Goal: Task Accomplishment & Management: Complete application form

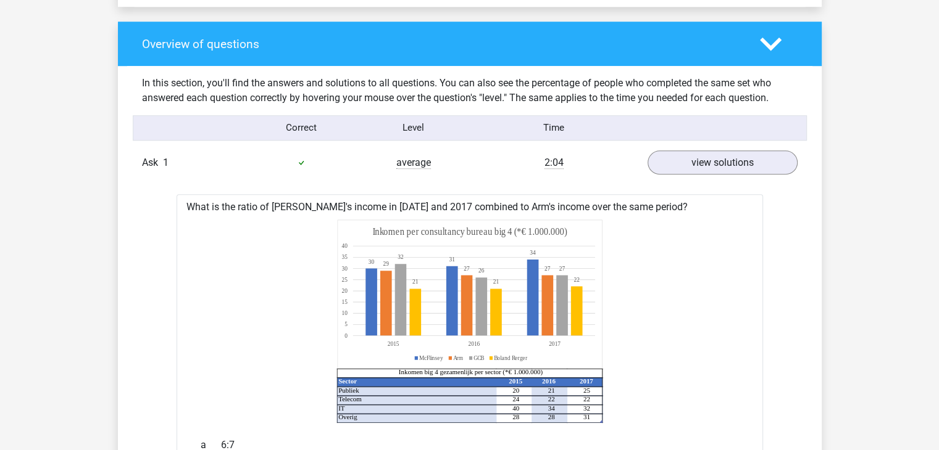
scroll to position [881, 0]
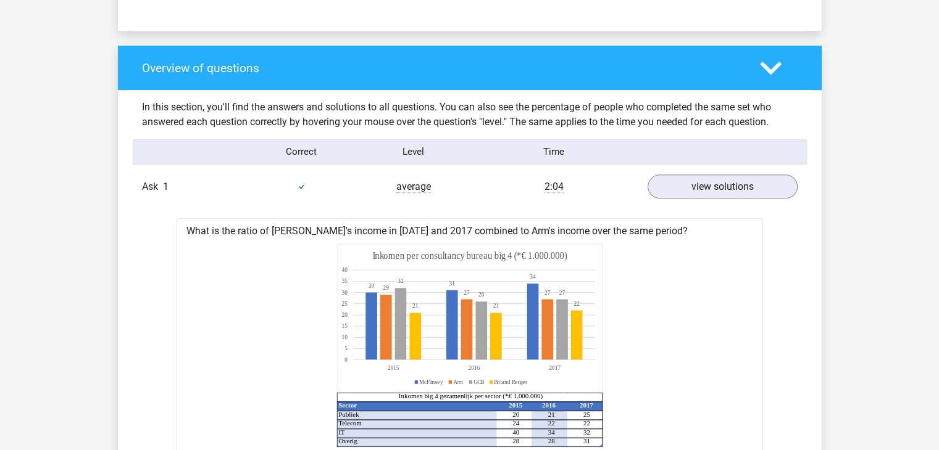
click at [625, 196] on div "Ask 1 average 2:04 view solutions" at bounding box center [470, 187] width 674 height 34
click at [689, 181] on font "view solutions" at bounding box center [722, 187] width 72 height 14
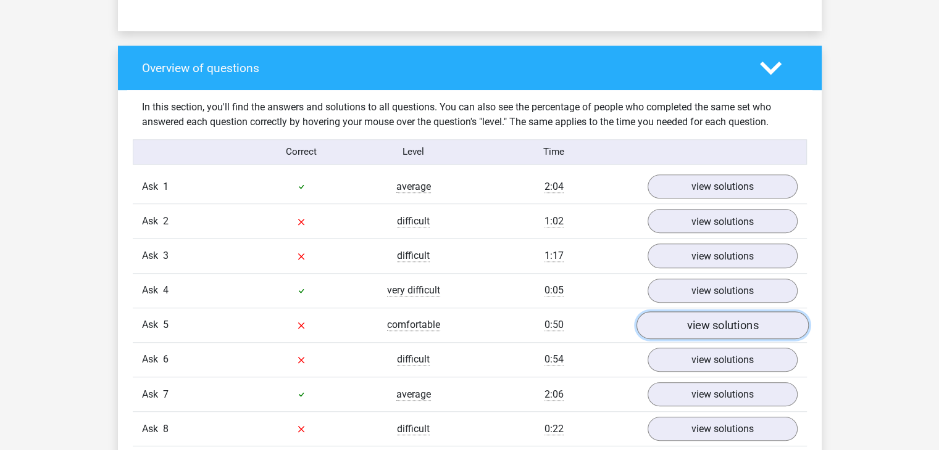
click at [673, 322] on link "view solutions" at bounding box center [722, 326] width 172 height 28
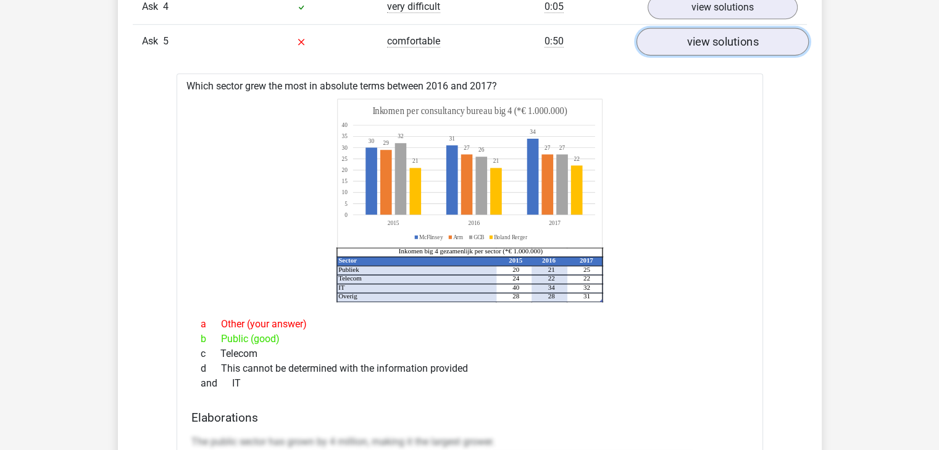
scroll to position [1182, 0]
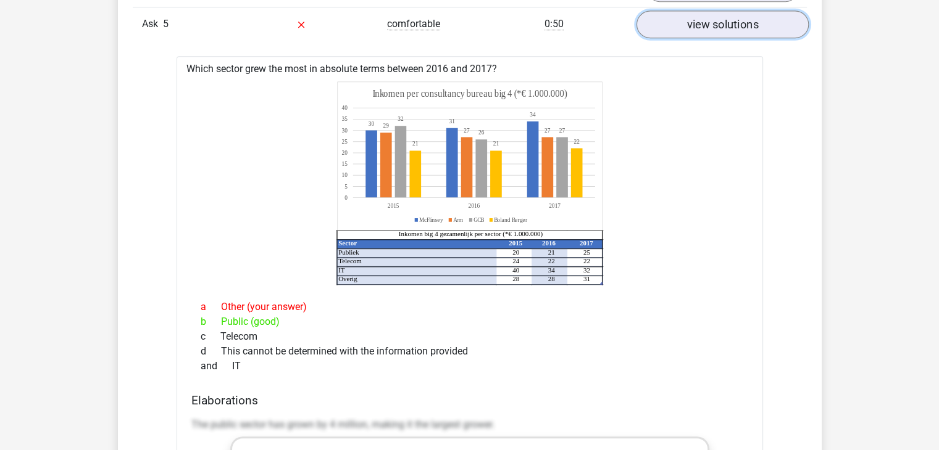
click at [703, 30] on font "view solutions" at bounding box center [722, 24] width 72 height 14
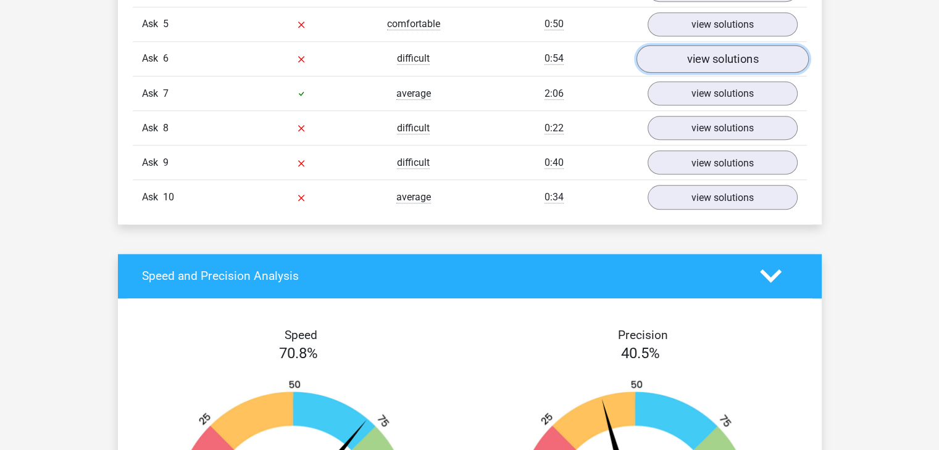
click at [737, 60] on font "view solutions" at bounding box center [722, 59] width 72 height 14
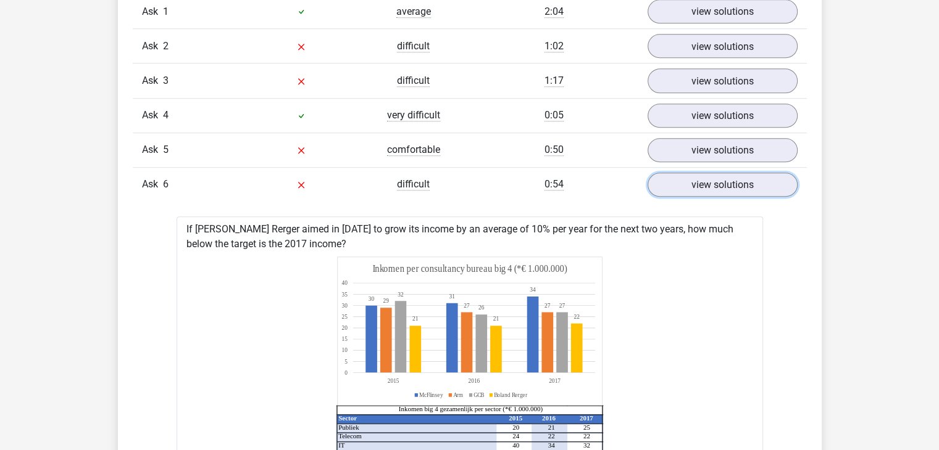
scroll to position [1056, 0]
click at [778, 191] on link "view solutions" at bounding box center [722, 185] width 172 height 28
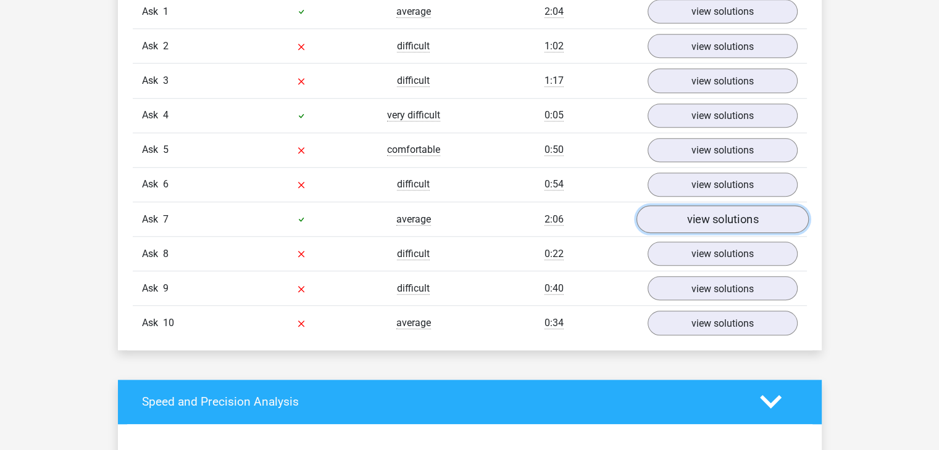
click at [691, 219] on font "view solutions" at bounding box center [722, 220] width 72 height 14
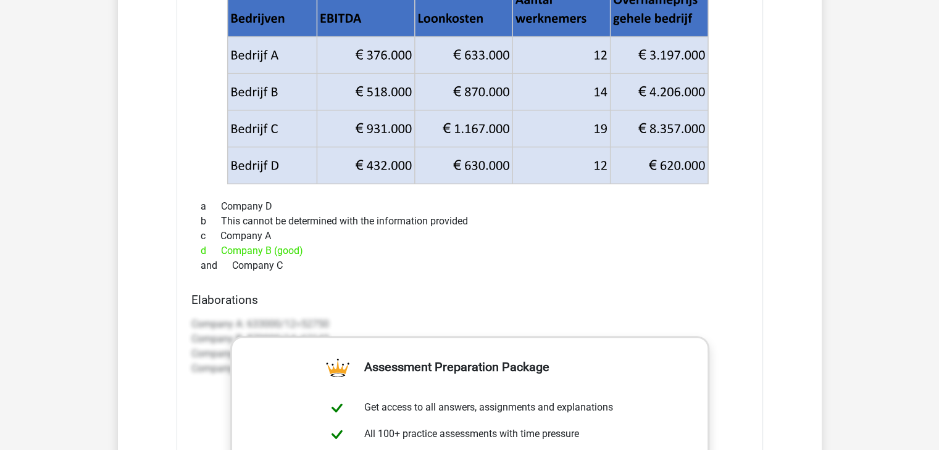
scroll to position [1353, 0]
click at [586, 17] on icon at bounding box center [467, 8] width 480 height 56
drag, startPoint x: 586, startPoint y: 17, endPoint x: 485, endPoint y: 223, distance: 229.6
click at [485, 223] on div "b This cannot be determined with the information provided" at bounding box center [469, 221] width 557 height 15
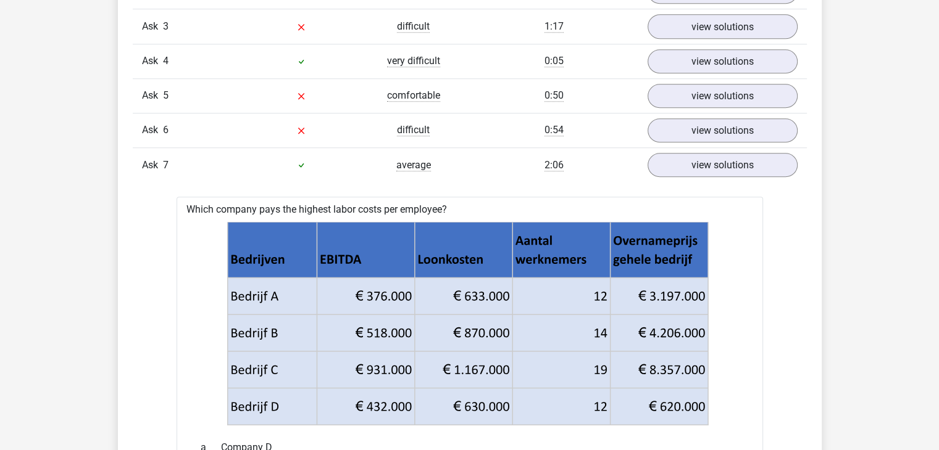
scroll to position [1104, 0]
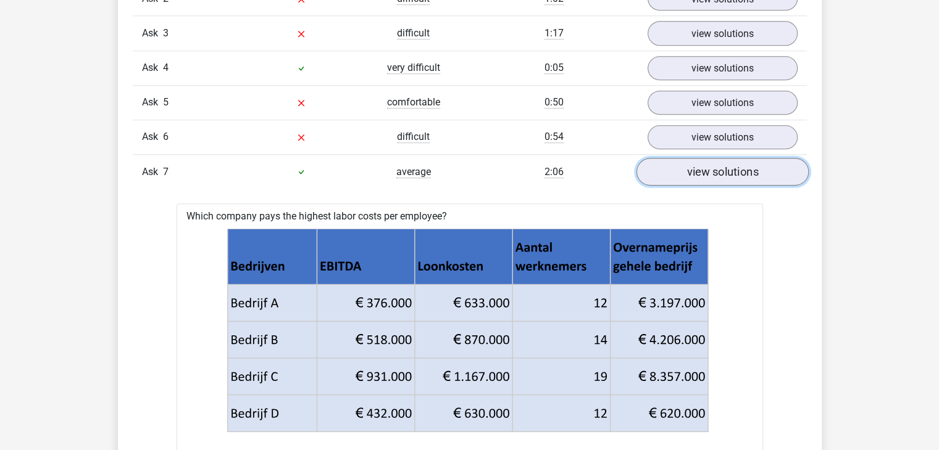
click at [684, 170] on link "view solutions" at bounding box center [722, 172] width 172 height 28
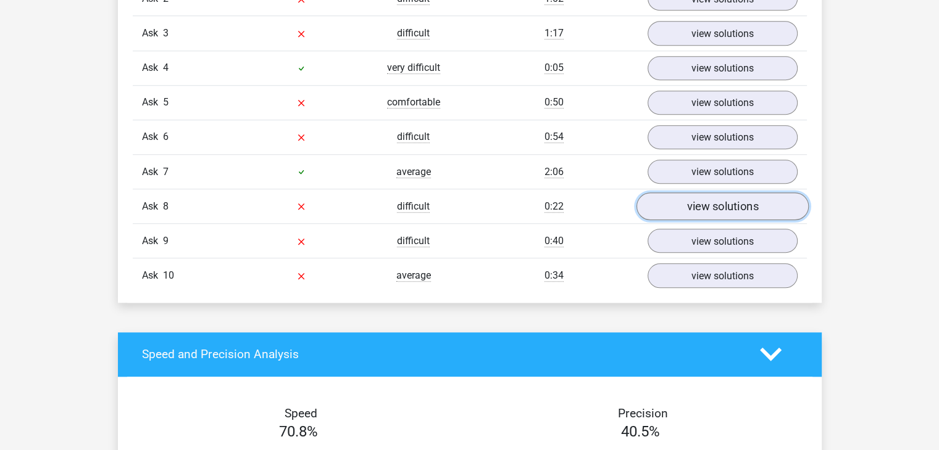
click at [687, 210] on font "view solutions" at bounding box center [722, 207] width 72 height 14
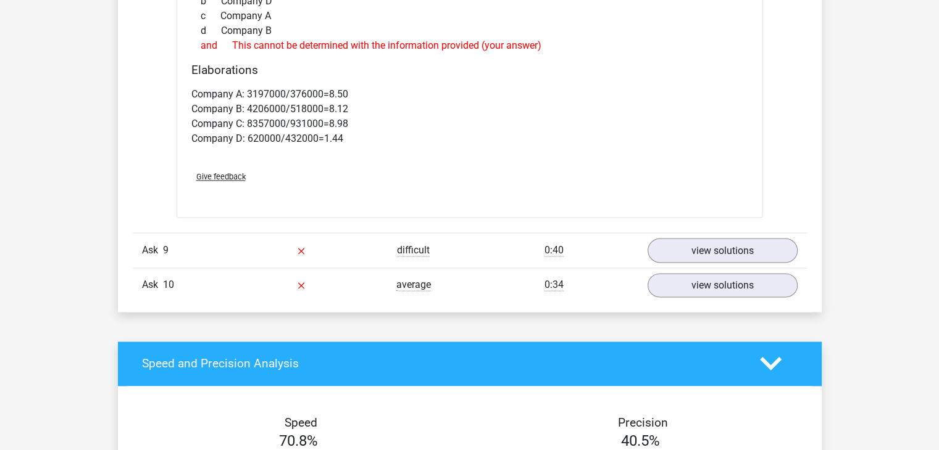
scroll to position [1615, 0]
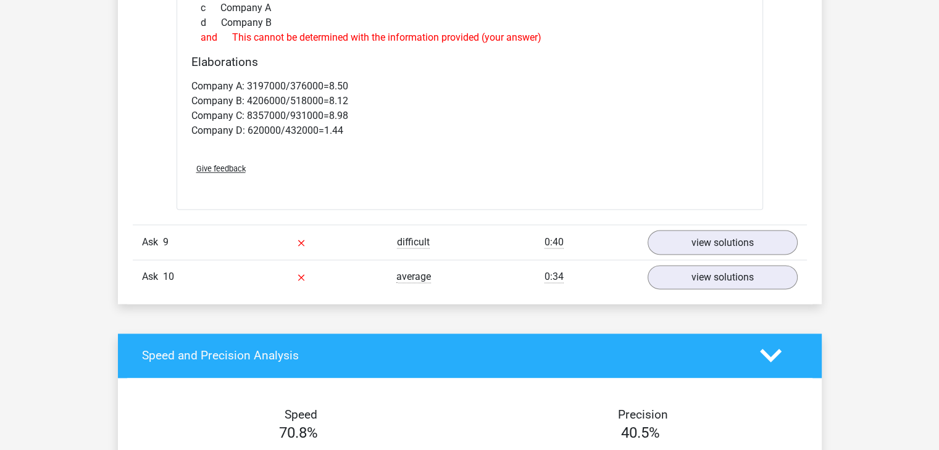
click at [446, 243] on div "difficult" at bounding box center [413, 242] width 112 height 15
click at [749, 240] on font "view solutions" at bounding box center [722, 243] width 72 height 14
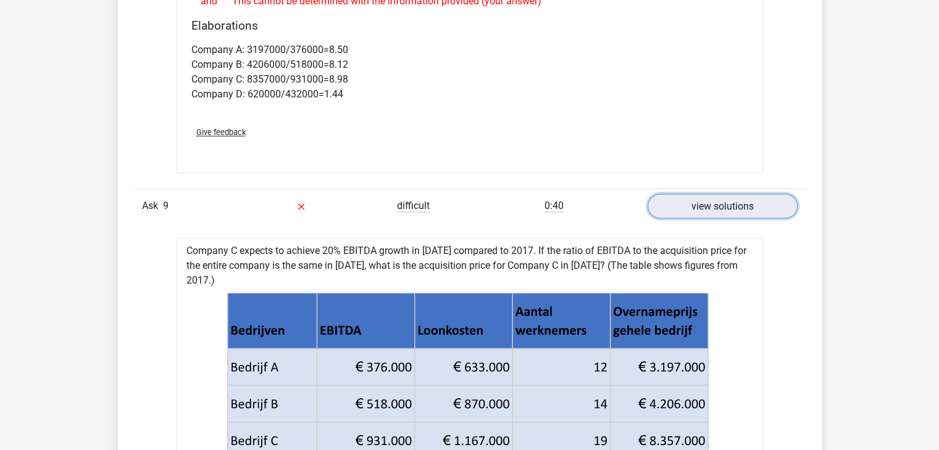
scroll to position [1650, 0]
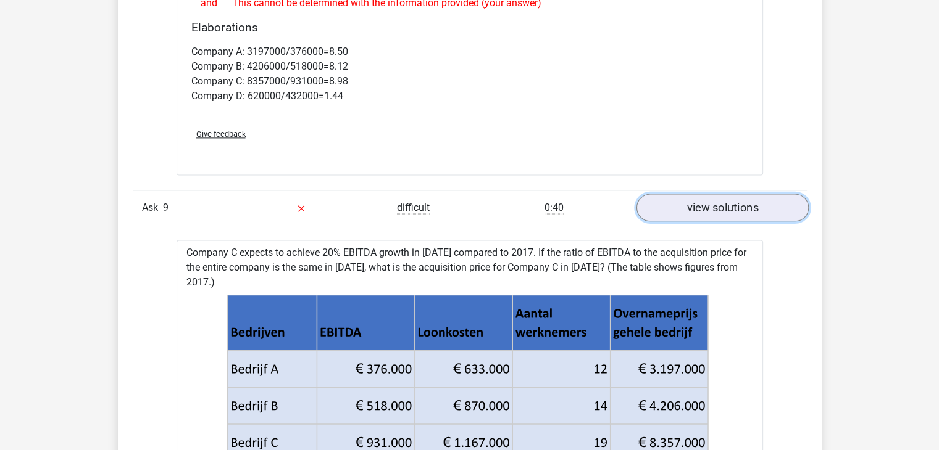
click at [771, 210] on link "view solutions" at bounding box center [722, 208] width 172 height 28
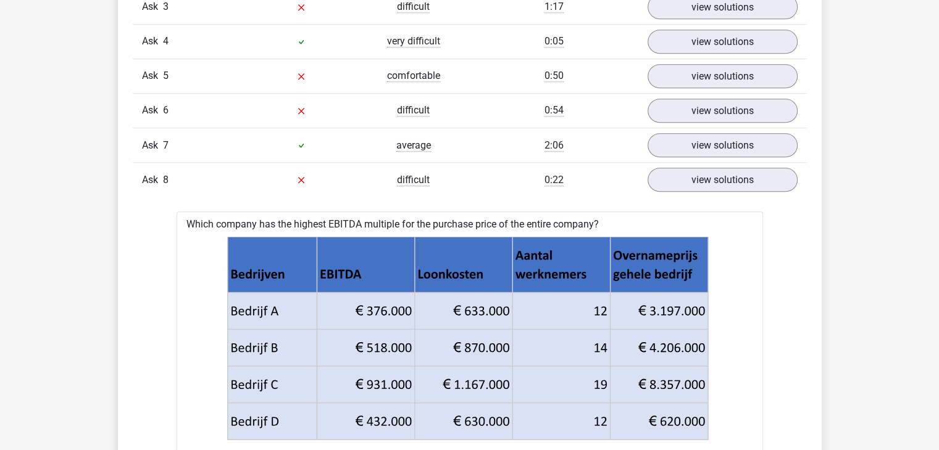
scroll to position [1131, 0]
click at [705, 170] on link "view solutions" at bounding box center [722, 180] width 172 height 28
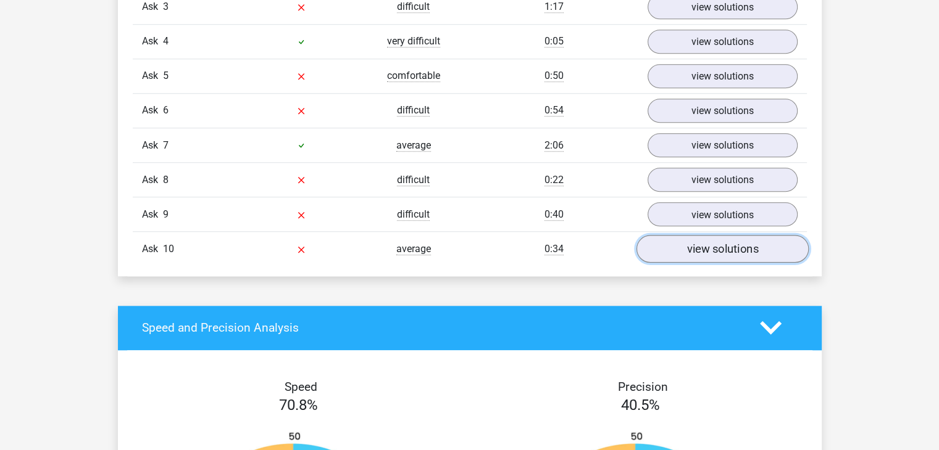
click at [709, 250] on font "view solutions" at bounding box center [722, 250] width 72 height 14
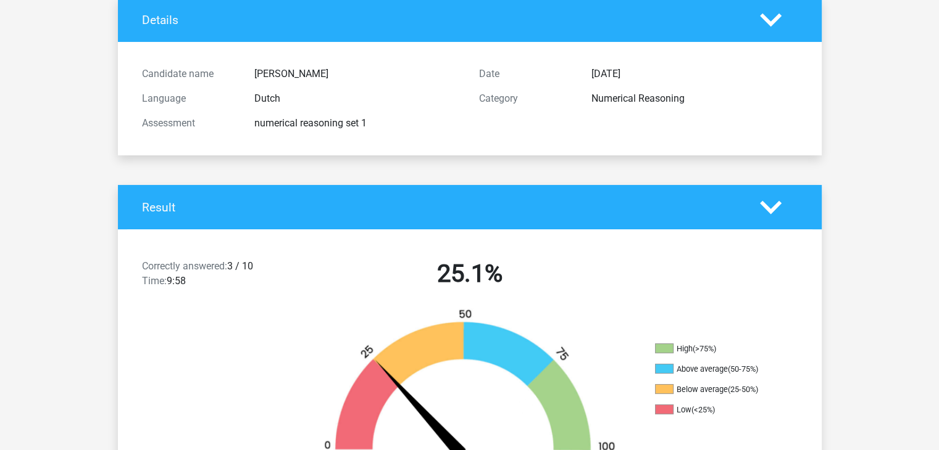
scroll to position [66, 0]
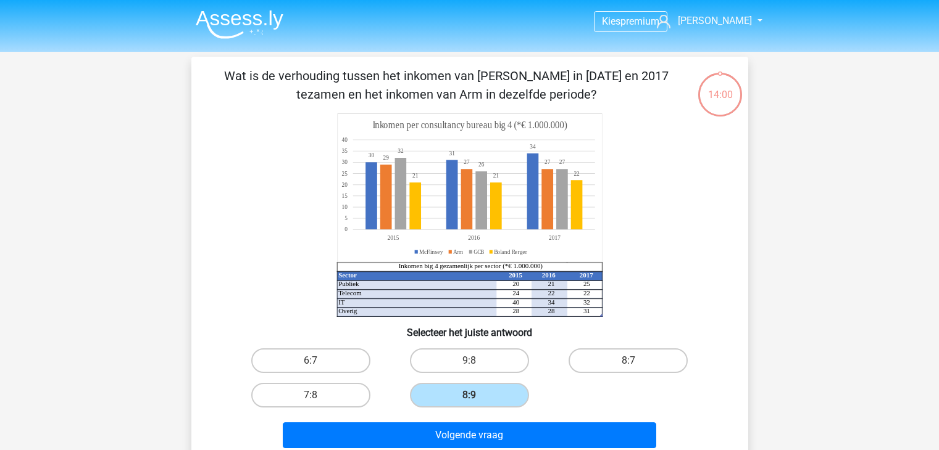
scroll to position [87, 0]
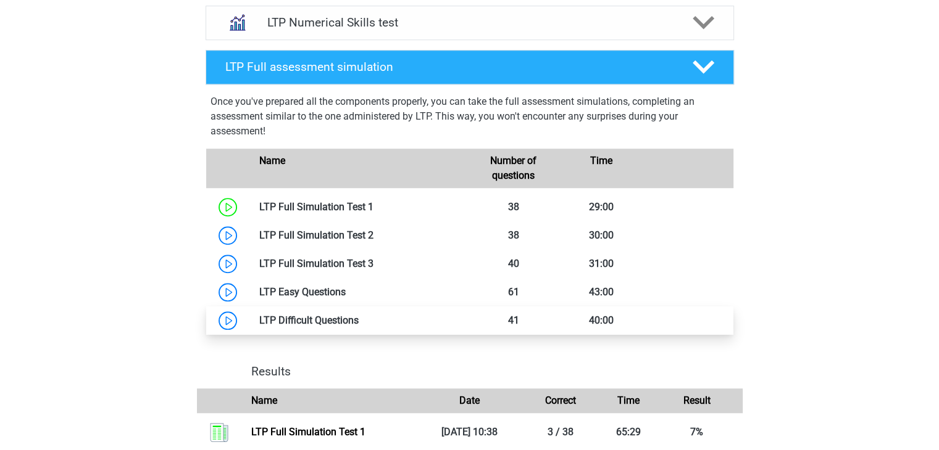
scroll to position [974, 0]
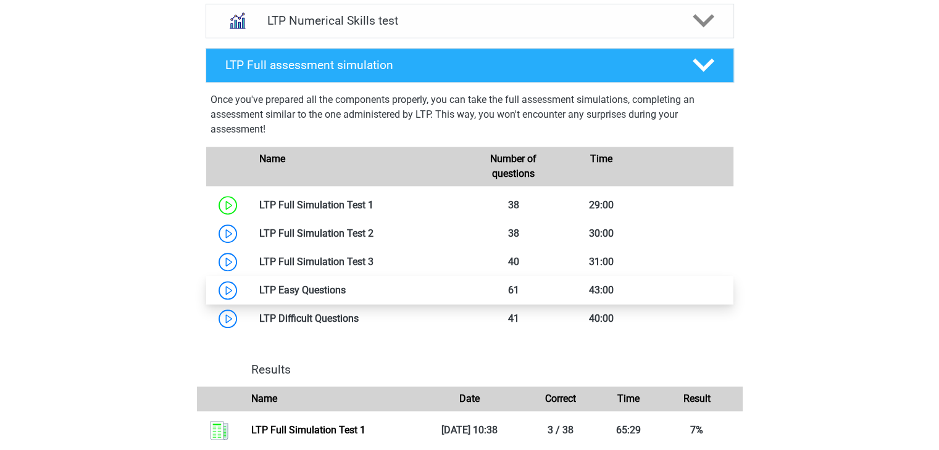
click at [346, 292] on link at bounding box center [346, 290] width 0 height 12
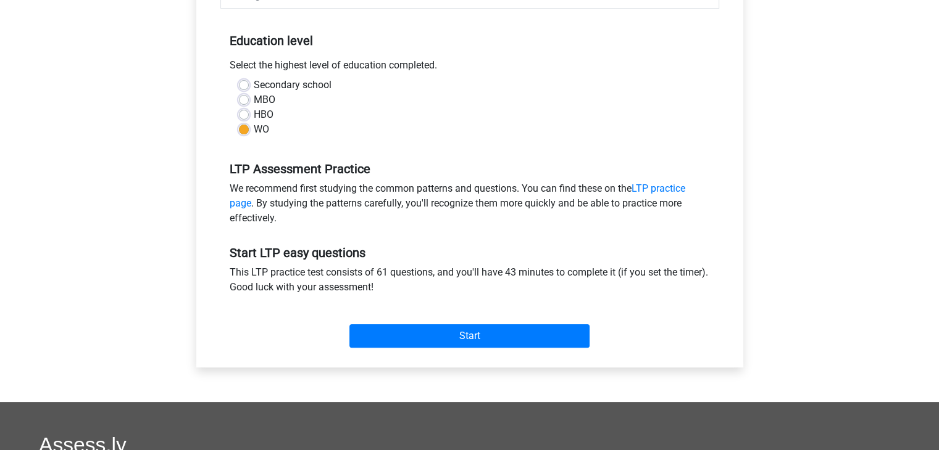
scroll to position [244, 0]
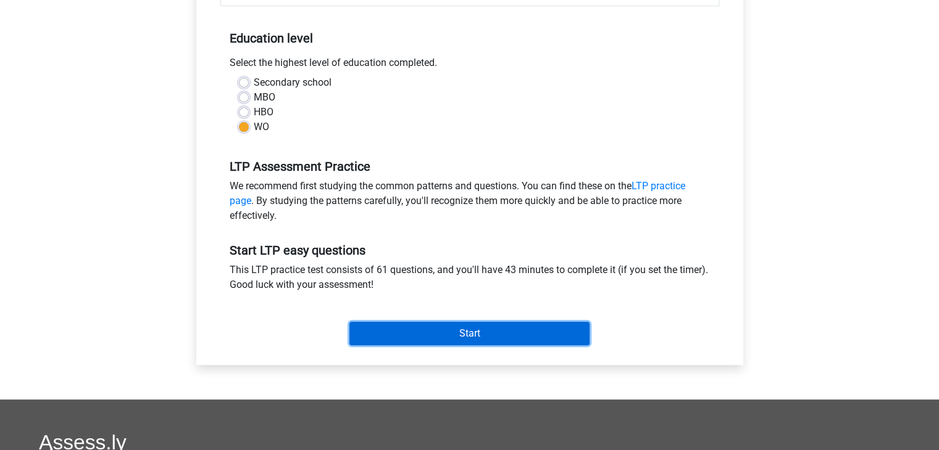
click at [438, 346] on input "Start" at bounding box center [469, 333] width 240 height 23
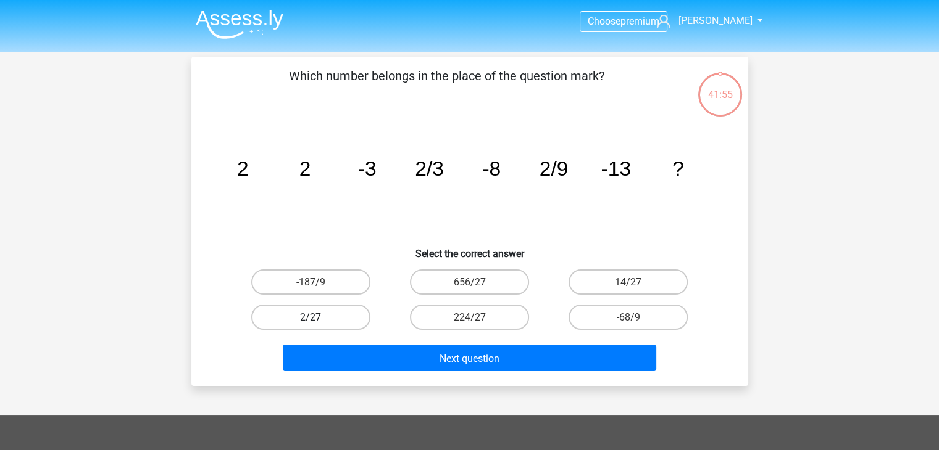
click at [301, 313] on font "2/27" at bounding box center [310, 318] width 21 height 12
click at [310, 317] on input "2/27" at bounding box center [314, 321] width 8 height 8
radio input "true"
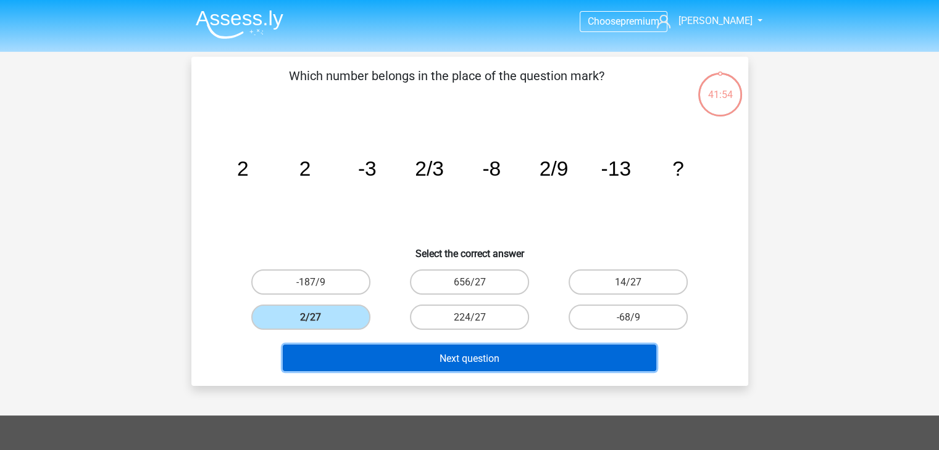
click at [401, 359] on button "Next question" at bounding box center [469, 358] width 373 height 27
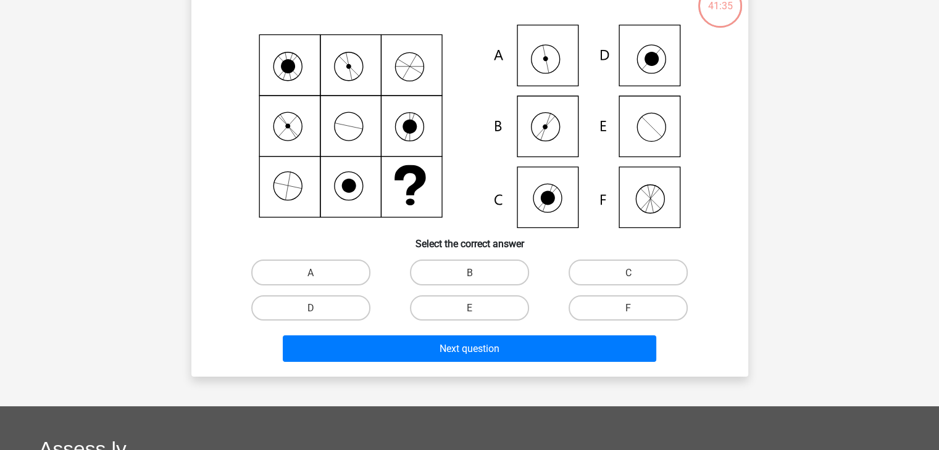
scroll to position [89, 0]
click at [480, 277] on label "B" at bounding box center [469, 272] width 119 height 25
click at [477, 277] on input "B" at bounding box center [473, 276] width 8 height 8
radio input "true"
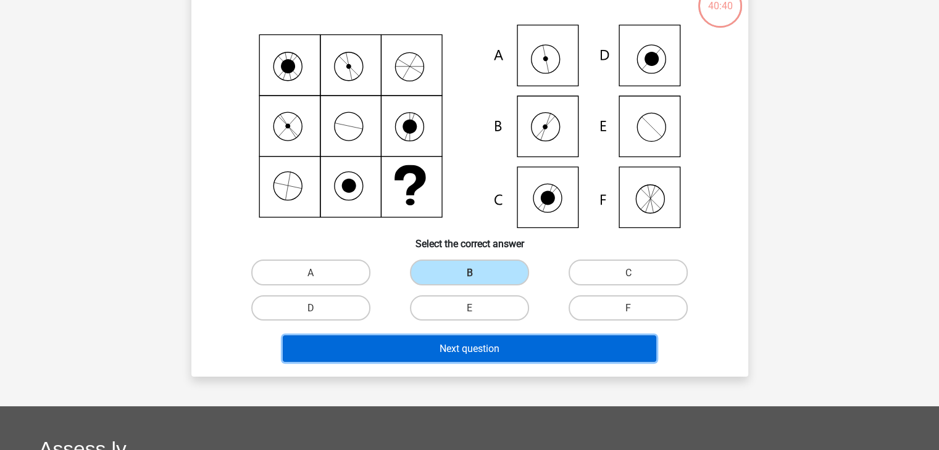
click at [478, 352] on font "Next question" at bounding box center [469, 349] width 60 height 12
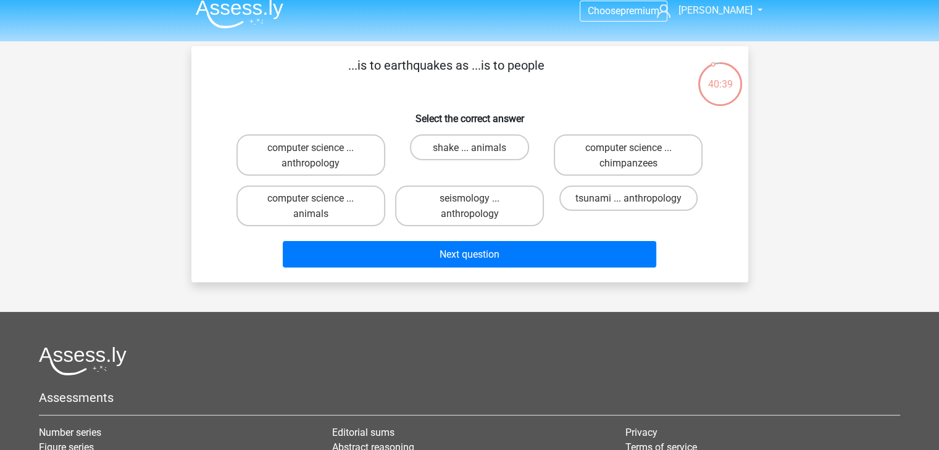
scroll to position [10, 0]
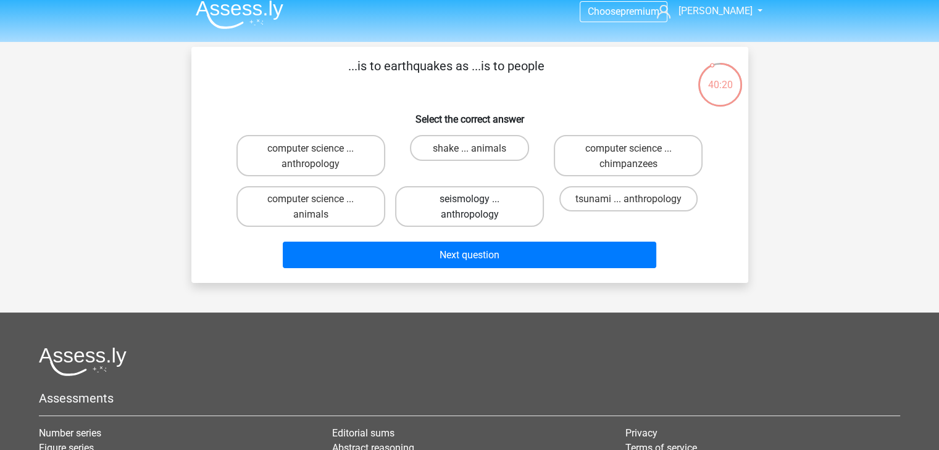
click at [469, 208] on label "seismology ... anthropology" at bounding box center [469, 206] width 149 height 41
click at [469, 207] on input "seismology ... anthropology" at bounding box center [473, 203] width 8 height 8
radio input "true"
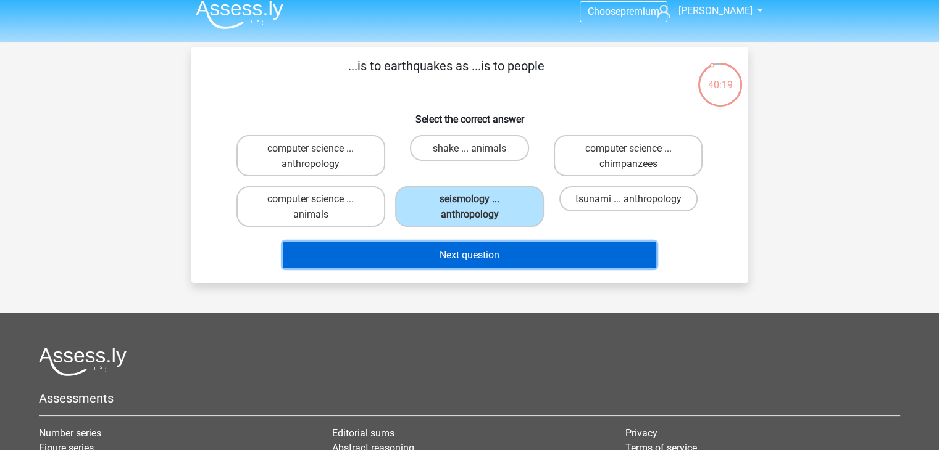
click at [470, 254] on font "Next question" at bounding box center [469, 255] width 60 height 12
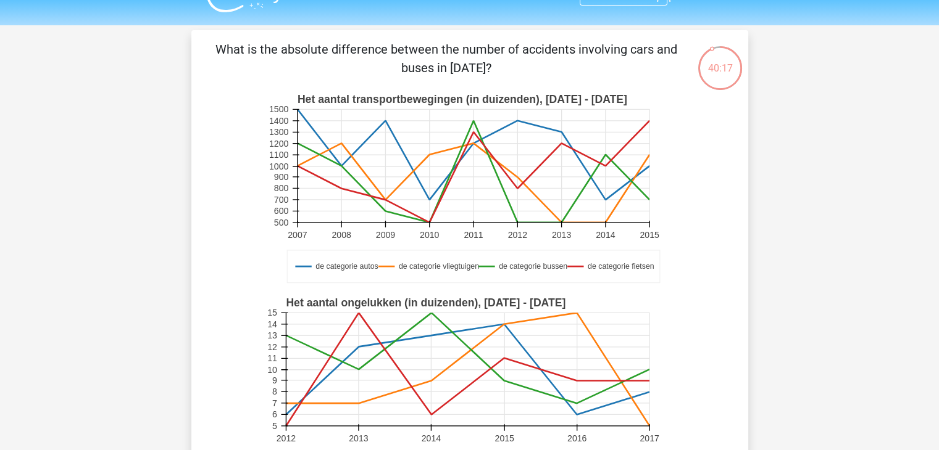
scroll to position [27, 0]
click at [452, 265] on text "de categorie vliegtuigen" at bounding box center [438, 266] width 80 height 9
click at [471, 285] on rect at bounding box center [469, 189] width 407 height 204
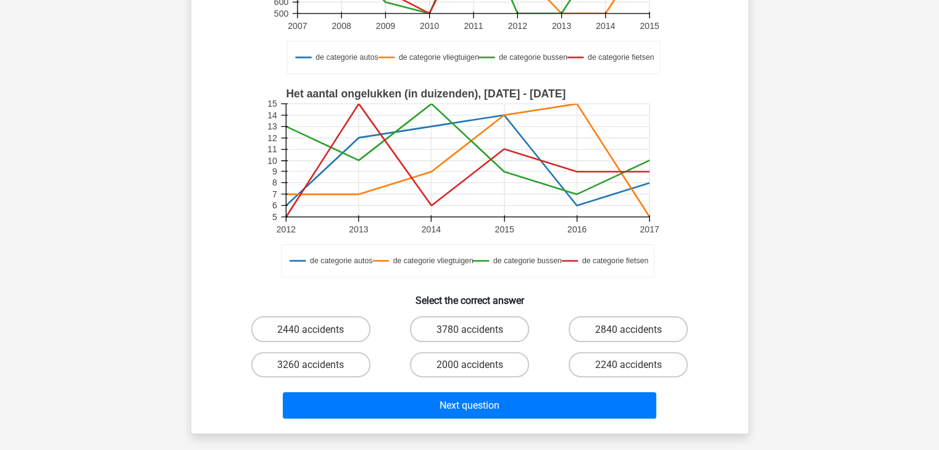
scroll to position [234, 0]
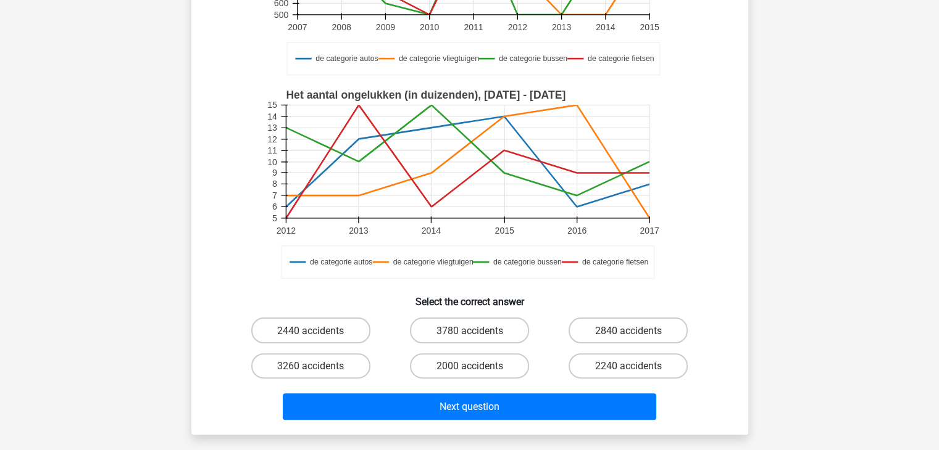
click at [442, 93] on text "Het aantal ongelukken (in duizenden), 2012 - 2017" at bounding box center [426, 95] width 280 height 12
click at [428, 109] on rect at bounding box center [467, 161] width 363 height 113
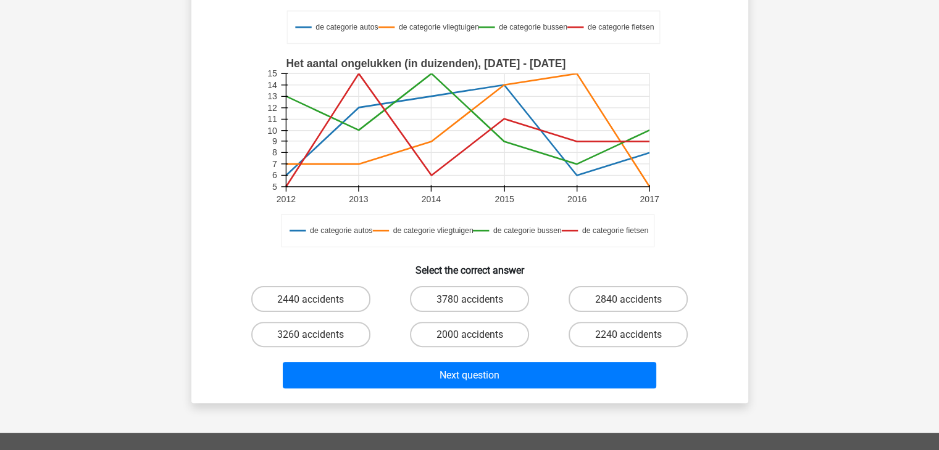
scroll to position [267, 0]
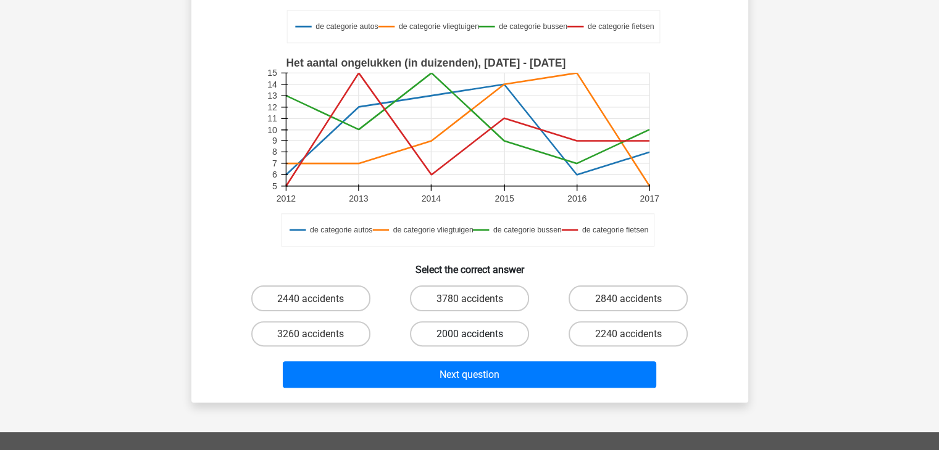
click at [500, 337] on font "2000 accidents" at bounding box center [469, 334] width 67 height 12
click at [477, 337] on input "2000 accidents" at bounding box center [473, 338] width 8 height 8
radio input "true"
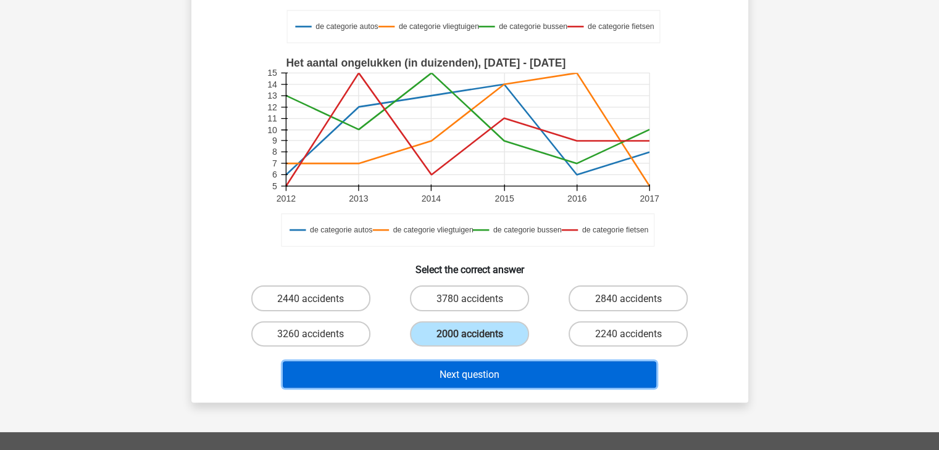
click at [503, 380] on button "Next question" at bounding box center [469, 375] width 373 height 27
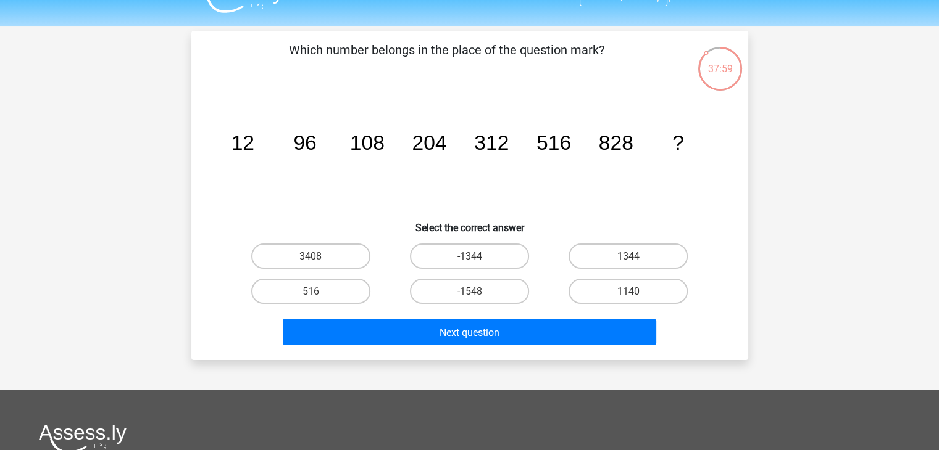
scroll to position [25, 0]
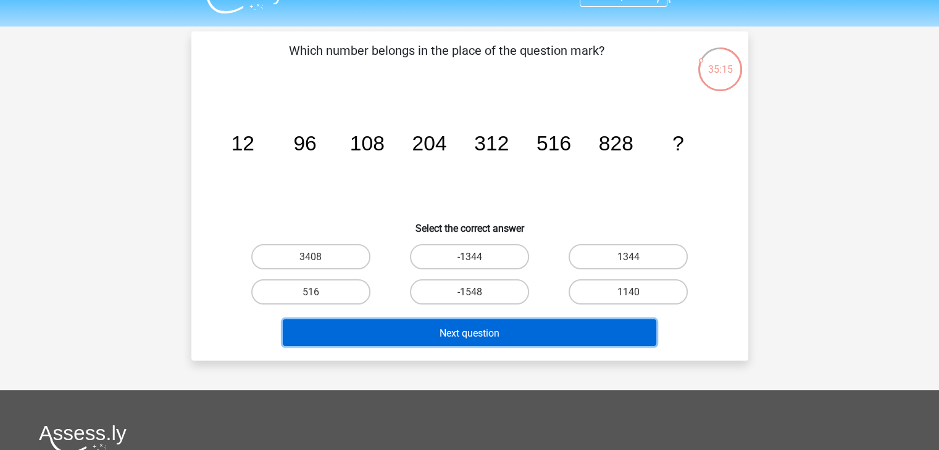
click at [485, 320] on button "Next question" at bounding box center [469, 333] width 373 height 27
click at [485, 330] on font "Next question" at bounding box center [469, 333] width 60 height 12
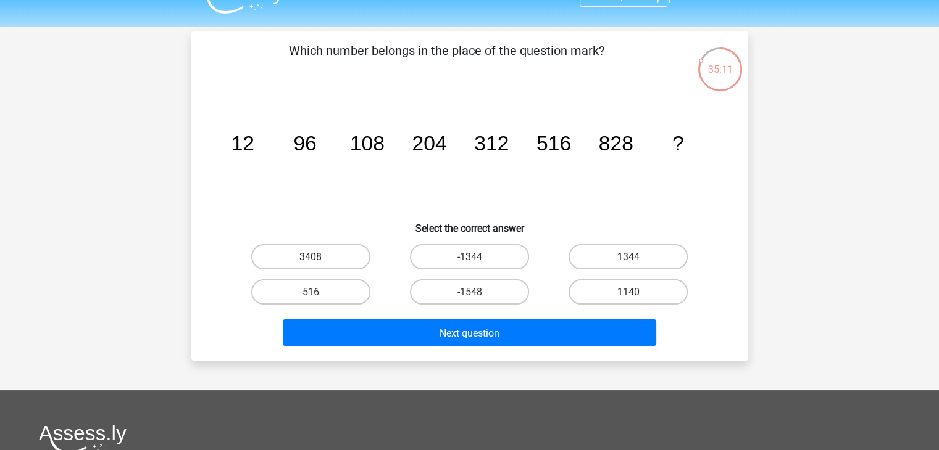
click at [344, 244] on label "3408" at bounding box center [310, 256] width 119 height 25
click at [318, 257] on input "3408" at bounding box center [314, 261] width 8 height 8
radio input "true"
click at [612, 293] on label "1140" at bounding box center [627, 292] width 119 height 25
click at [628, 293] on input "1140" at bounding box center [632, 296] width 8 height 8
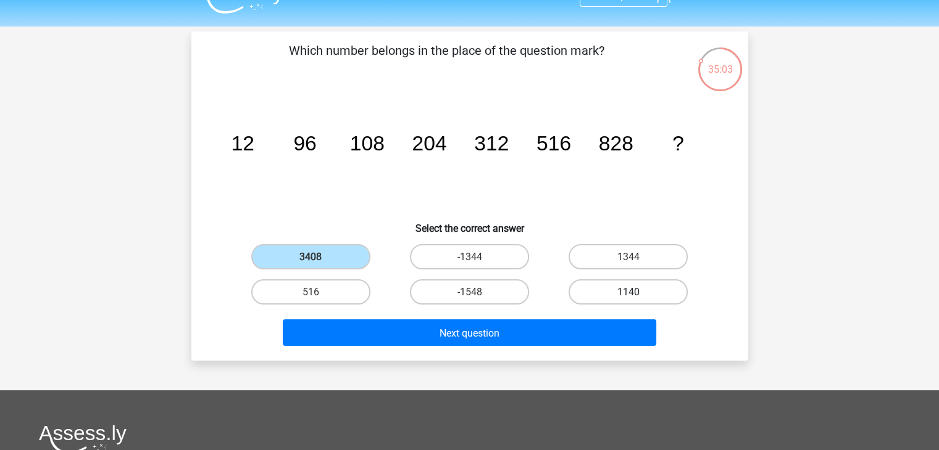
radio input "true"
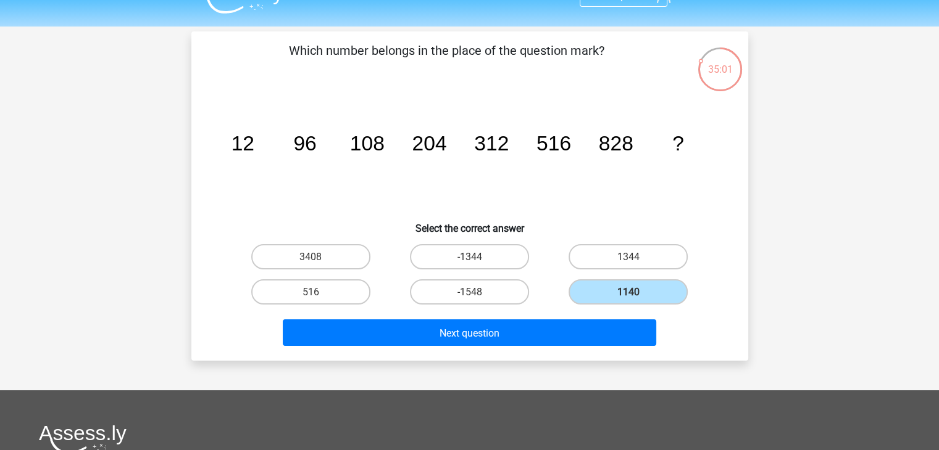
click at [571, 350] on div "Next question" at bounding box center [469, 335] width 476 height 31
click at [637, 260] on font "1344" at bounding box center [628, 257] width 22 height 12
click at [636, 260] on input "1344" at bounding box center [632, 261] width 8 height 8
radio input "true"
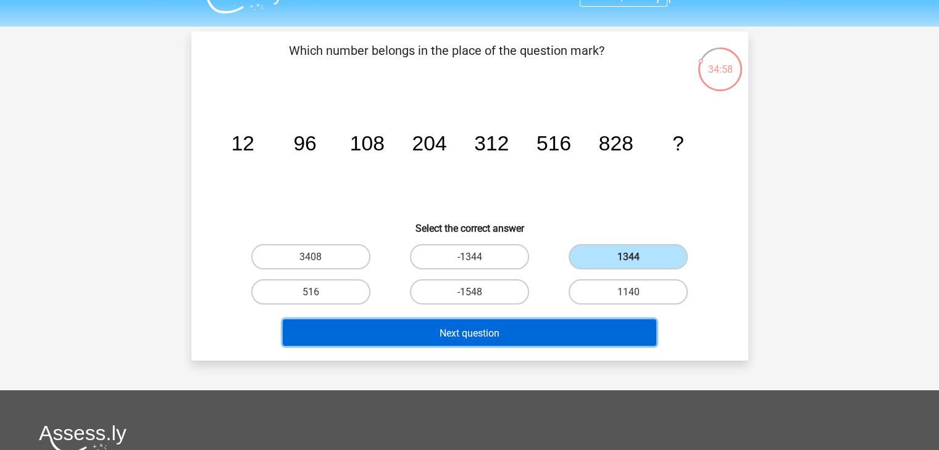
click at [560, 323] on button "Next question" at bounding box center [469, 333] width 373 height 27
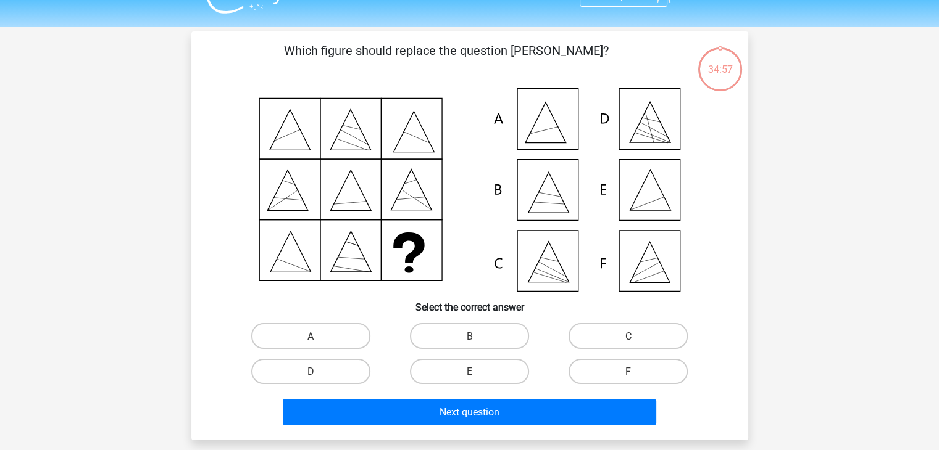
scroll to position [57, 0]
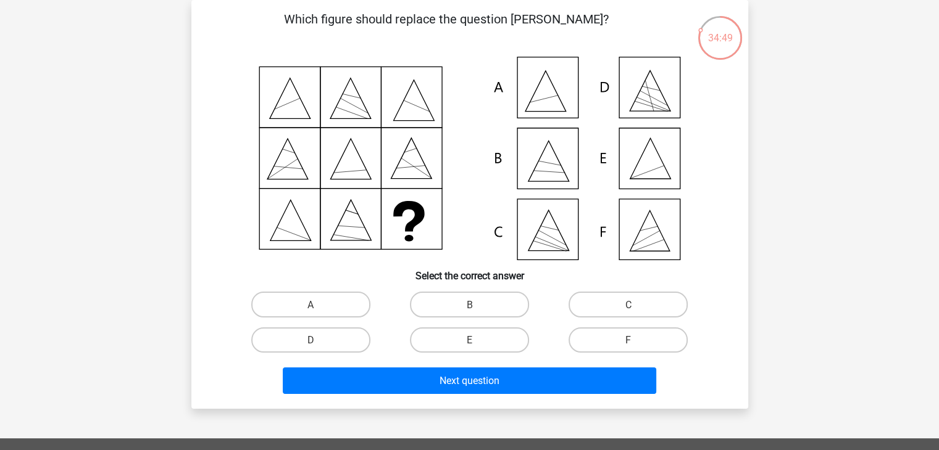
click at [657, 165] on icon at bounding box center [469, 159] width 497 height 204
click at [487, 345] on label "E" at bounding box center [469, 340] width 119 height 25
click at [477, 345] on input "E" at bounding box center [473, 344] width 8 height 8
radio input "true"
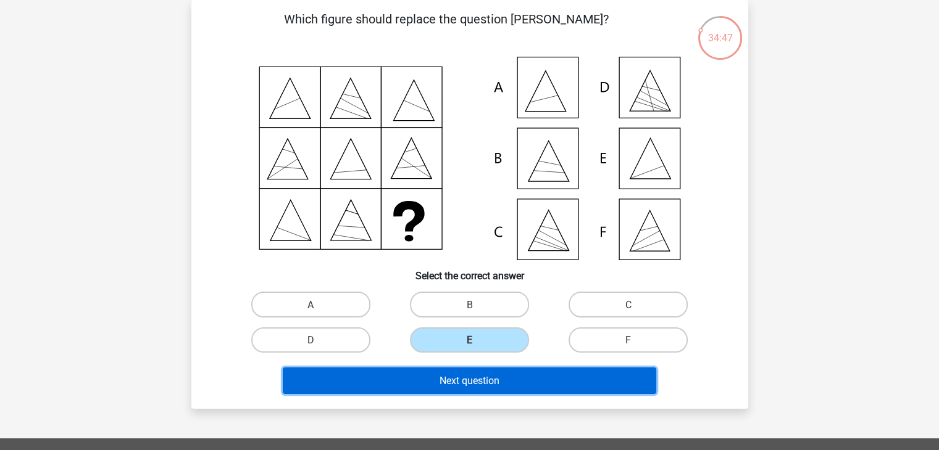
click at [488, 376] on font "Next question" at bounding box center [469, 381] width 60 height 12
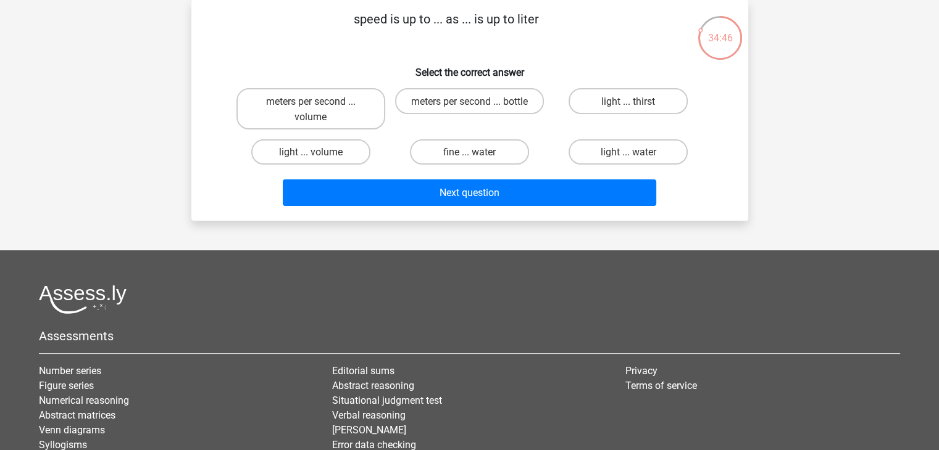
drag, startPoint x: 488, startPoint y: 376, endPoint x: 277, endPoint y: 255, distance: 242.9
click at [277, 255] on footer "Assessments Number series Figure series Numerical reasoning Abstract matrices V…" at bounding box center [469, 414] width 939 height 326
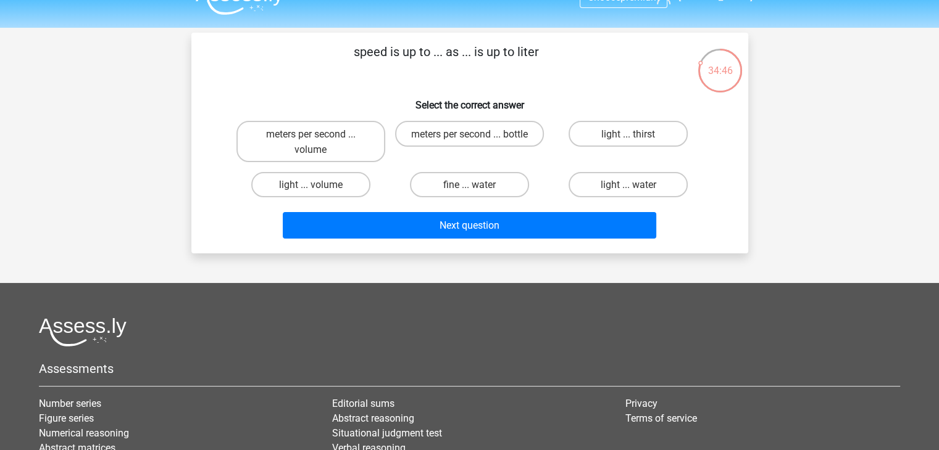
scroll to position [23, 0]
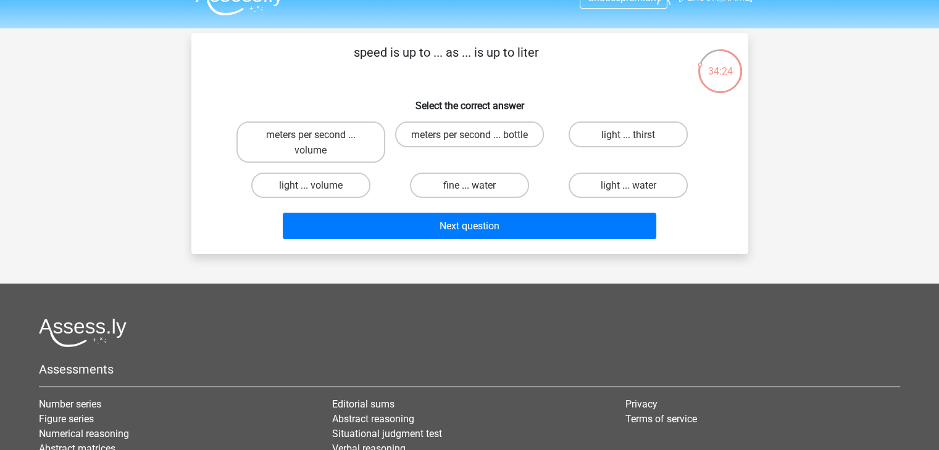
click at [310, 134] on input "meters per second ... volume" at bounding box center [314, 138] width 8 height 8
radio input "true"
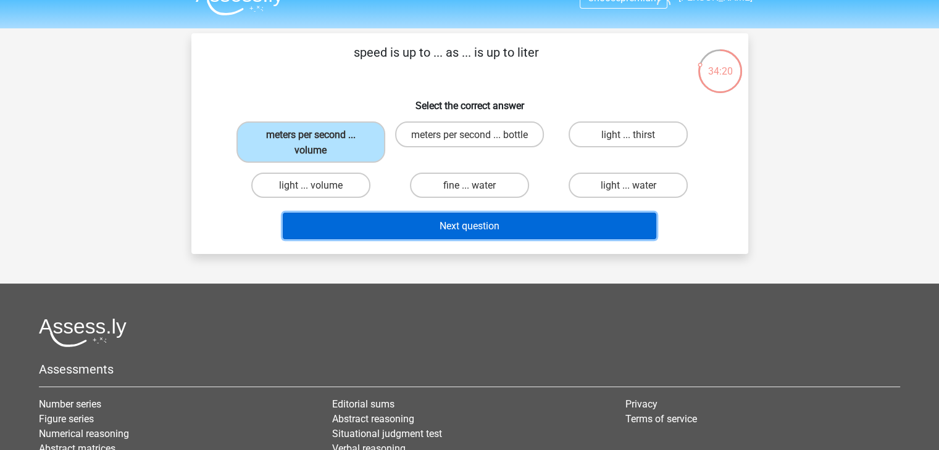
click at [410, 215] on button "Next question" at bounding box center [469, 226] width 373 height 27
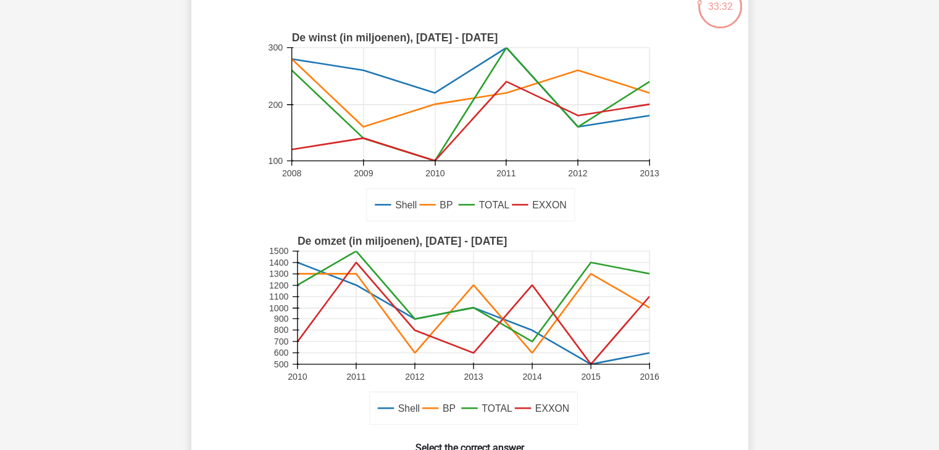
scroll to position [89, 0]
click at [334, 240] on text "De omzet (in miljoenen), 2010 - 2016" at bounding box center [401, 240] width 209 height 12
click at [321, 30] on rect at bounding box center [469, 127] width 407 height 204
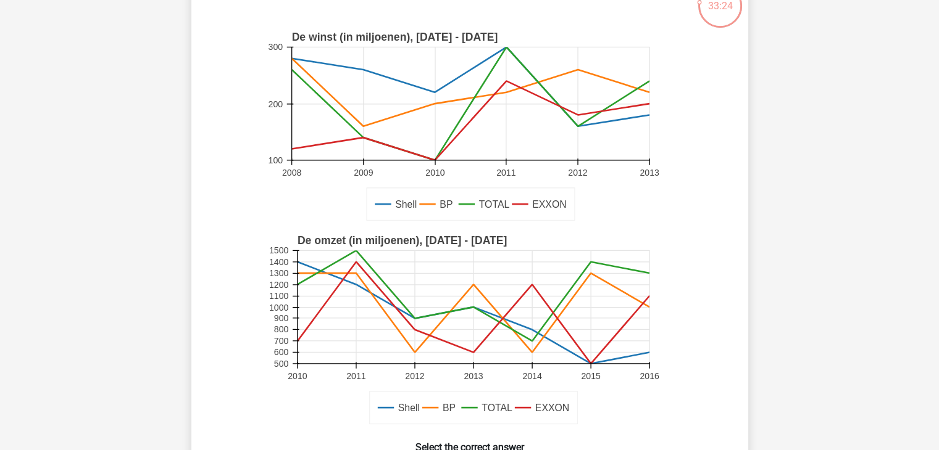
click at [321, 38] on text "De winst (in miljoenen), 2008 - 2013" at bounding box center [394, 37] width 206 height 12
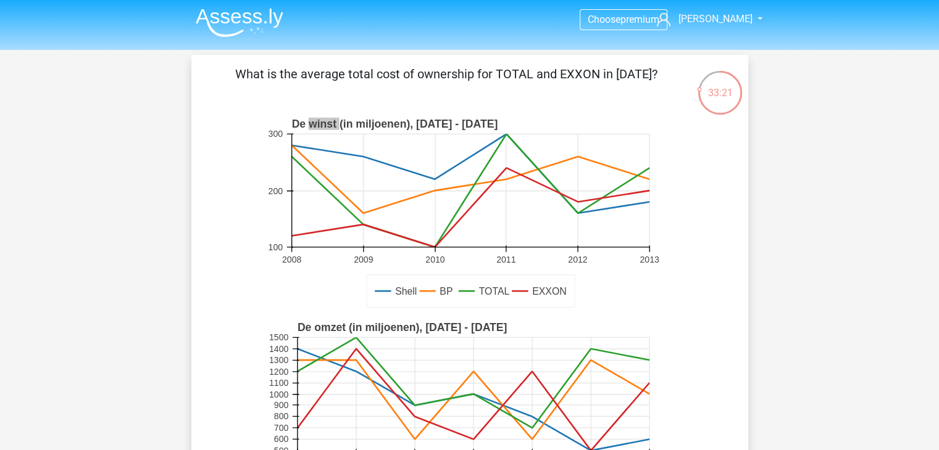
scroll to position [0, 0]
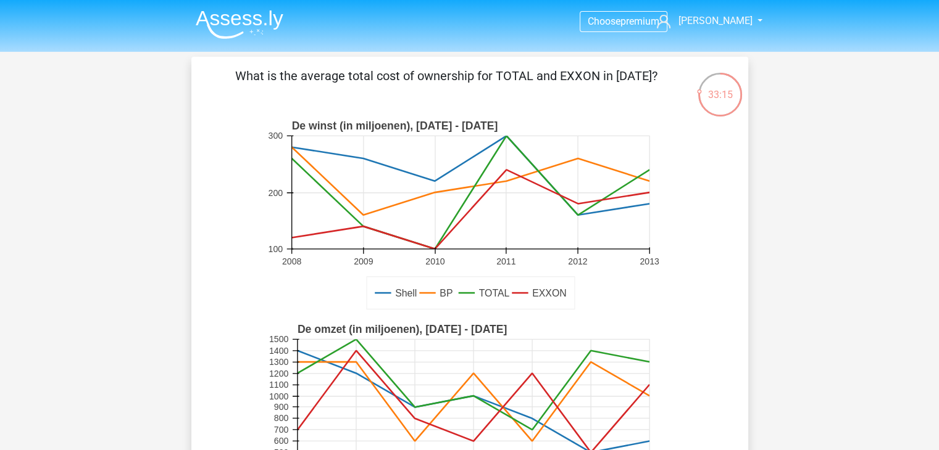
click at [489, 191] on rect at bounding box center [469, 192] width 357 height 113
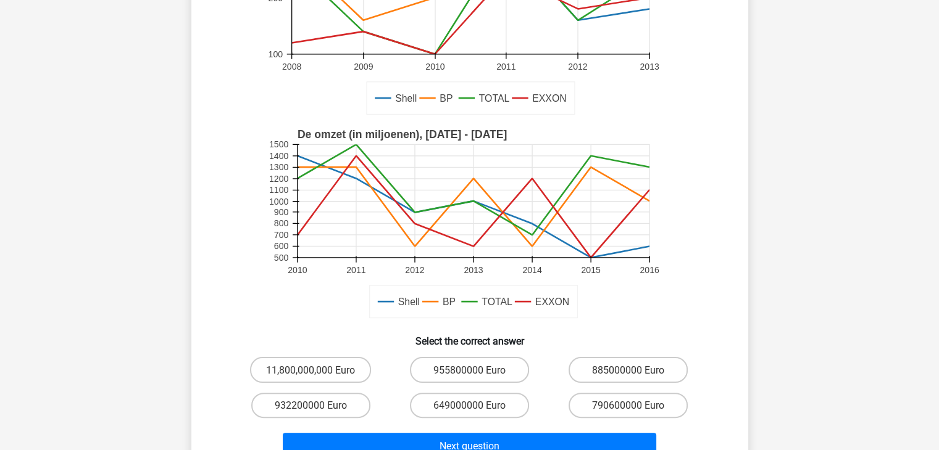
scroll to position [195, 0]
click at [339, 135] on text "De omzet (in miljoenen), 2010 - 2016" at bounding box center [401, 134] width 209 height 12
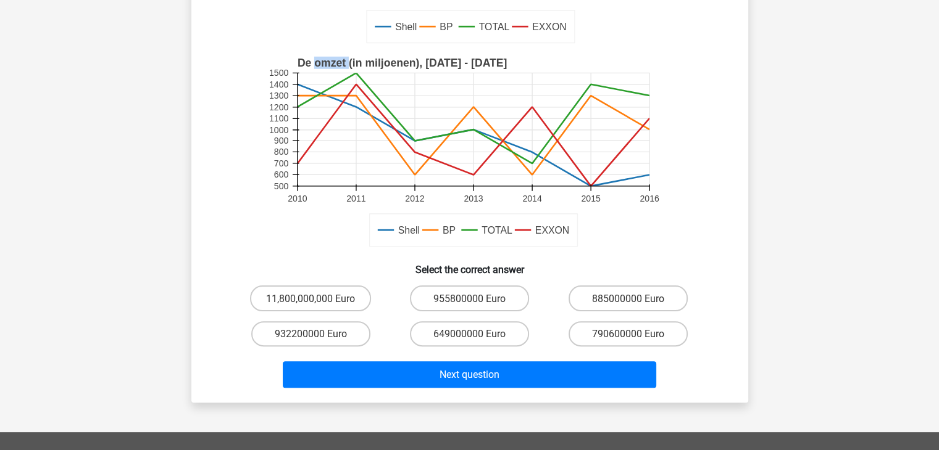
scroll to position [311, 0]
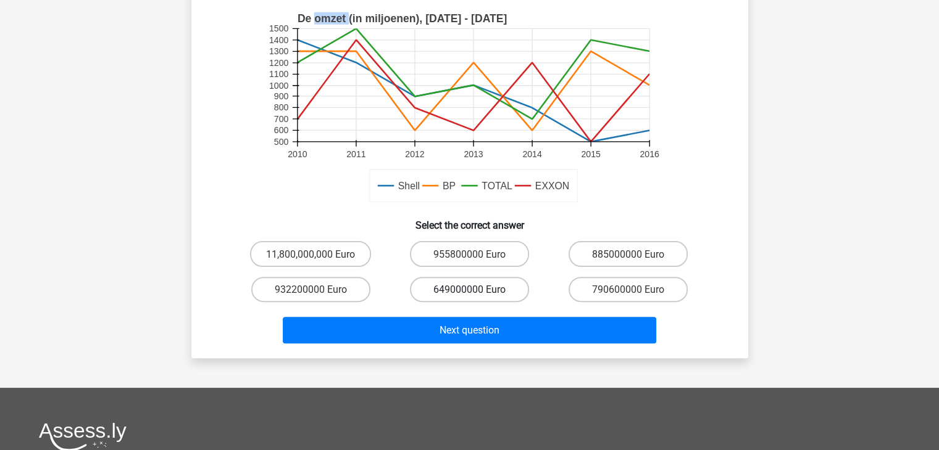
click at [462, 295] on font "649000000 Euro" at bounding box center [469, 290] width 72 height 12
click at [469, 295] on input "649000000 Euro" at bounding box center [473, 293] width 8 height 8
radio input "true"
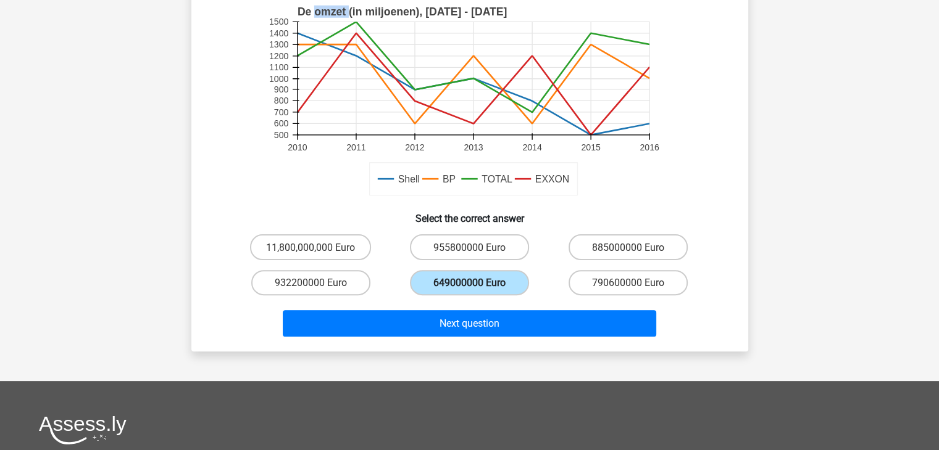
scroll to position [320, 0]
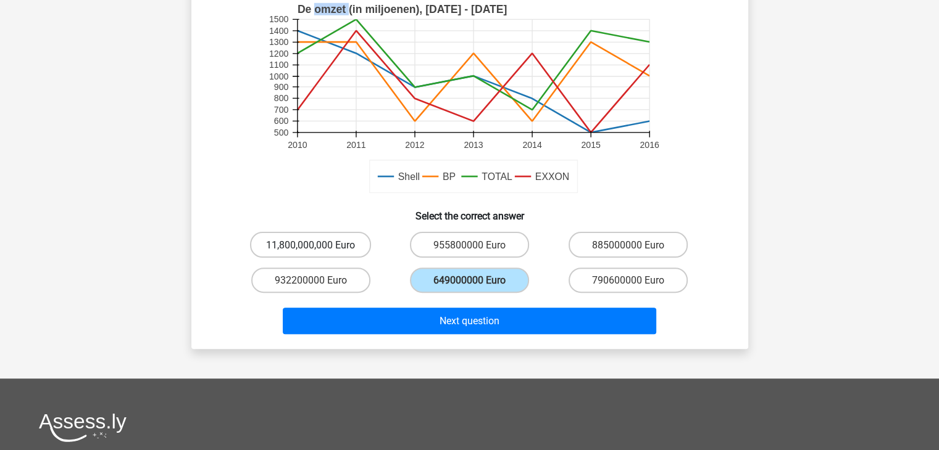
click at [320, 249] on font "11,800,000,000 Euro" at bounding box center [310, 245] width 89 height 12
click at [318, 249] on input "11,800,000,000 Euro" at bounding box center [314, 248] width 8 height 8
radio input "true"
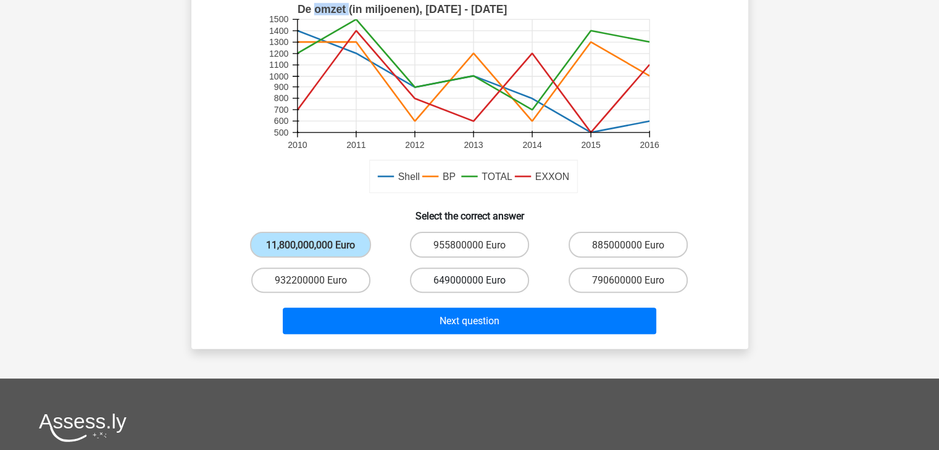
click at [521, 288] on label "649000000 Euro" at bounding box center [469, 280] width 119 height 25
click at [477, 288] on input "649000000 Euro" at bounding box center [473, 284] width 8 height 8
radio input "true"
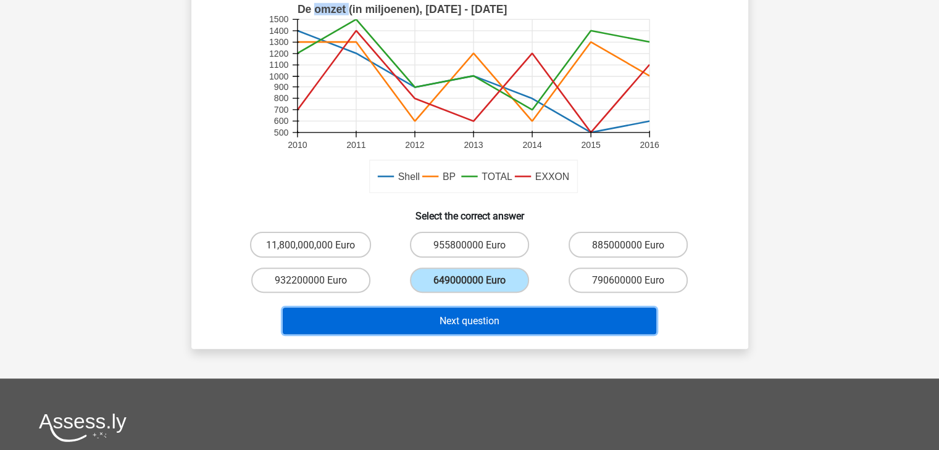
click at [520, 314] on button "Next question" at bounding box center [469, 321] width 373 height 27
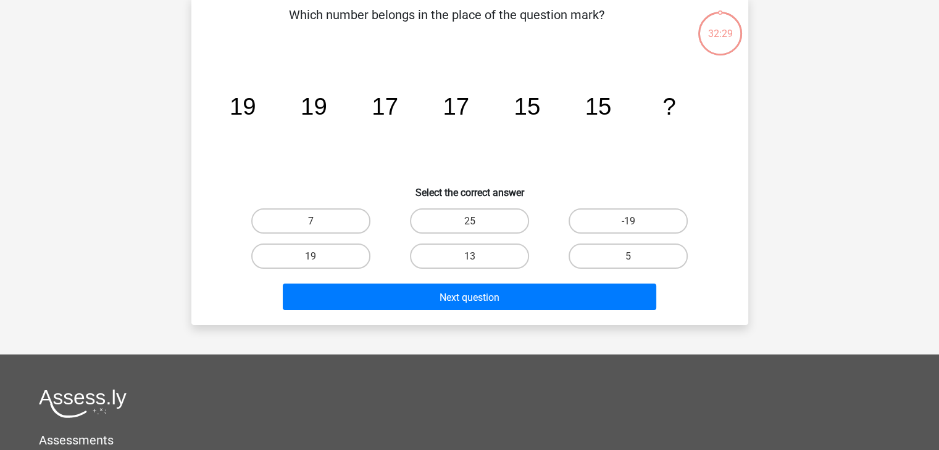
scroll to position [57, 0]
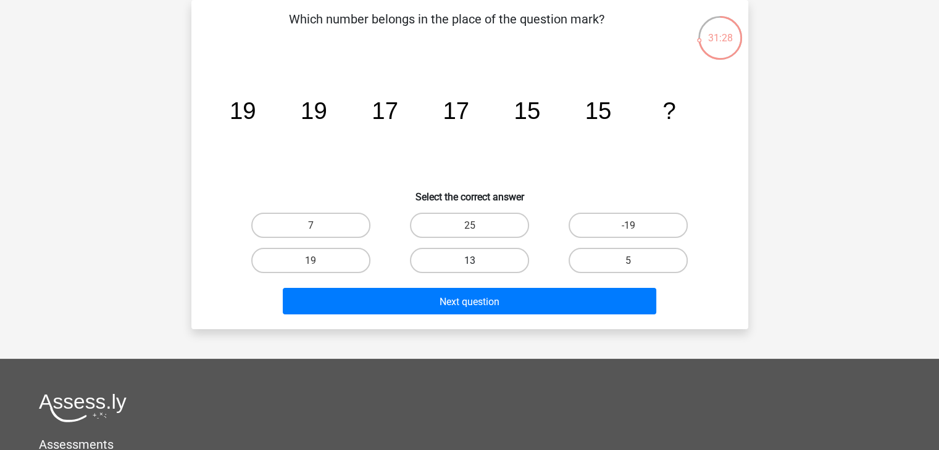
click at [497, 255] on label "13" at bounding box center [469, 260] width 119 height 25
click at [477, 260] on input "13" at bounding box center [473, 264] width 8 height 8
radio input "true"
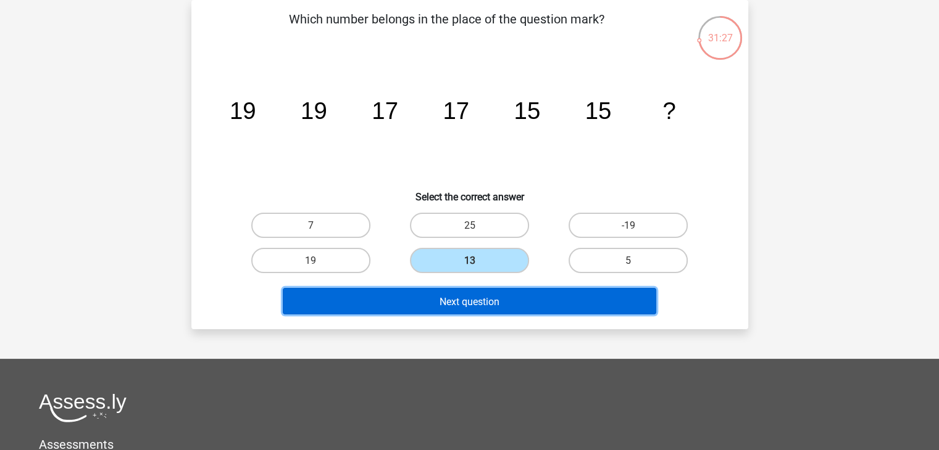
click at [517, 301] on button "Next question" at bounding box center [469, 301] width 373 height 27
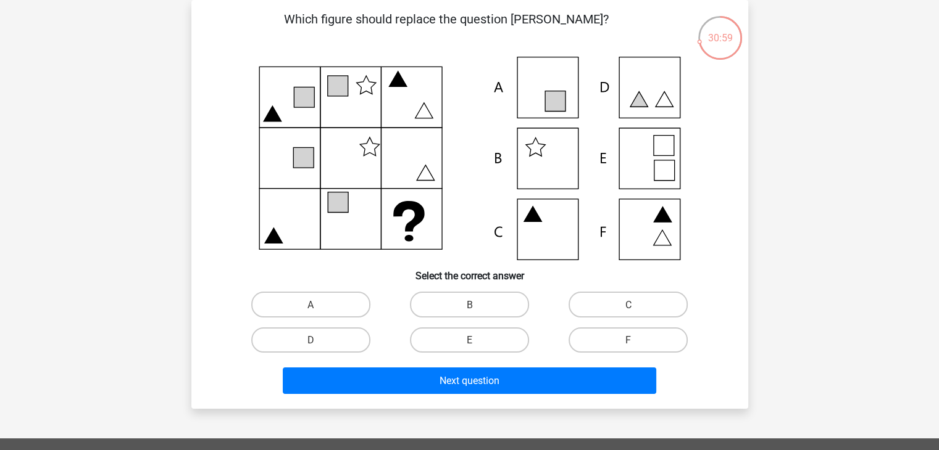
click at [557, 241] on icon at bounding box center [469, 159] width 497 height 204
click at [596, 297] on label "C" at bounding box center [627, 304] width 119 height 25
click at [628, 304] on input "C" at bounding box center [632, 308] width 8 height 8
radio input "true"
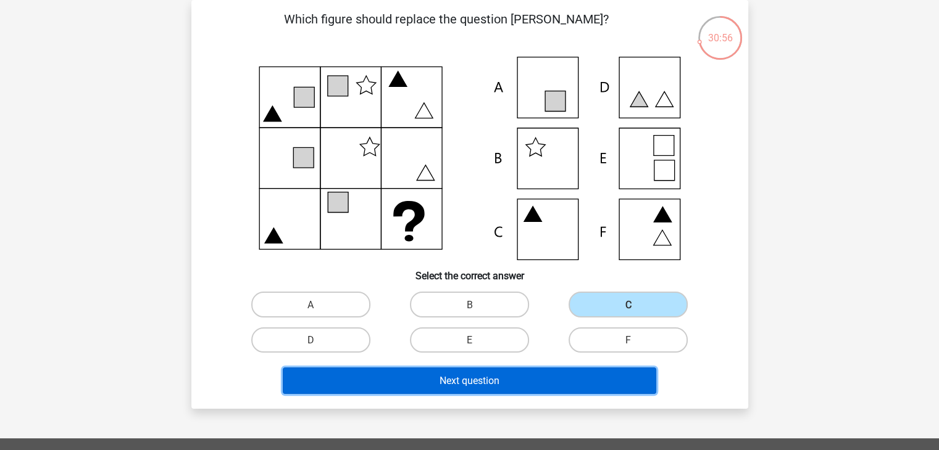
click at [561, 388] on button "Next question" at bounding box center [469, 381] width 373 height 27
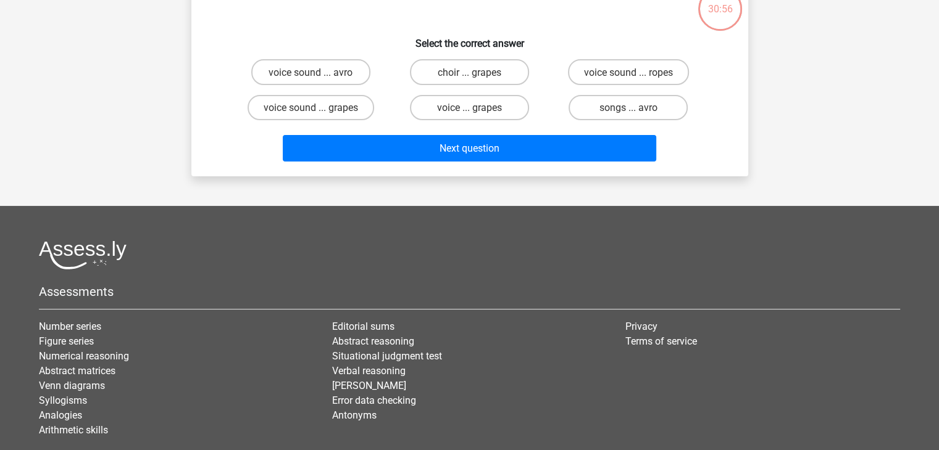
scroll to position [0, 0]
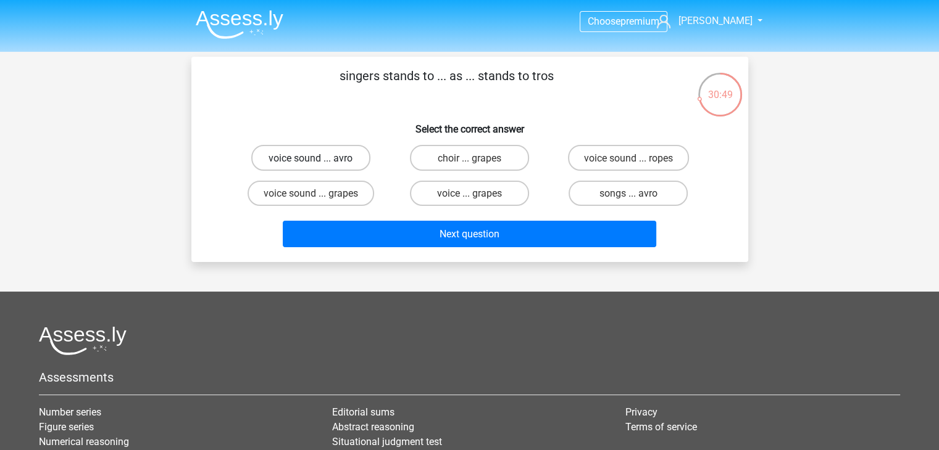
click at [336, 164] on font "voice sound ... avro" at bounding box center [310, 158] width 84 height 12
click at [318, 164] on input "voice sound ... avro" at bounding box center [314, 161] width 8 height 8
radio input "true"
click at [336, 164] on font "voice sound ... avro" at bounding box center [310, 158] width 84 height 12
click at [318, 164] on input "voice sound ... avro" at bounding box center [314, 161] width 8 height 8
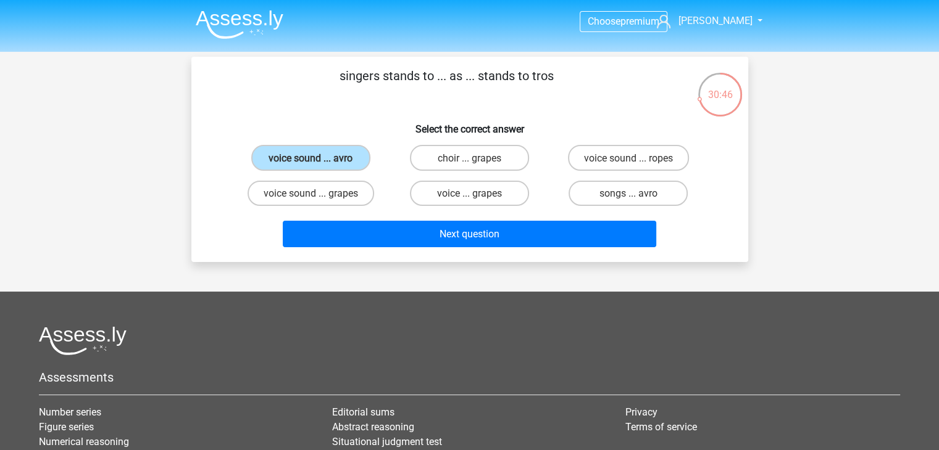
click at [548, 79] on font "singers stands to ... as ... stands to tros" at bounding box center [446, 75] width 214 height 15
click at [529, 94] on p "singers stands to ... as ... stands to tros" at bounding box center [446, 85] width 471 height 37
click at [403, 103] on p "singers stands to ... as ... stands to tros" at bounding box center [446, 85] width 471 height 37
click at [497, 191] on font "voice ... grapes" at bounding box center [469, 194] width 65 height 12
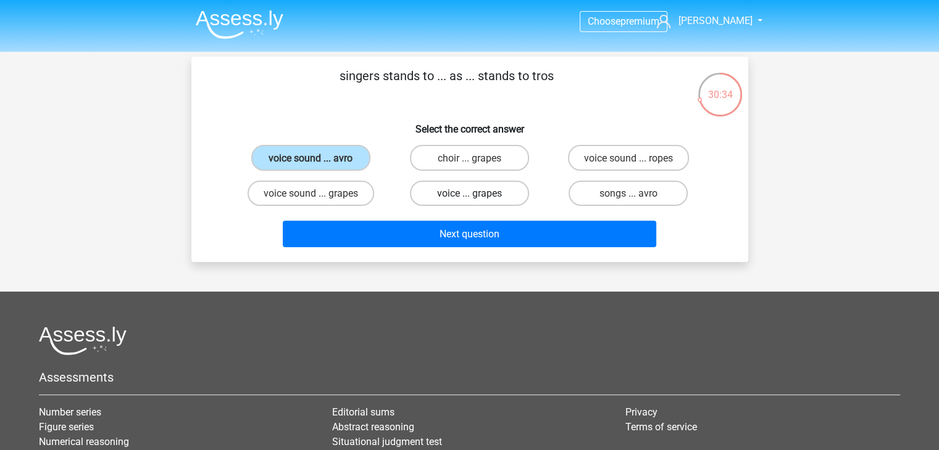
click at [477, 193] on input "voice ... grapes" at bounding box center [473, 197] width 8 height 8
radio input "true"
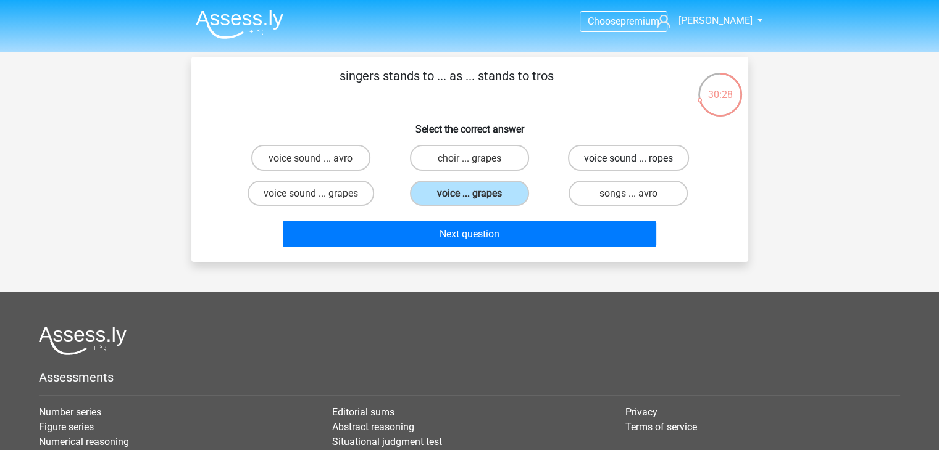
click at [605, 160] on font "voice sound ... ropes" at bounding box center [628, 158] width 89 height 12
click at [628, 160] on input "voice sound ... ropes" at bounding box center [632, 161] width 8 height 8
radio input "true"
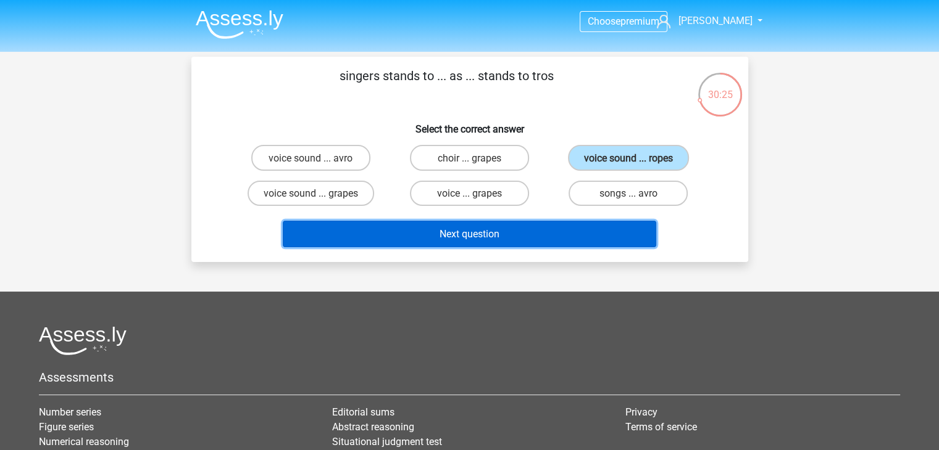
click at [584, 236] on button "Next question" at bounding box center [469, 234] width 373 height 27
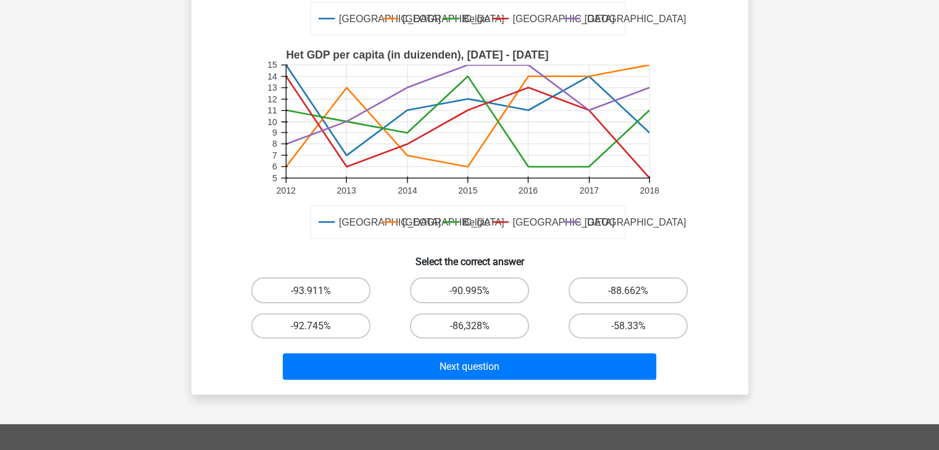
scroll to position [276, 0]
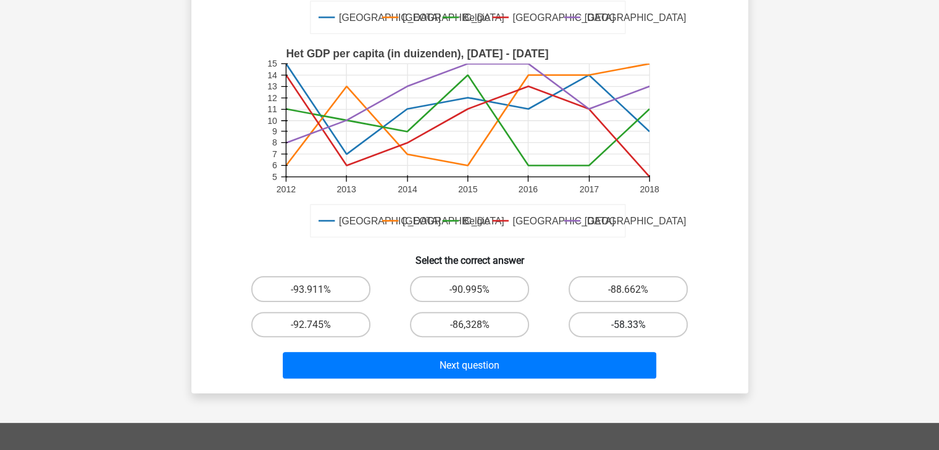
click at [615, 336] on label "-58.33%" at bounding box center [627, 324] width 119 height 25
click at [628, 333] on input "-58.33%" at bounding box center [632, 329] width 8 height 8
radio input "true"
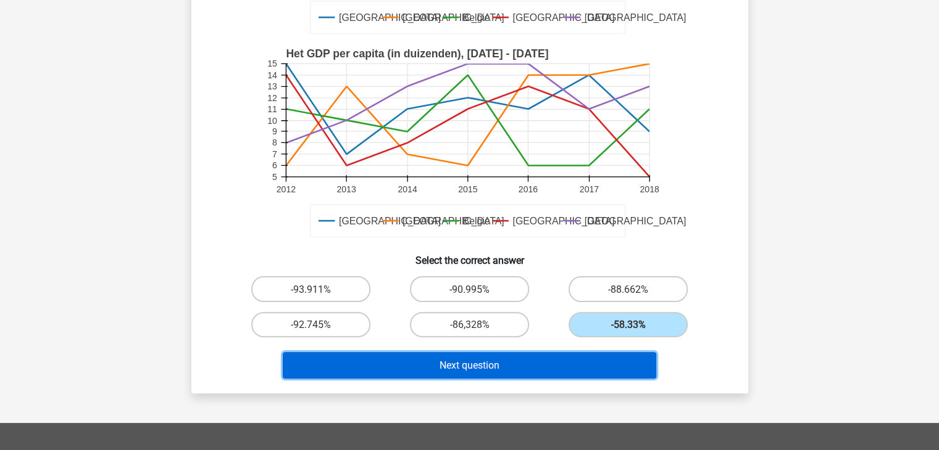
click at [584, 370] on button "Next question" at bounding box center [469, 365] width 373 height 27
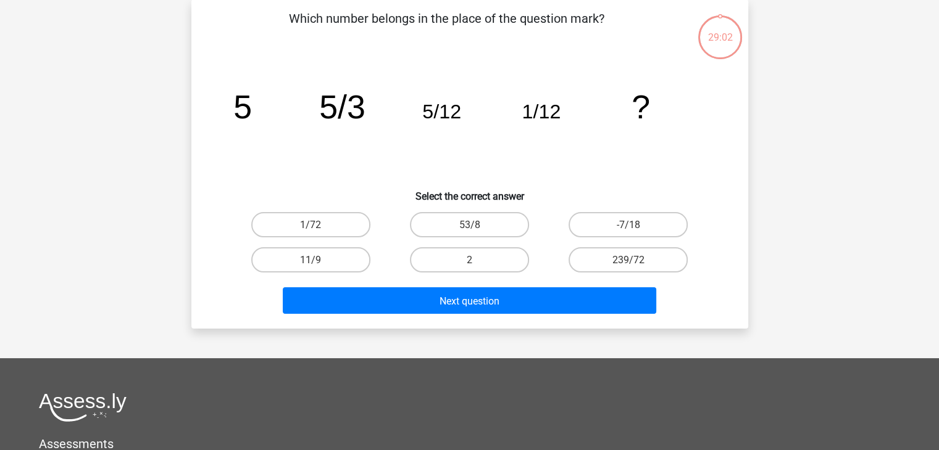
scroll to position [57, 0]
click at [588, 230] on label "-7/18" at bounding box center [627, 225] width 119 height 25
click at [628, 230] on input "-7/18" at bounding box center [632, 229] width 8 height 8
radio input "true"
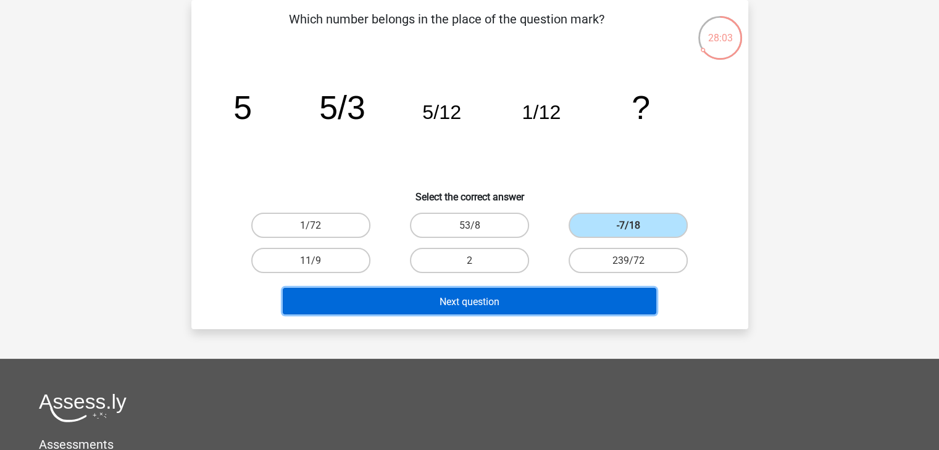
click at [590, 309] on button "Next question" at bounding box center [469, 301] width 373 height 27
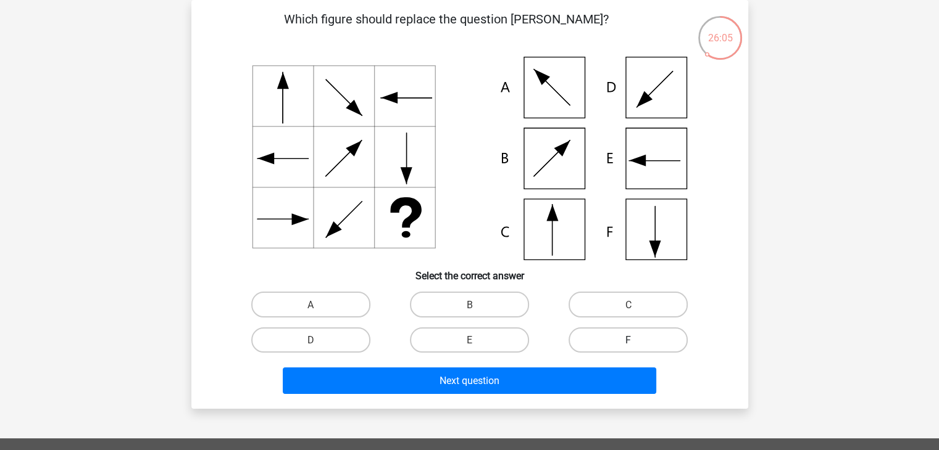
click at [596, 339] on label "F" at bounding box center [627, 340] width 119 height 25
click at [628, 340] on input "F" at bounding box center [632, 344] width 8 height 8
radio input "true"
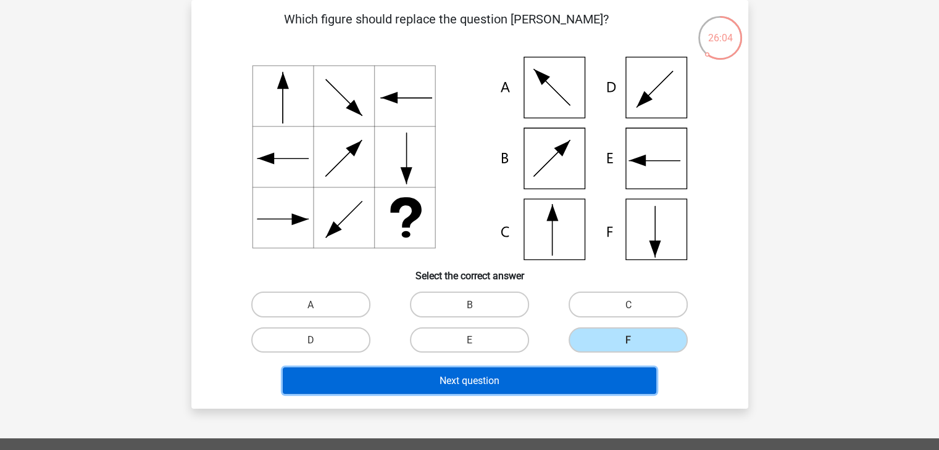
click at [587, 381] on button "Next question" at bounding box center [469, 381] width 373 height 27
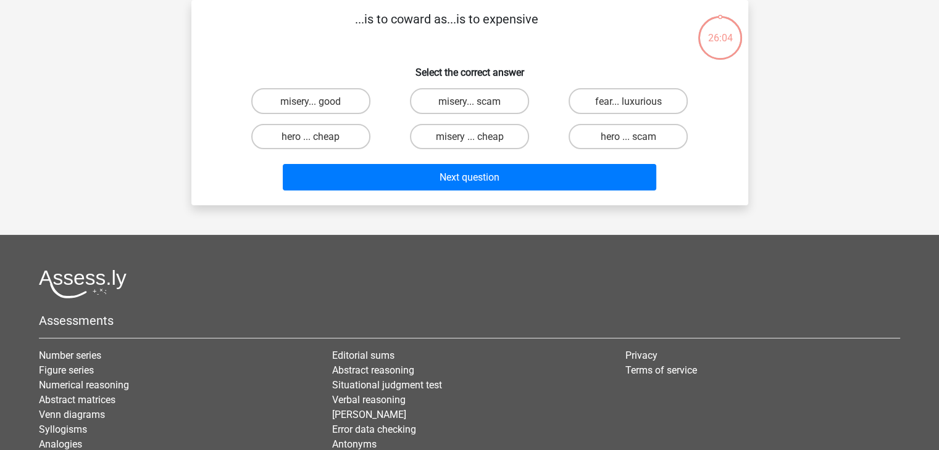
scroll to position [0, 0]
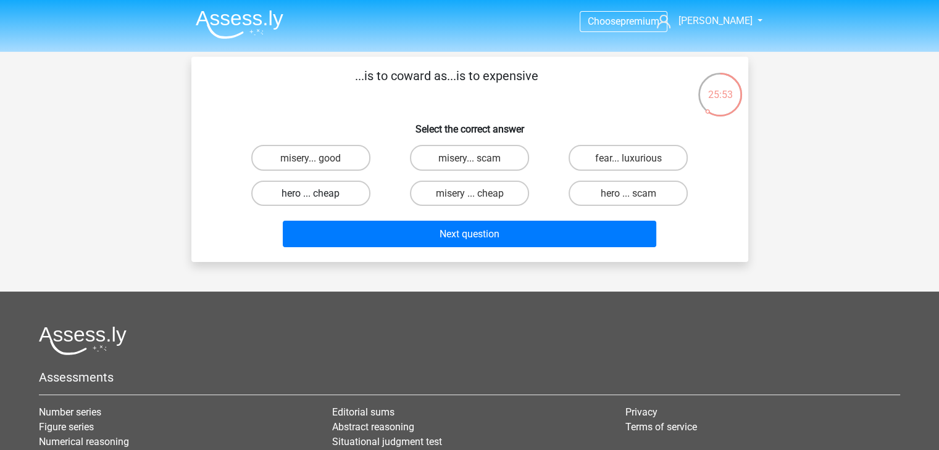
click at [347, 191] on label "hero ... cheap" at bounding box center [310, 193] width 119 height 25
click at [318, 193] on input "hero ... cheap" at bounding box center [314, 197] width 8 height 8
radio input "true"
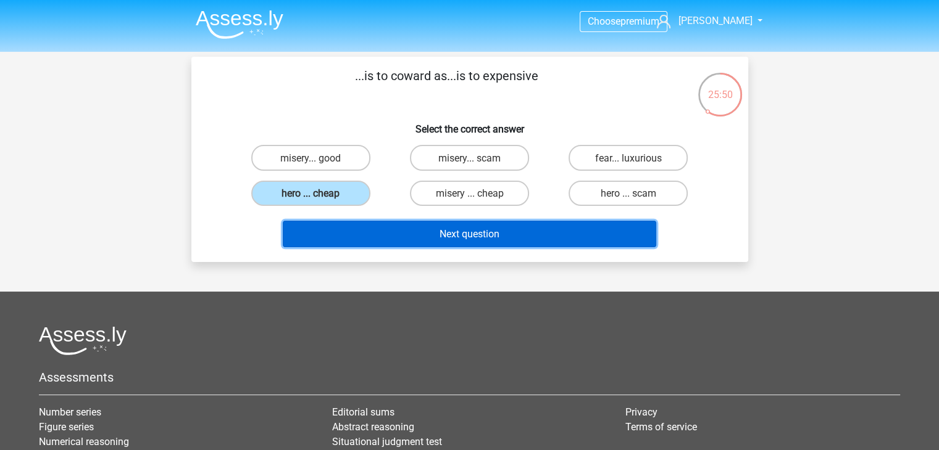
click at [430, 227] on button "Next question" at bounding box center [469, 234] width 373 height 27
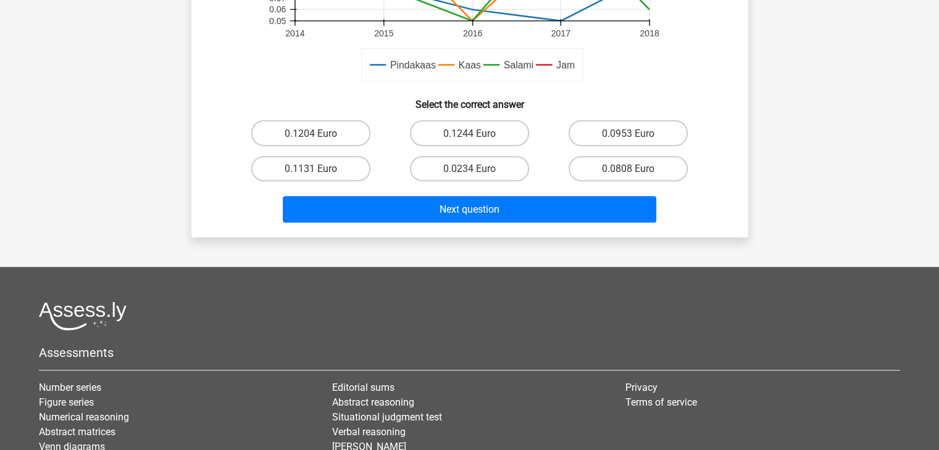
scroll to position [451, 0]
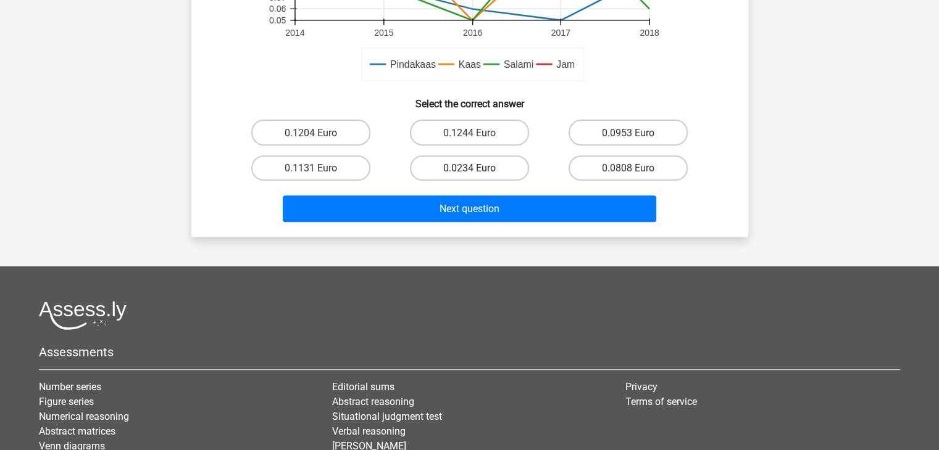
click at [490, 174] on font "0.0234 Euro" at bounding box center [469, 168] width 52 height 12
click at [477, 174] on input "0.0234 Euro" at bounding box center [473, 172] width 8 height 8
radio input "true"
click at [338, 133] on label "0.1204 Euro" at bounding box center [310, 132] width 119 height 25
click at [318, 133] on input "0.1204 Euro" at bounding box center [314, 136] width 8 height 8
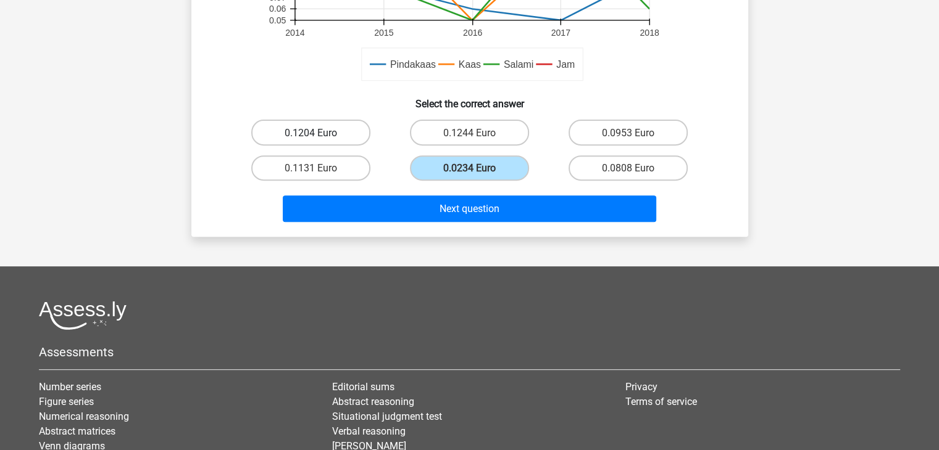
radio input "true"
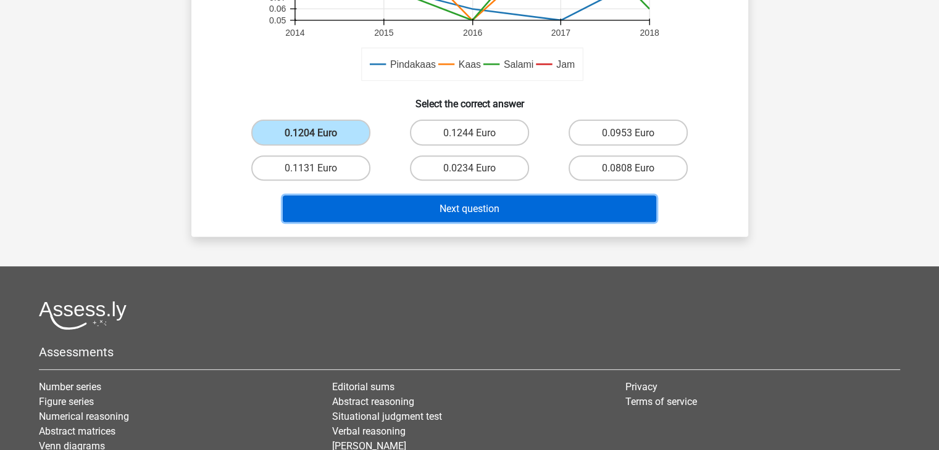
click at [463, 218] on button "Next question" at bounding box center [469, 209] width 373 height 27
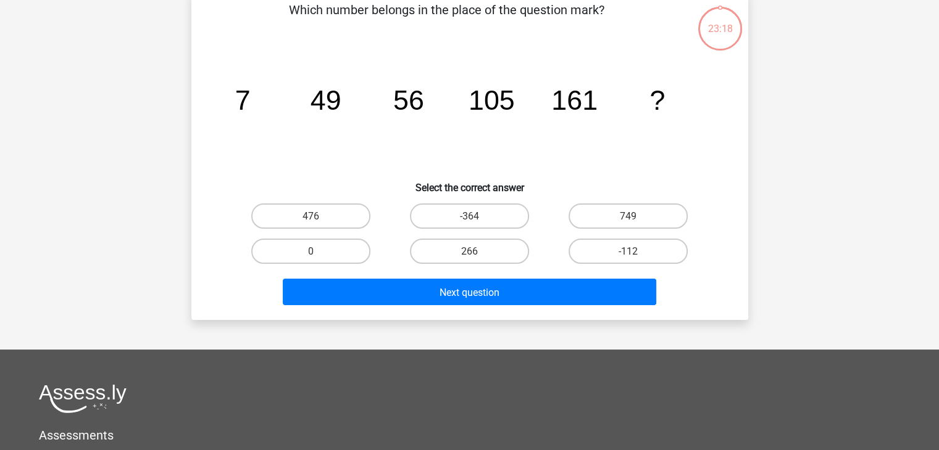
scroll to position [57, 0]
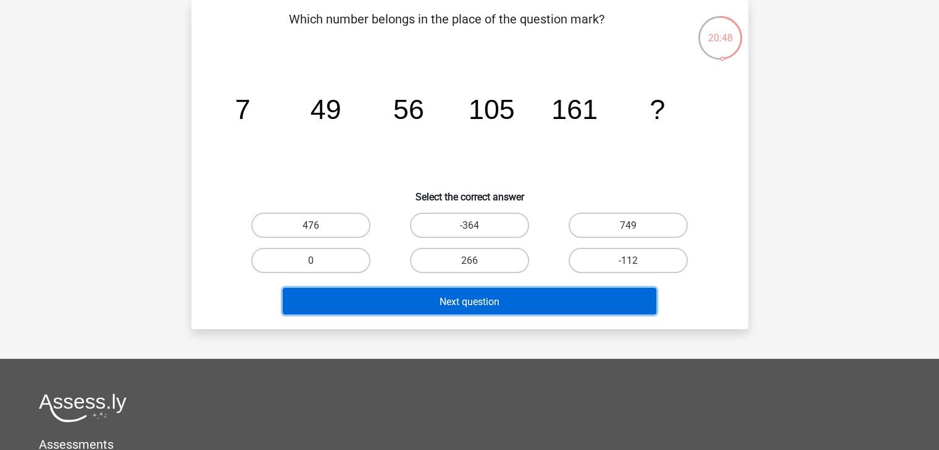
click at [571, 303] on button "Next question" at bounding box center [469, 301] width 373 height 27
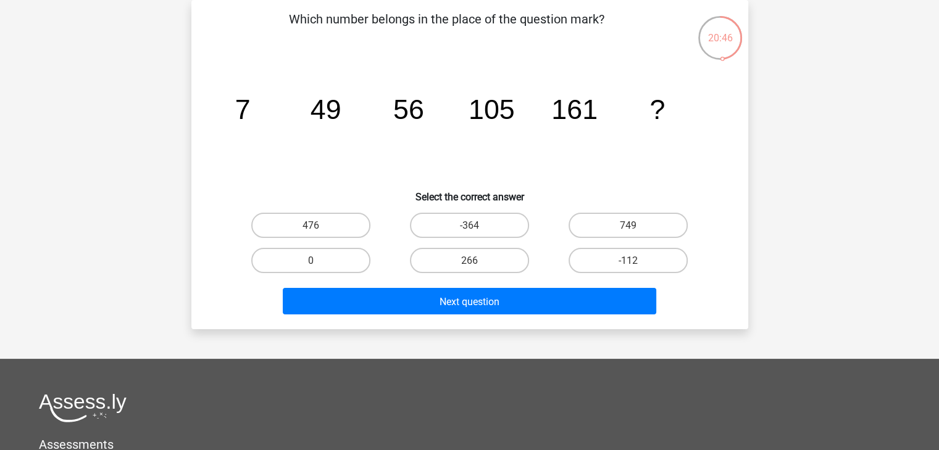
click at [618, 164] on icon "image/svg+xml 7 49 56 105 161 ?" at bounding box center [469, 119] width 497 height 125
click at [465, 258] on font "266" at bounding box center [469, 261] width 17 height 12
click at [469, 260] on input "266" at bounding box center [473, 264] width 8 height 8
radio input "true"
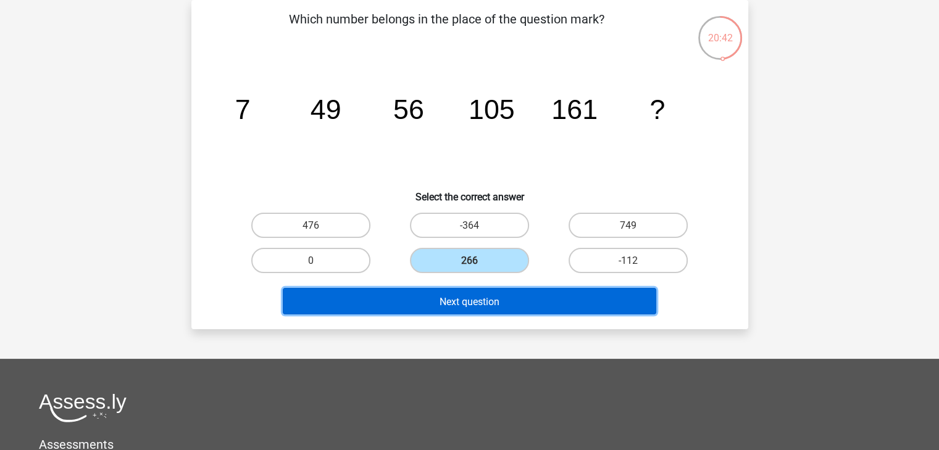
click at [482, 312] on button "Next question" at bounding box center [469, 301] width 373 height 27
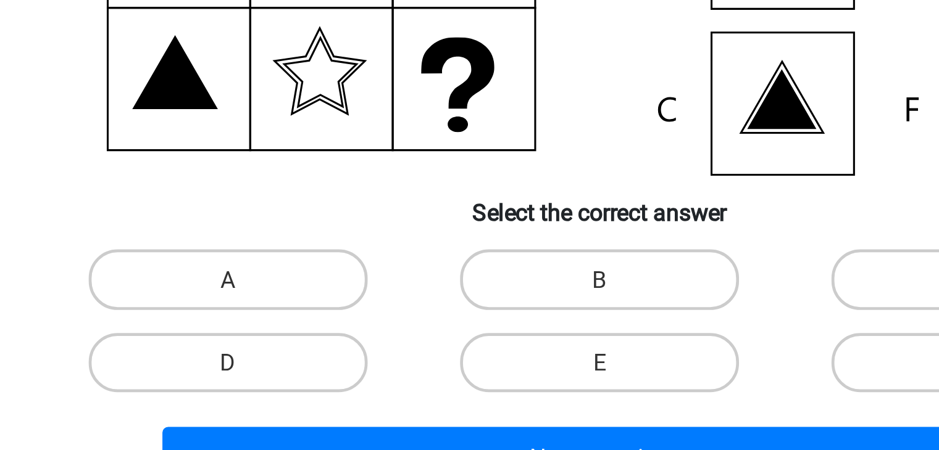
scroll to position [56, 0]
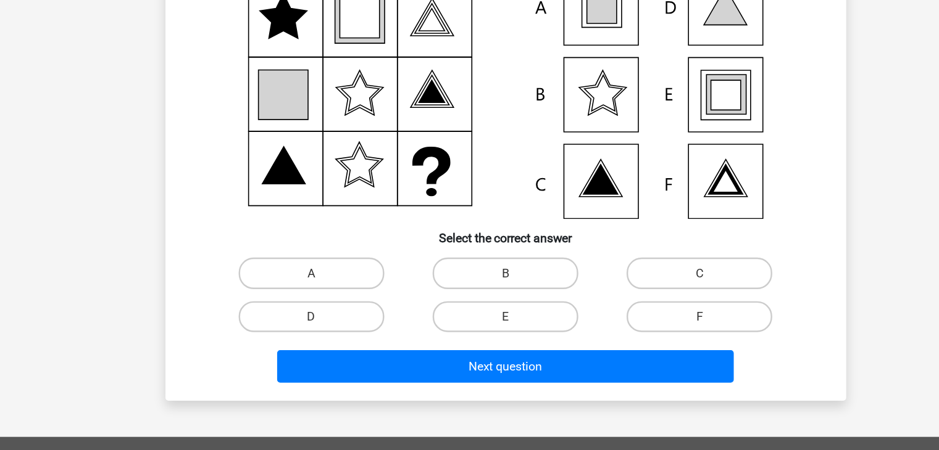
click at [654, 151] on icon at bounding box center [649, 159] width 24 height 24
click at [471, 331] on label "E" at bounding box center [469, 340] width 119 height 25
click at [471, 341] on input "E" at bounding box center [473, 345] width 8 height 8
radio input "true"
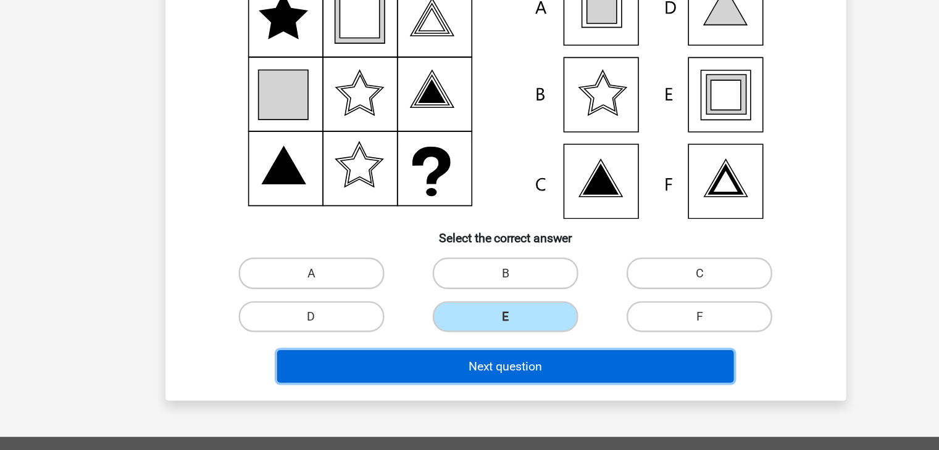
click at [491, 384] on font "Next question" at bounding box center [469, 382] width 60 height 12
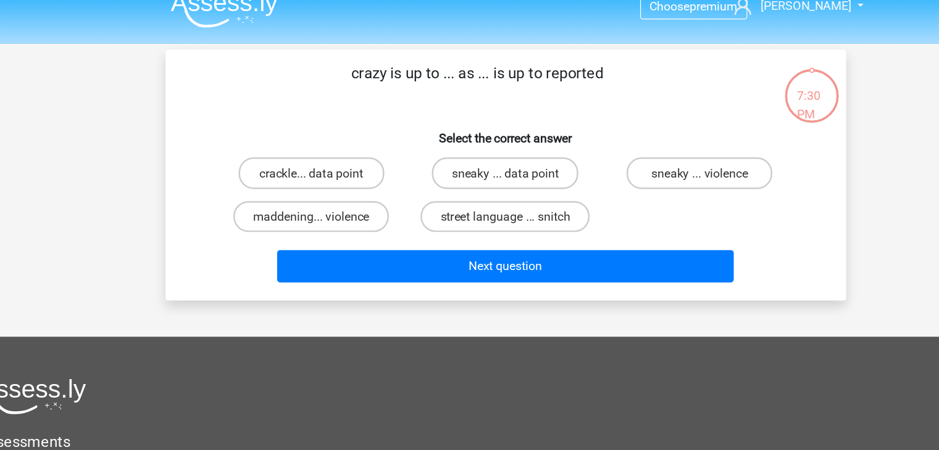
scroll to position [15, 0]
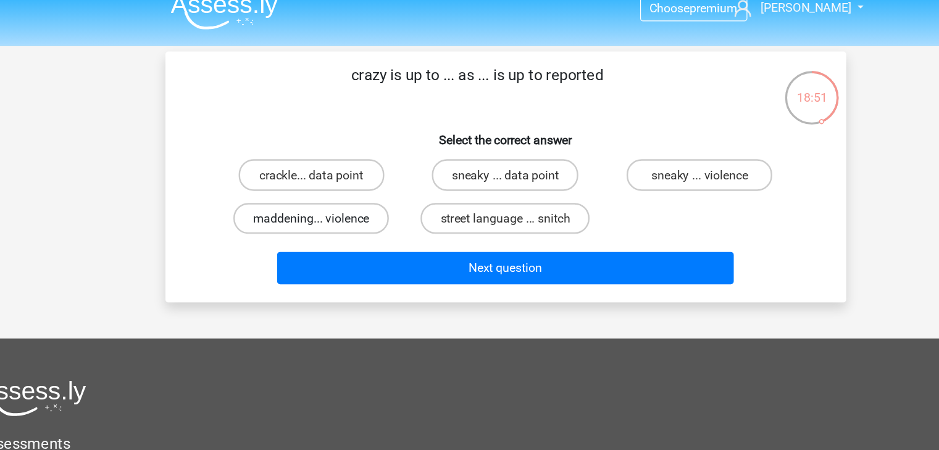
click at [328, 170] on label "maddening... violence" at bounding box center [310, 178] width 127 height 25
click at [318, 178] on input "maddening... violence" at bounding box center [314, 182] width 8 height 8
radio input "true"
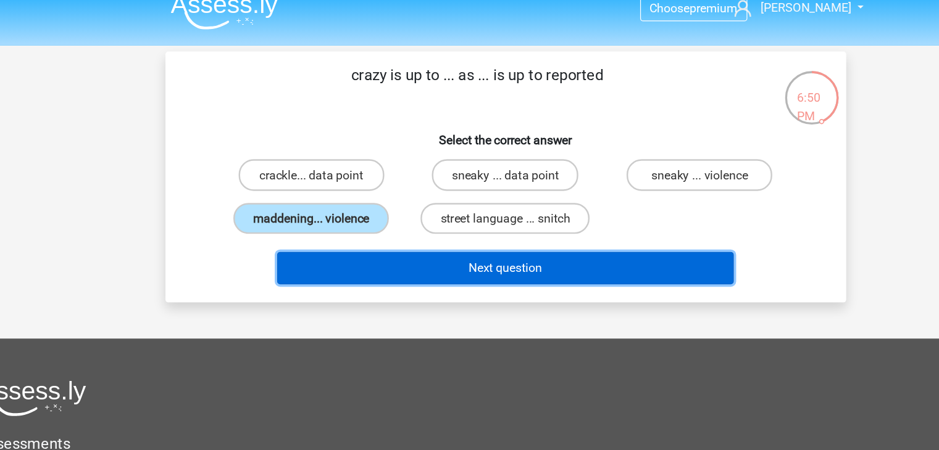
click at [393, 215] on button "Next question" at bounding box center [469, 219] width 373 height 27
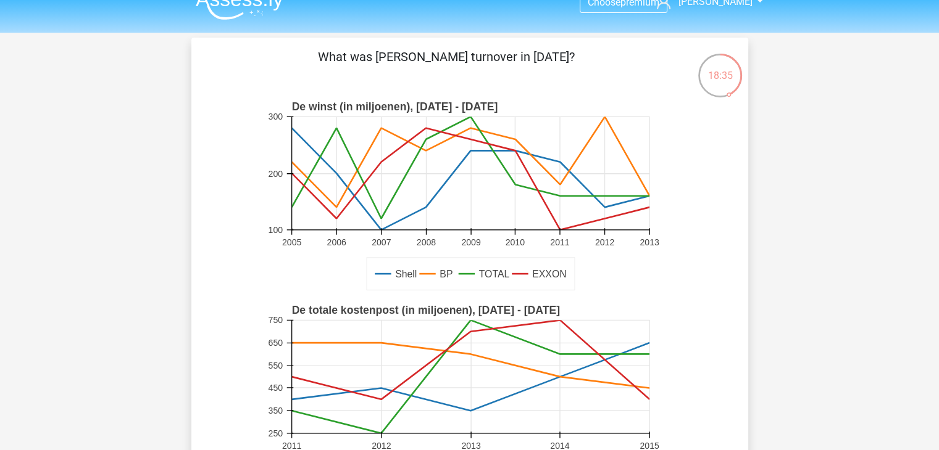
scroll to position [20, 0]
click at [370, 317] on rect at bounding box center [469, 400] width 407 height 204
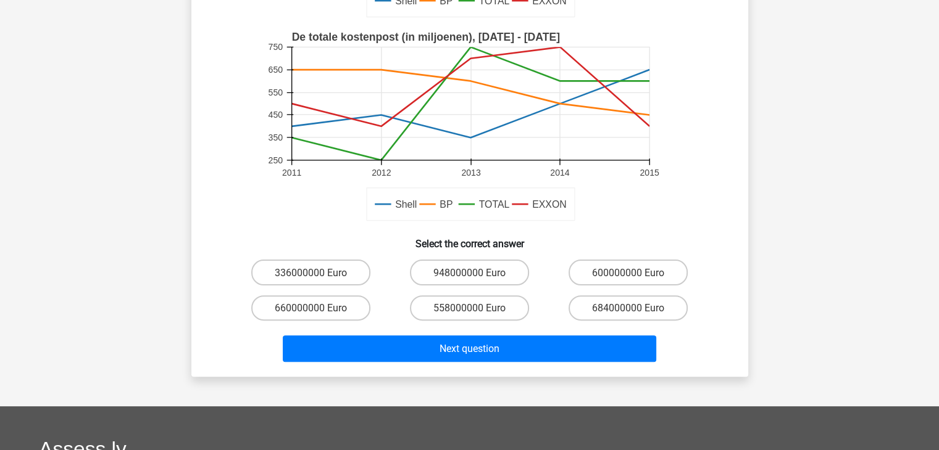
scroll to position [318, 0]
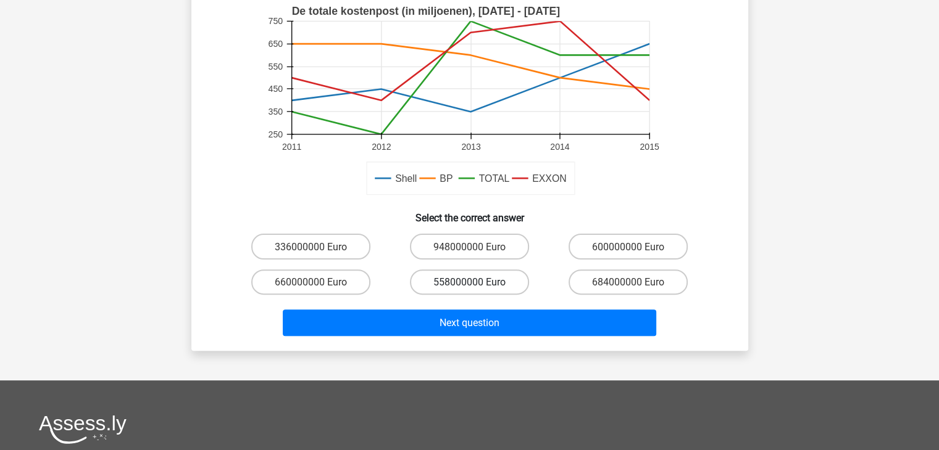
click at [483, 277] on font "558000000 Euro" at bounding box center [469, 282] width 72 height 12
click at [477, 282] on input "558000000 Euro" at bounding box center [473, 286] width 8 height 8
radio input "true"
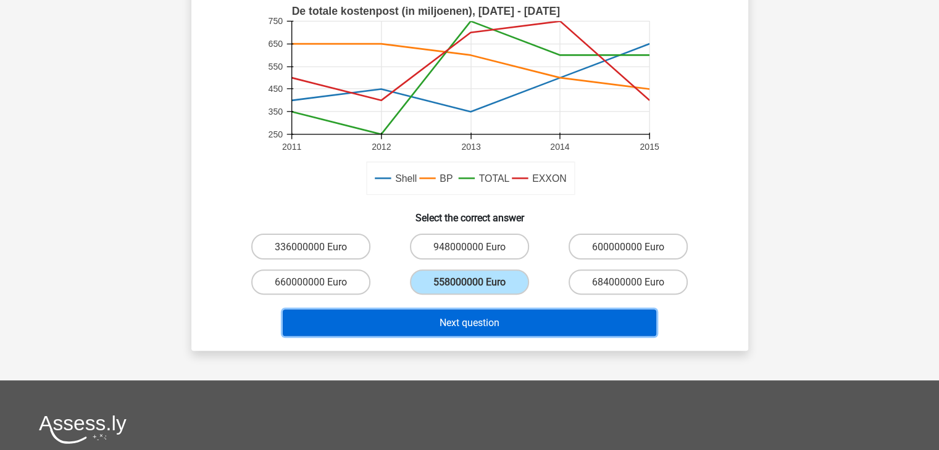
click at [476, 321] on font "Next question" at bounding box center [469, 323] width 60 height 12
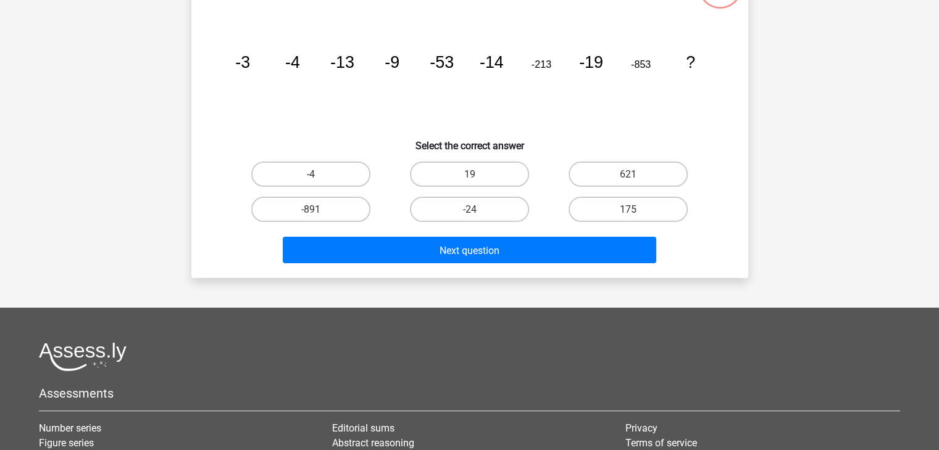
scroll to position [57, 0]
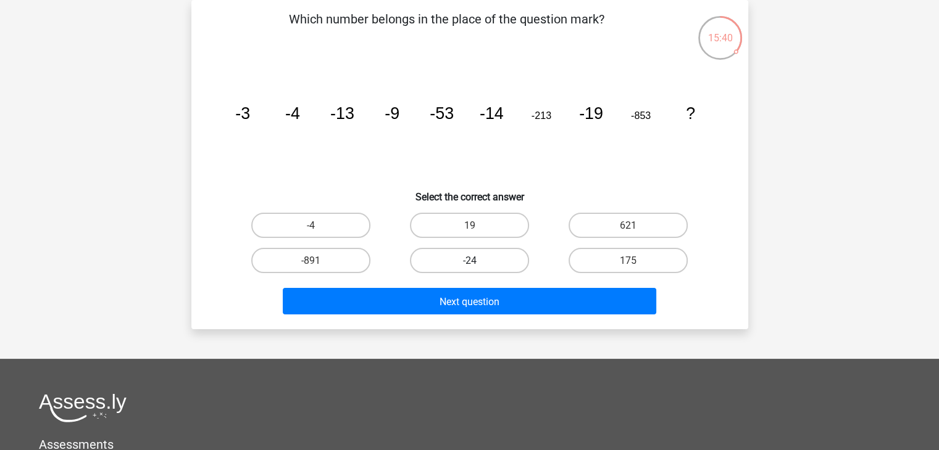
click at [510, 266] on label "-24" at bounding box center [469, 260] width 119 height 25
click at [477, 266] on input "-24" at bounding box center [473, 264] width 8 height 8
radio input "true"
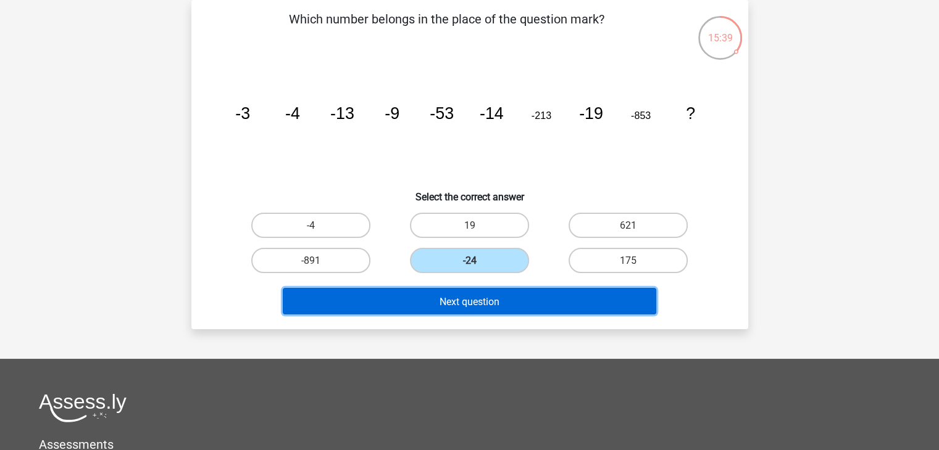
click at [536, 309] on button "Next question" at bounding box center [469, 301] width 373 height 27
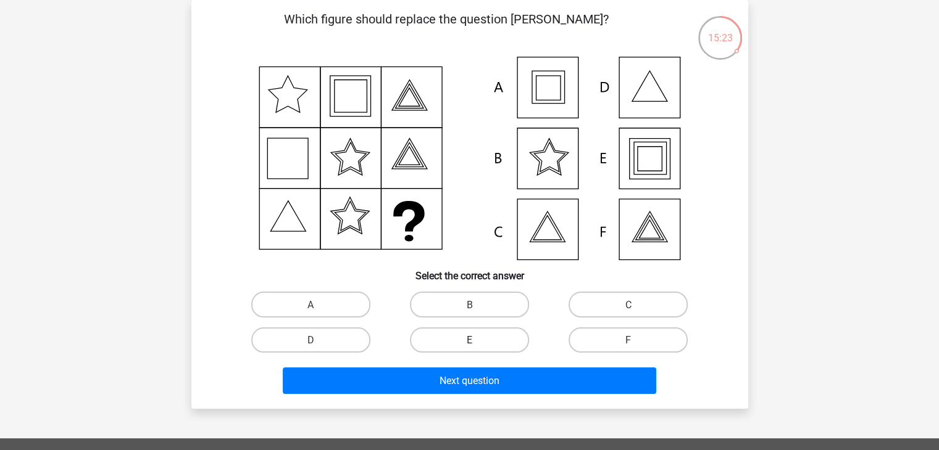
click at [469, 336] on font "E" at bounding box center [470, 340] width 6 height 12
click at [469, 340] on input "E" at bounding box center [473, 344] width 8 height 8
radio input "true"
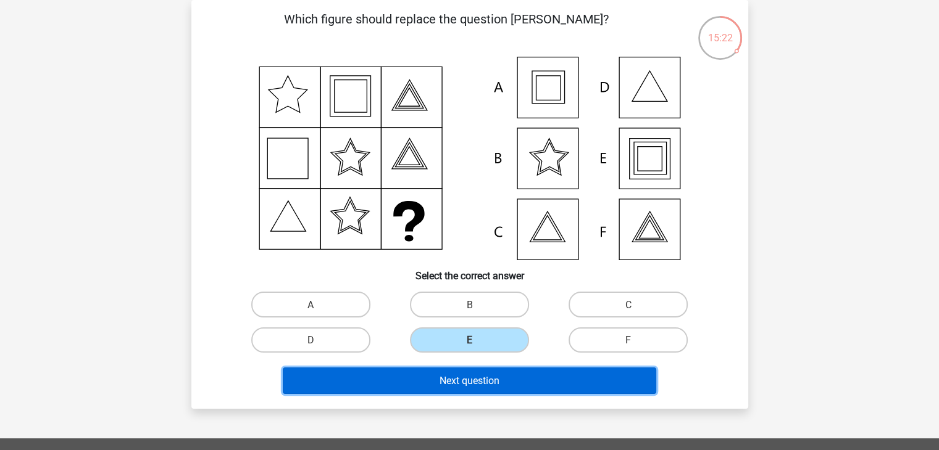
click at [496, 380] on font "Next question" at bounding box center [469, 381] width 60 height 12
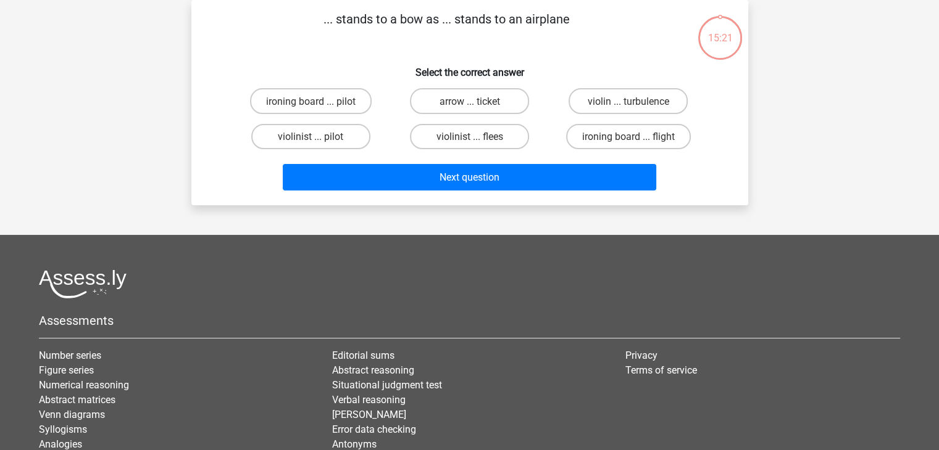
scroll to position [0, 0]
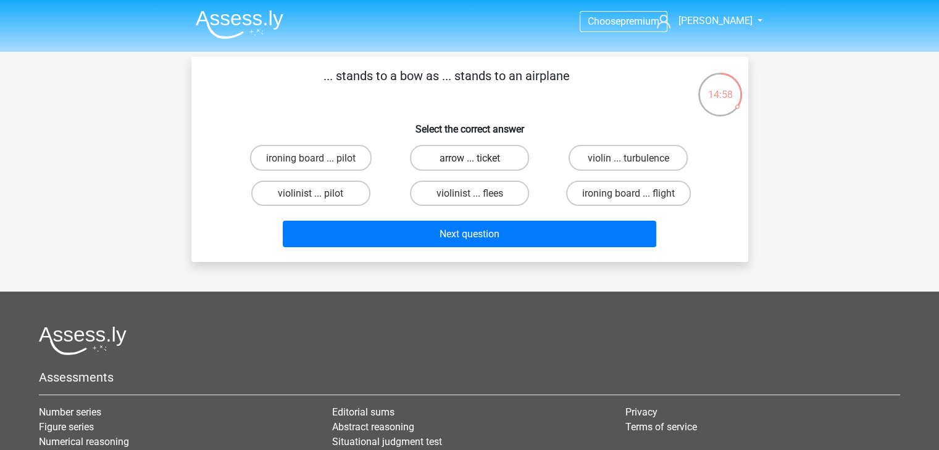
click at [519, 160] on label "arrow ... ticket" at bounding box center [469, 157] width 119 height 25
click at [477, 160] on input "arrow ... ticket" at bounding box center [473, 161] width 8 height 8
radio input "true"
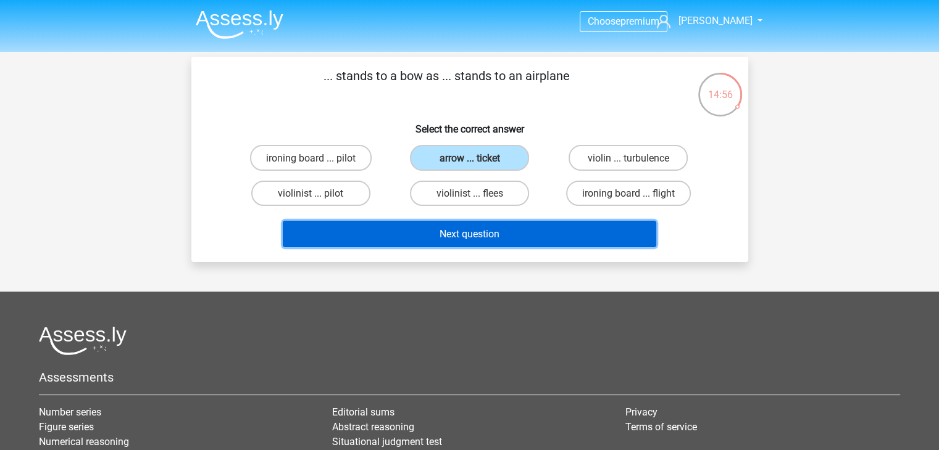
click at [529, 234] on button "Next question" at bounding box center [469, 234] width 373 height 27
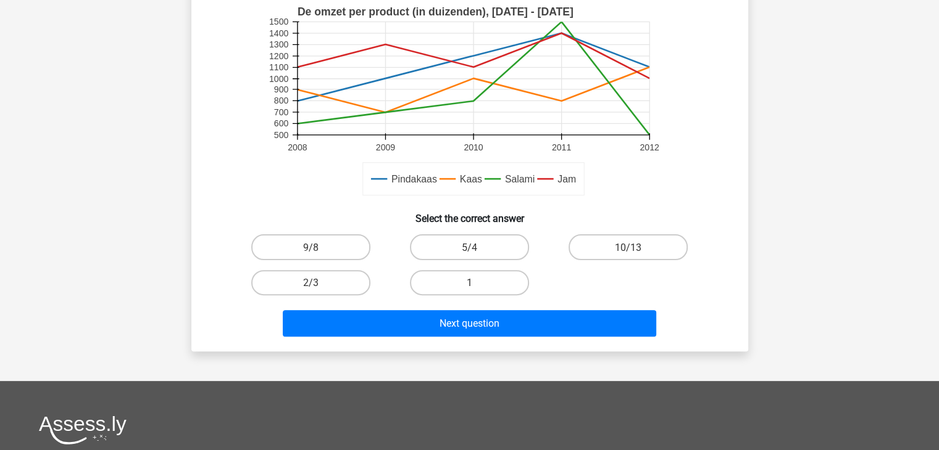
scroll to position [317, 0]
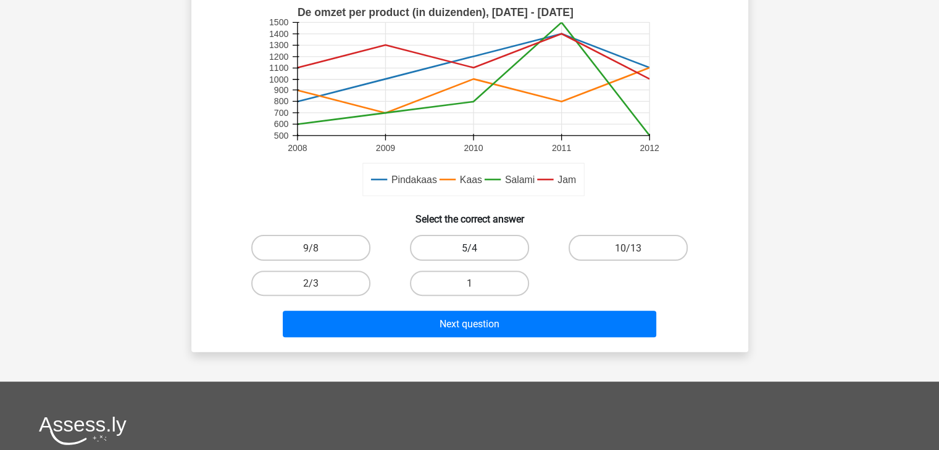
click at [473, 246] on font "5/4" at bounding box center [469, 249] width 15 height 12
click at [473, 247] on input "5/4" at bounding box center [473, 251] width 8 height 8
radio input "true"
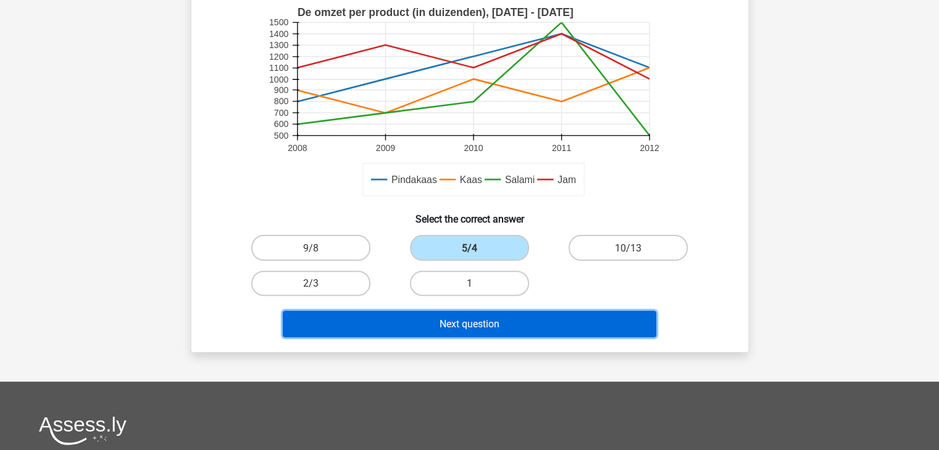
click at [504, 318] on button "Next question" at bounding box center [469, 324] width 373 height 27
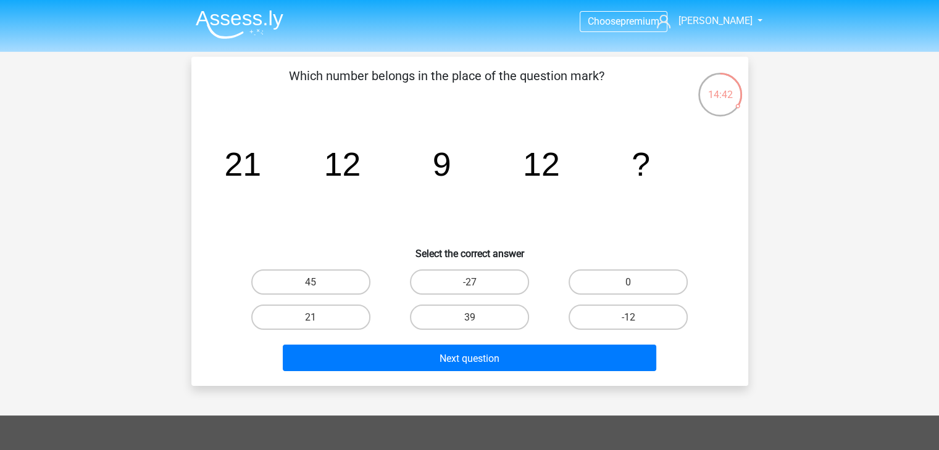
scroll to position [0, 0]
click at [351, 317] on label "21" at bounding box center [310, 317] width 119 height 25
click at [318, 317] on input "21" at bounding box center [314, 321] width 8 height 8
radio input "true"
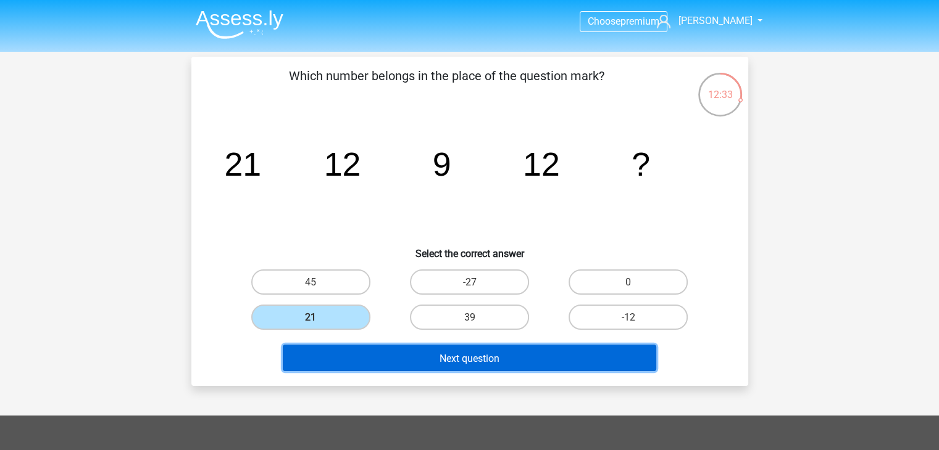
click at [459, 356] on font "Next question" at bounding box center [469, 358] width 60 height 12
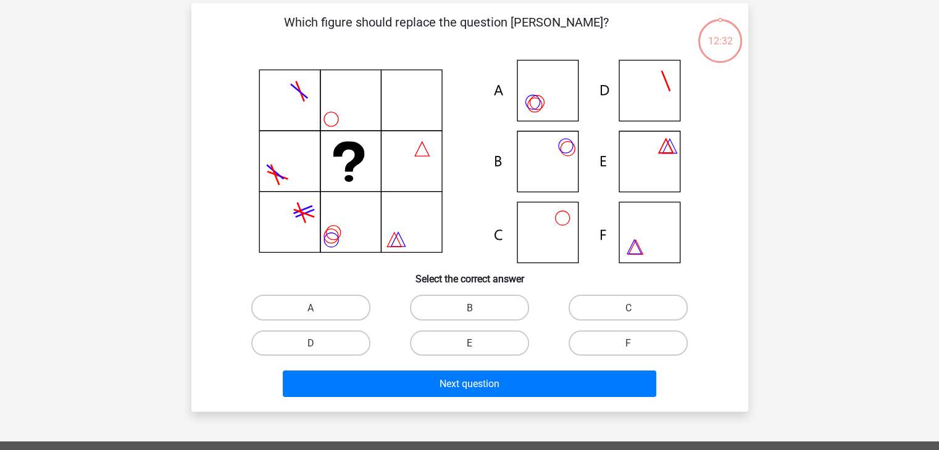
scroll to position [57, 0]
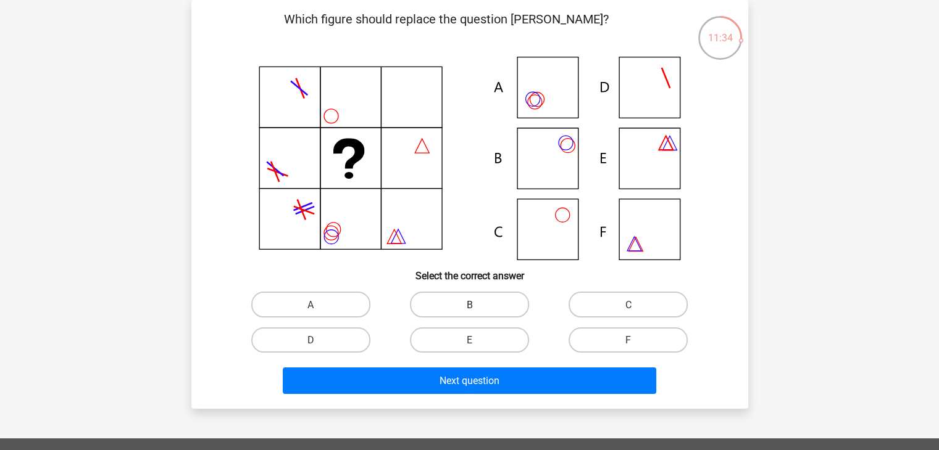
click at [467, 312] on label "B" at bounding box center [469, 304] width 119 height 25
click at [469, 312] on input "B" at bounding box center [473, 308] width 8 height 8
radio input "true"
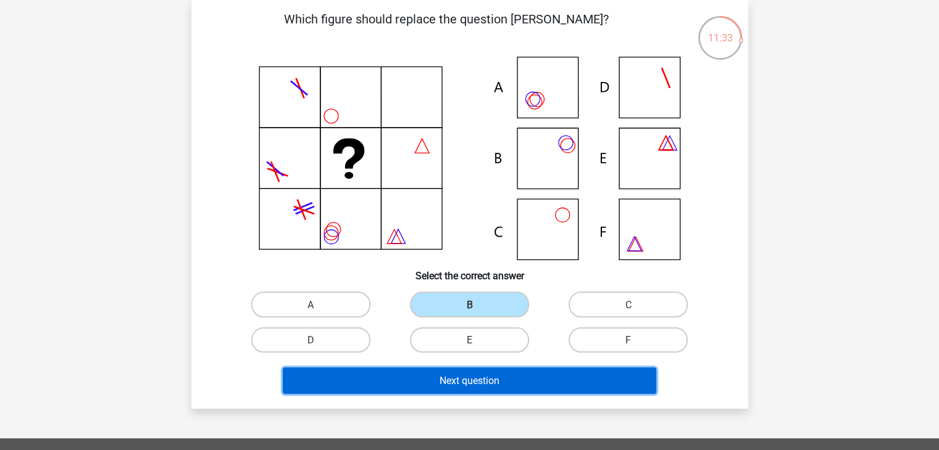
click at [499, 376] on font "Next question" at bounding box center [469, 381] width 60 height 12
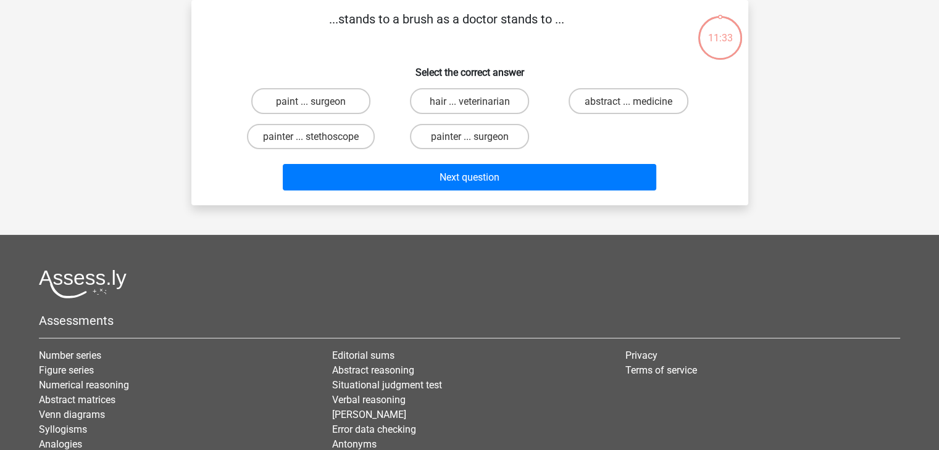
scroll to position [0, 0]
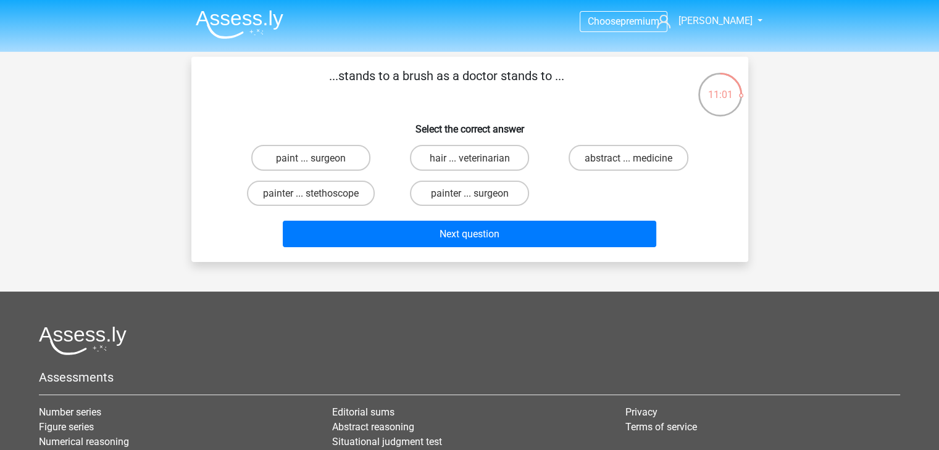
click at [544, 176] on div "painter ... surgeon" at bounding box center [469, 193] width 159 height 35
click at [459, 198] on font "painter ... surgeon" at bounding box center [469, 194] width 78 height 12
click at [469, 198] on input "painter ... surgeon" at bounding box center [473, 197] width 8 height 8
radio input "true"
click at [299, 203] on label "painter ... stethoscope" at bounding box center [311, 193] width 128 height 25
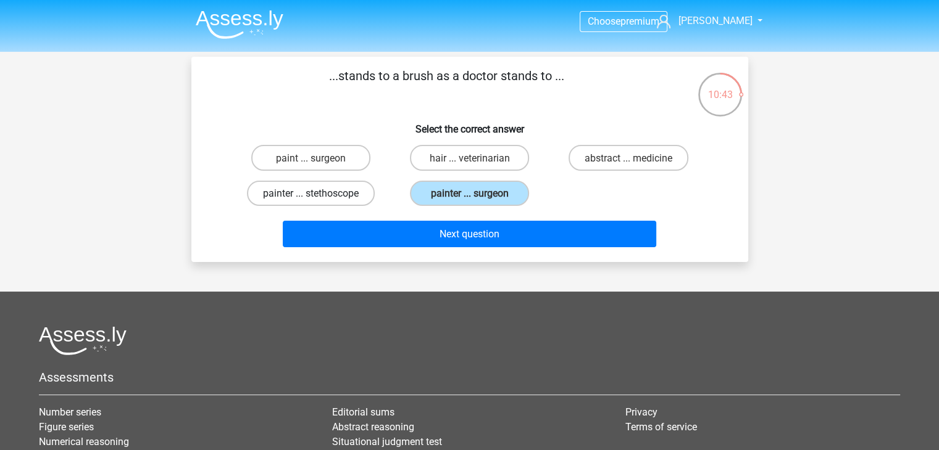
click at [310, 201] on input "painter ... stethoscope" at bounding box center [314, 197] width 8 height 8
radio input "true"
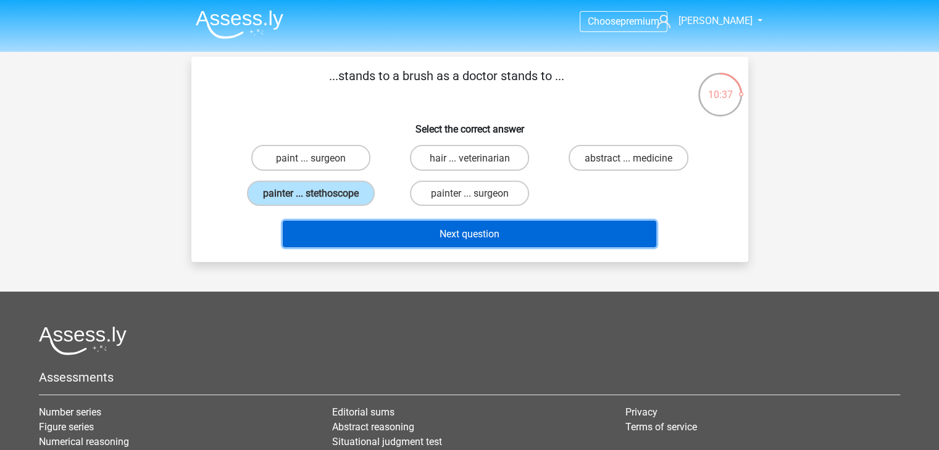
click at [401, 233] on button "Next question" at bounding box center [469, 234] width 373 height 27
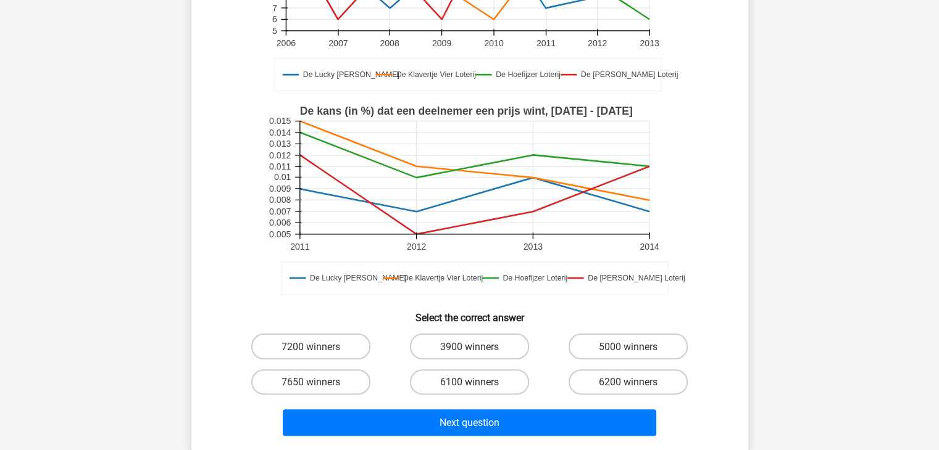
scroll to position [219, 0]
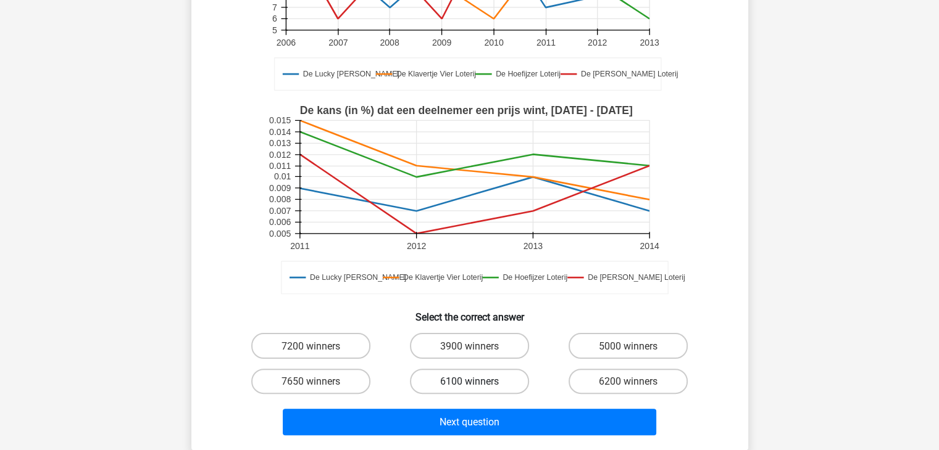
click at [484, 375] on font "6100 winners" at bounding box center [469, 381] width 59 height 12
click at [477, 381] on input "6100 winners" at bounding box center [473, 385] width 8 height 8
radio input "true"
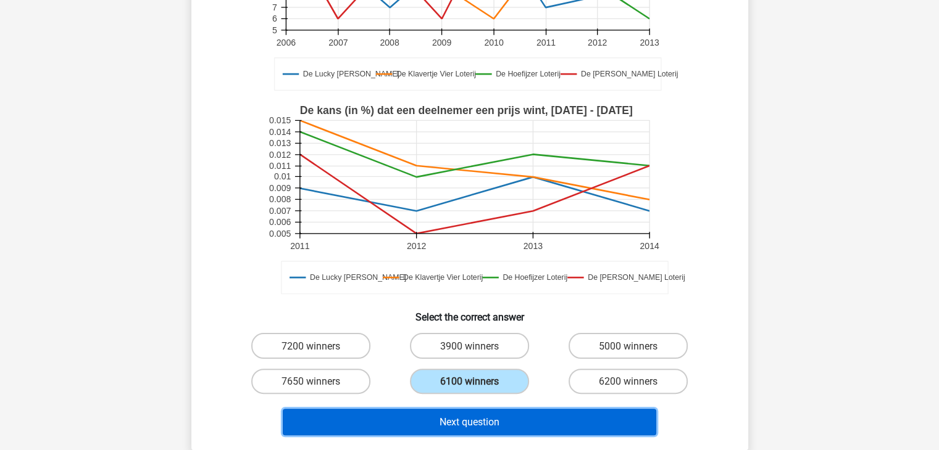
click at [537, 411] on button "Next question" at bounding box center [469, 422] width 373 height 27
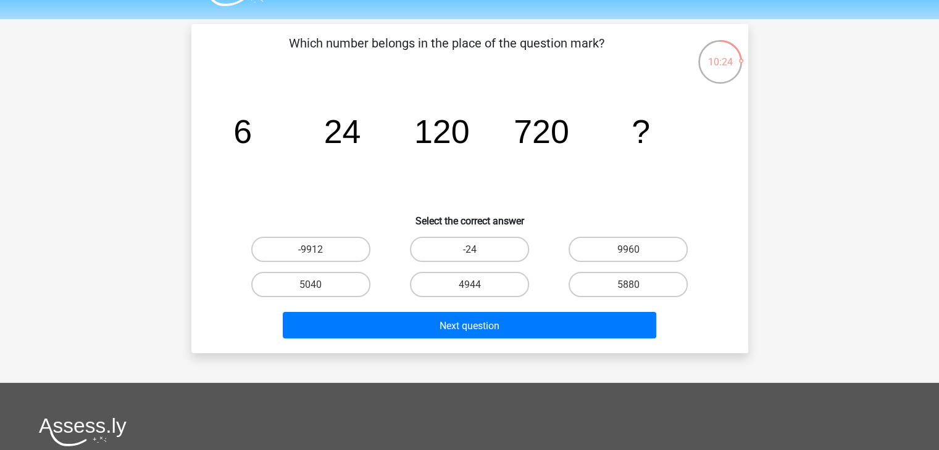
scroll to position [30, 0]
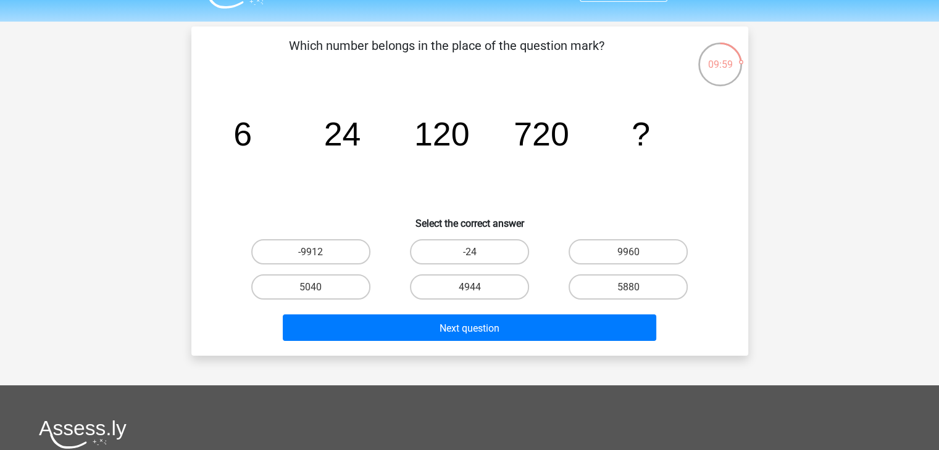
click at [318, 293] on input "5040" at bounding box center [314, 291] width 8 height 8
radio input "true"
click at [431, 343] on div "Next question" at bounding box center [469, 330] width 476 height 31
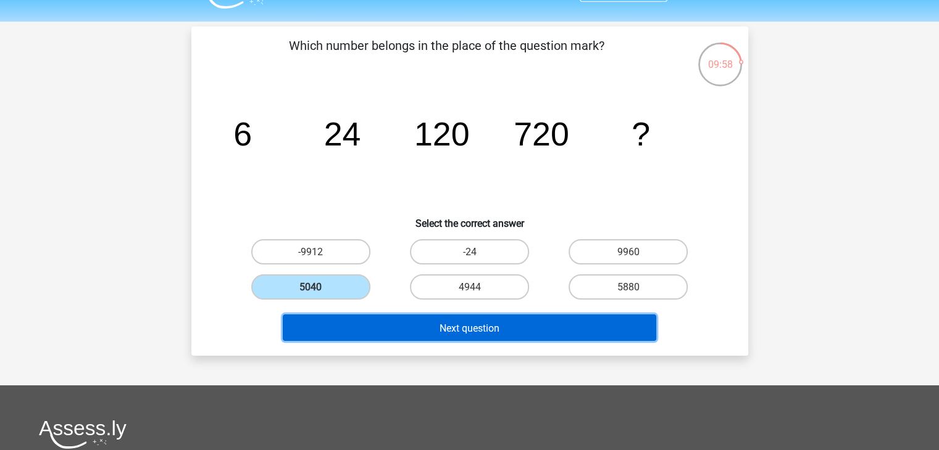
click at [423, 330] on button "Next question" at bounding box center [469, 328] width 373 height 27
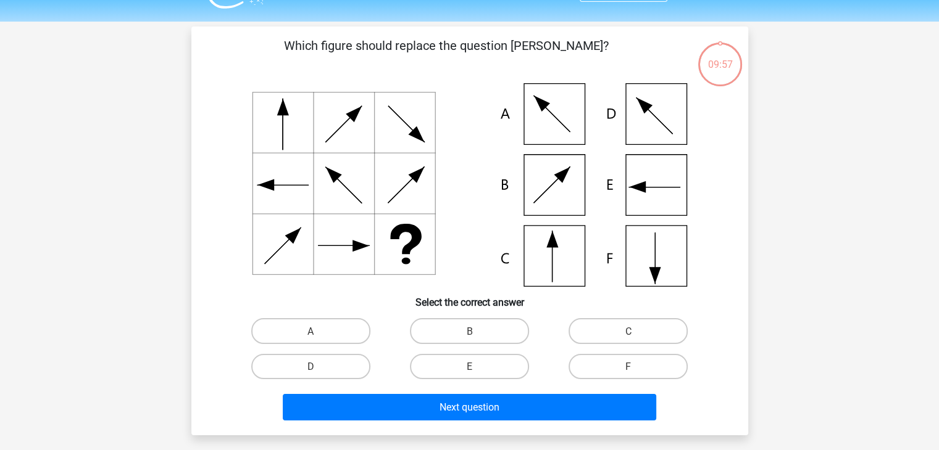
scroll to position [57, 0]
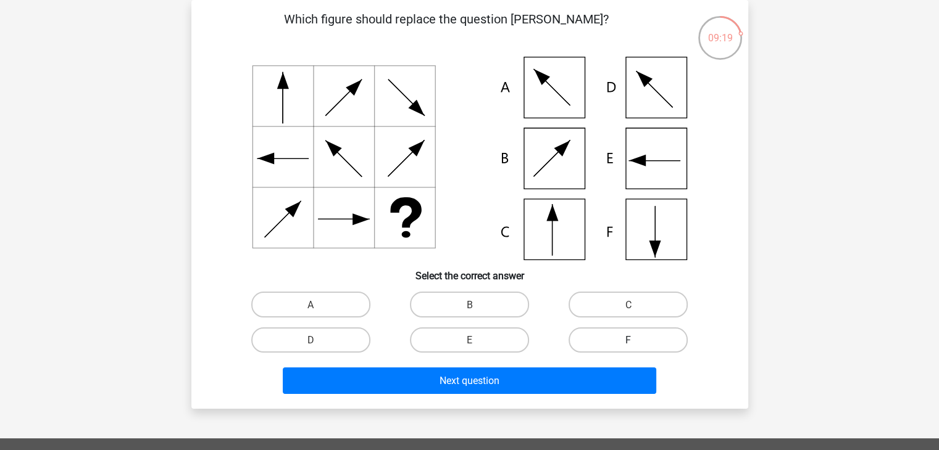
click at [622, 334] on label "F" at bounding box center [627, 340] width 119 height 25
click at [628, 340] on input "F" at bounding box center [632, 344] width 8 height 8
radio input "true"
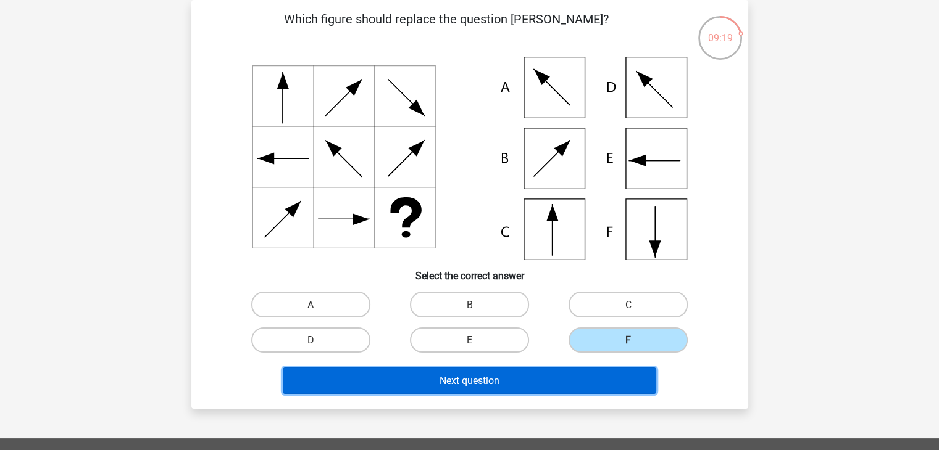
click at [617, 380] on button "Next question" at bounding box center [469, 381] width 373 height 27
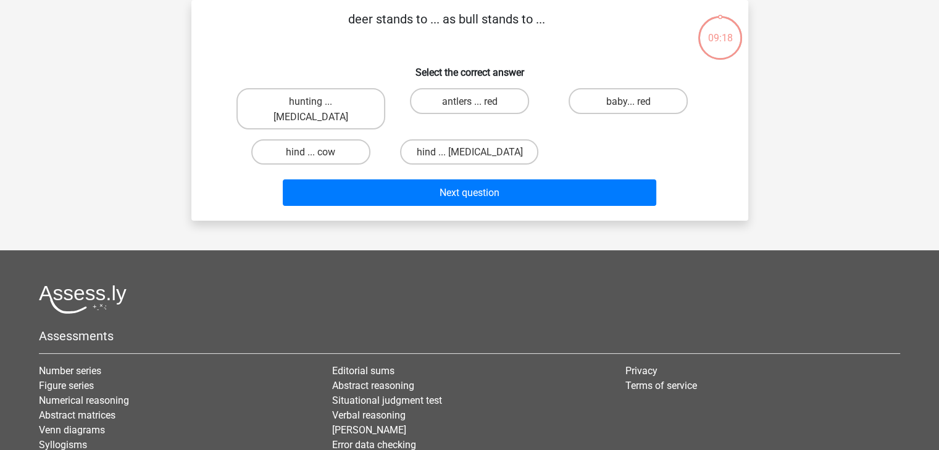
scroll to position [0, 0]
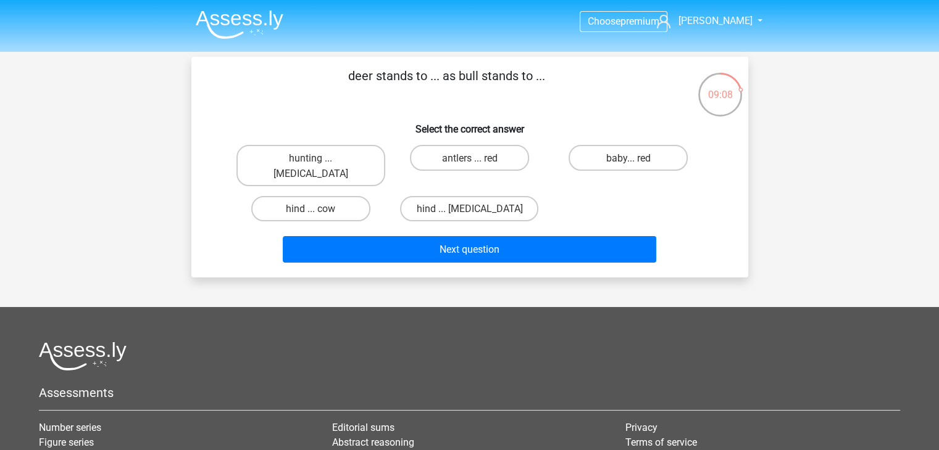
click at [634, 160] on input "baby... red" at bounding box center [632, 161] width 8 height 8
radio input "true"
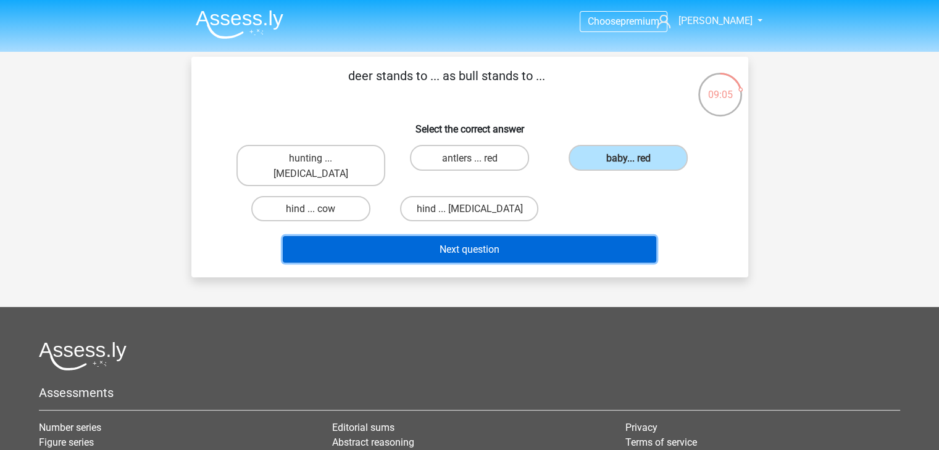
click at [549, 241] on button "Next question" at bounding box center [469, 249] width 373 height 27
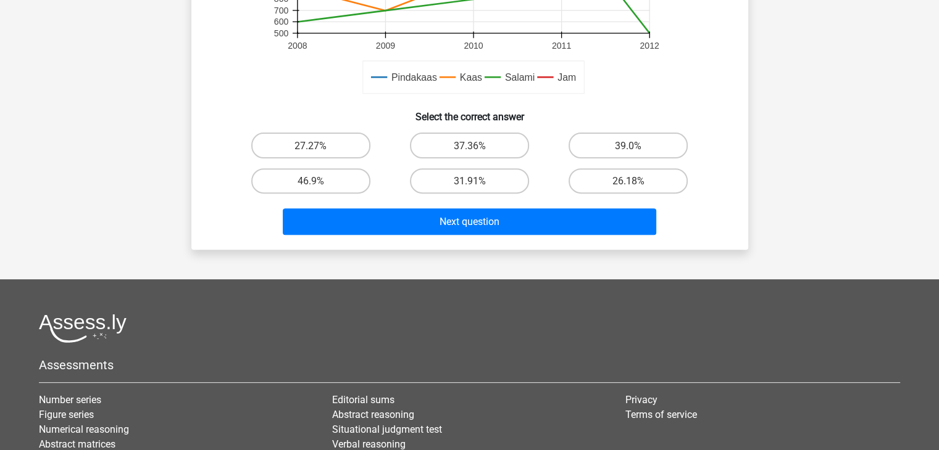
scroll to position [419, 0]
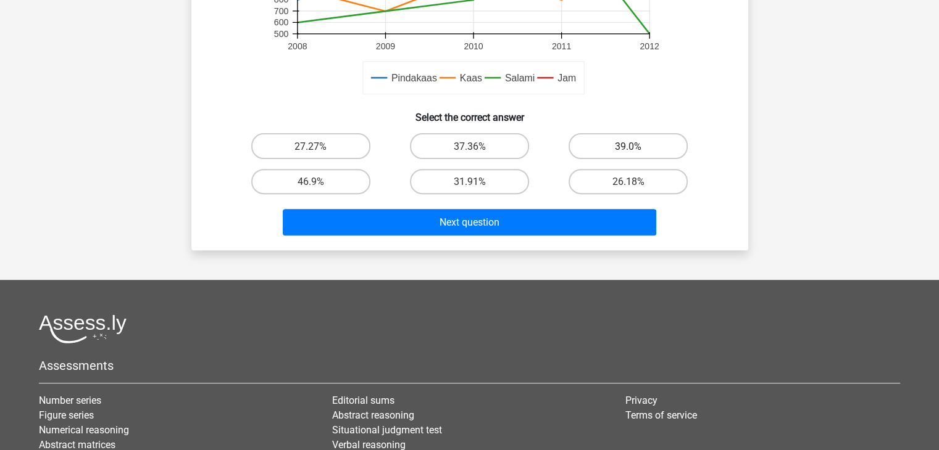
click at [617, 149] on font "39.0%" at bounding box center [628, 147] width 27 height 12
click at [628, 149] on input "39.0%" at bounding box center [632, 150] width 8 height 8
radio input "true"
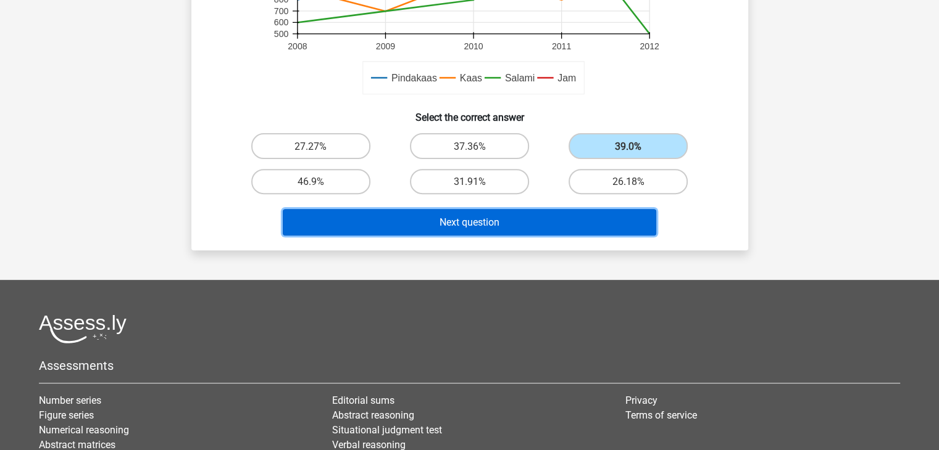
click at [522, 218] on button "Next question" at bounding box center [469, 222] width 373 height 27
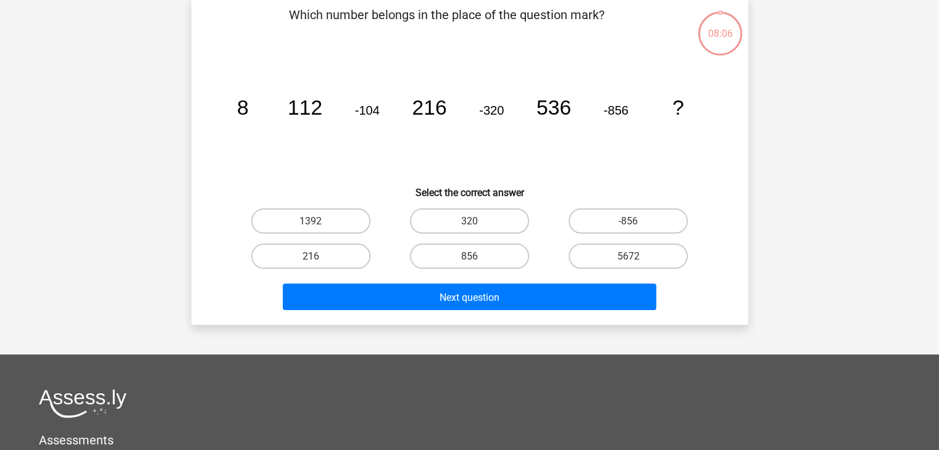
scroll to position [57, 0]
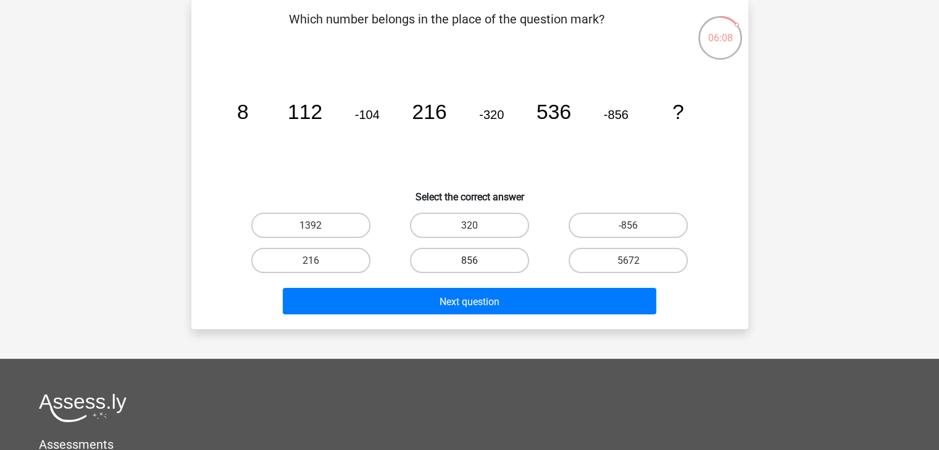
click at [526, 255] on label "856" at bounding box center [469, 260] width 119 height 25
click at [477, 260] on input "856" at bounding box center [473, 264] width 8 height 8
radio input "true"
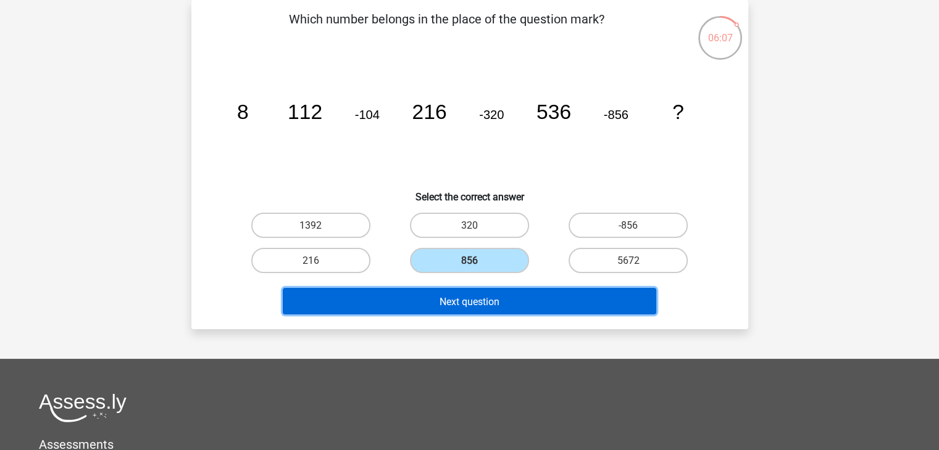
click at [541, 304] on button "Next question" at bounding box center [469, 301] width 373 height 27
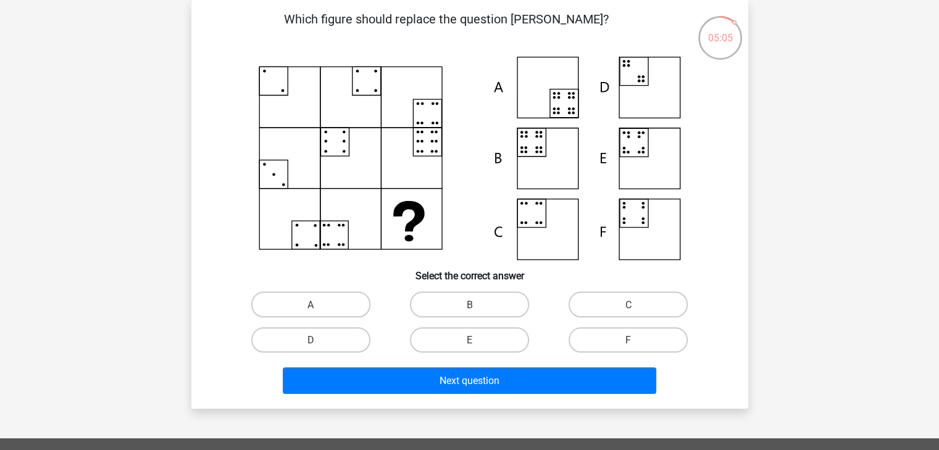
click at [542, 155] on icon at bounding box center [469, 159] width 497 height 204
click at [473, 309] on input "B" at bounding box center [473, 308] width 8 height 8
radio input "true"
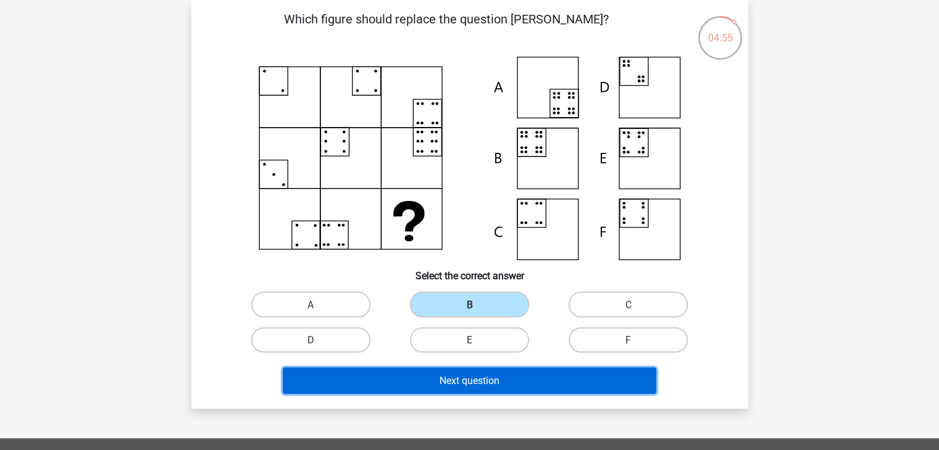
click at [481, 386] on font "Next question" at bounding box center [469, 381] width 60 height 12
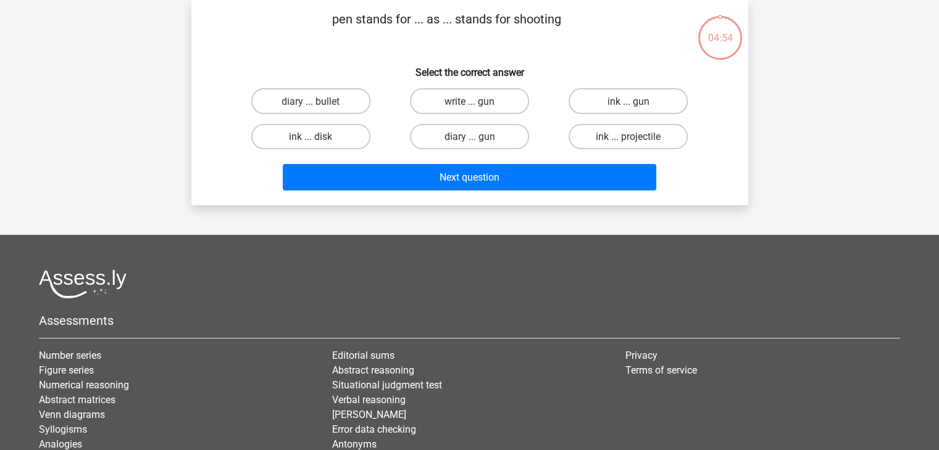
scroll to position [0, 0]
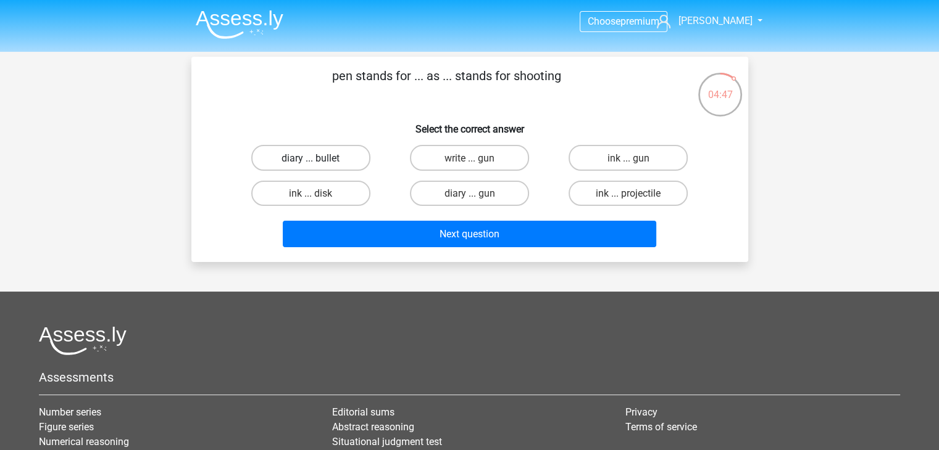
click at [341, 159] on label "diary ... bullet" at bounding box center [310, 157] width 119 height 25
click at [318, 159] on input "diary ... bullet" at bounding box center [314, 161] width 8 height 8
radio input "true"
click at [629, 160] on input "ink ... gun" at bounding box center [632, 161] width 8 height 8
radio input "true"
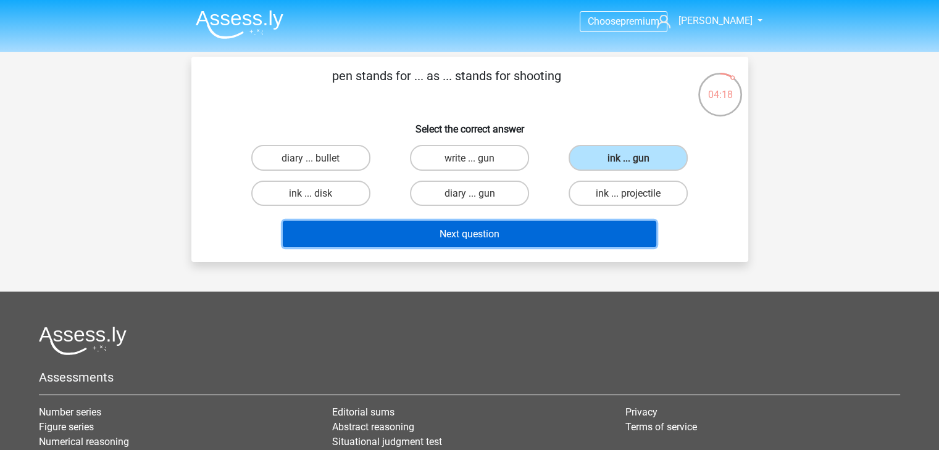
click at [609, 232] on button "Next question" at bounding box center [469, 234] width 373 height 27
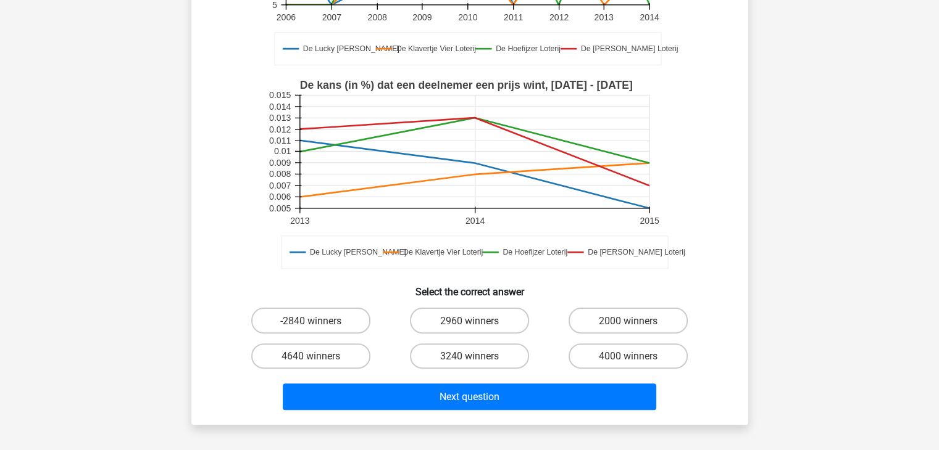
scroll to position [266, 0]
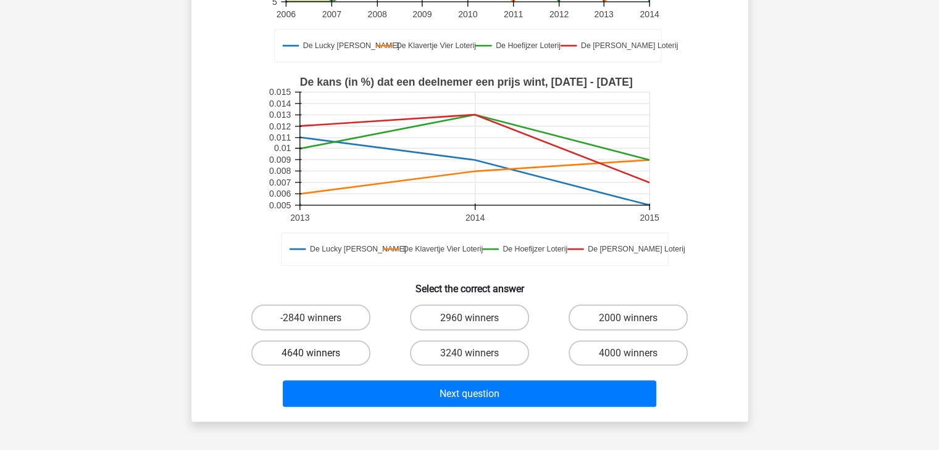
click at [345, 341] on label "4640 winners" at bounding box center [310, 353] width 119 height 25
click at [318, 353] on input "4640 winners" at bounding box center [314, 357] width 8 height 8
radio input "true"
click at [643, 347] on font "4000 winners" at bounding box center [628, 353] width 59 height 12
click at [636, 353] on input "4000 winners" at bounding box center [632, 357] width 8 height 8
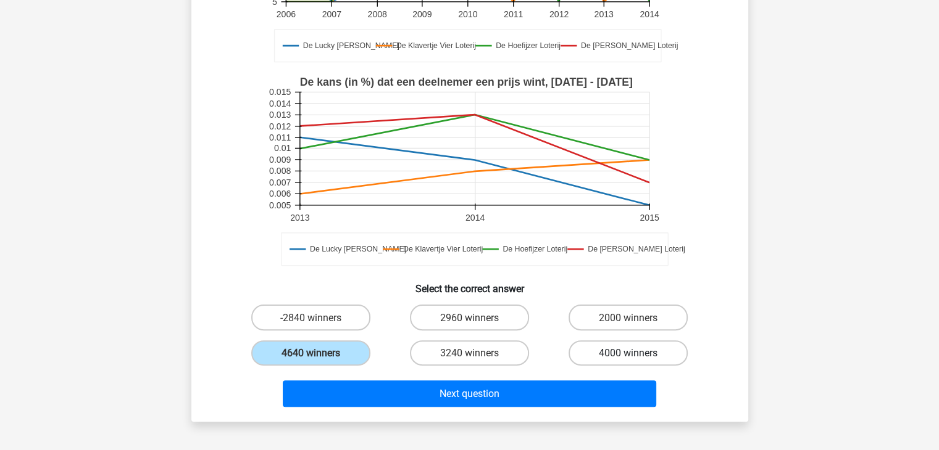
radio input "true"
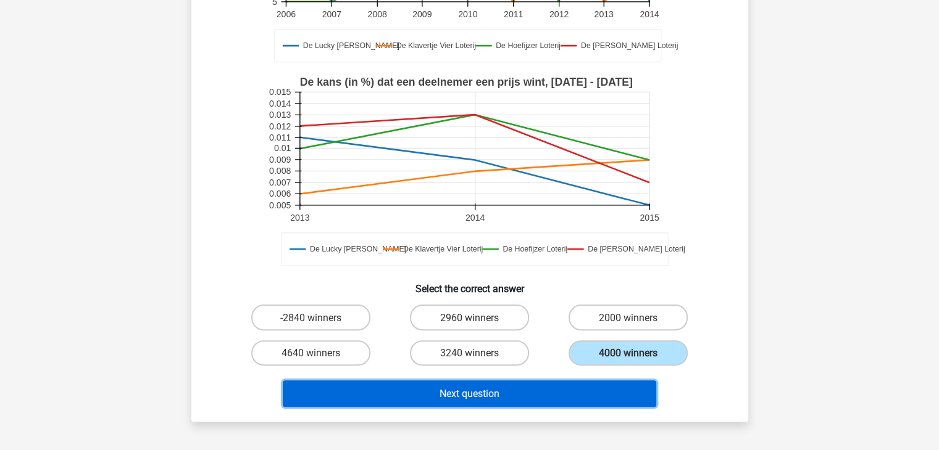
click at [637, 381] on button "Next question" at bounding box center [469, 394] width 373 height 27
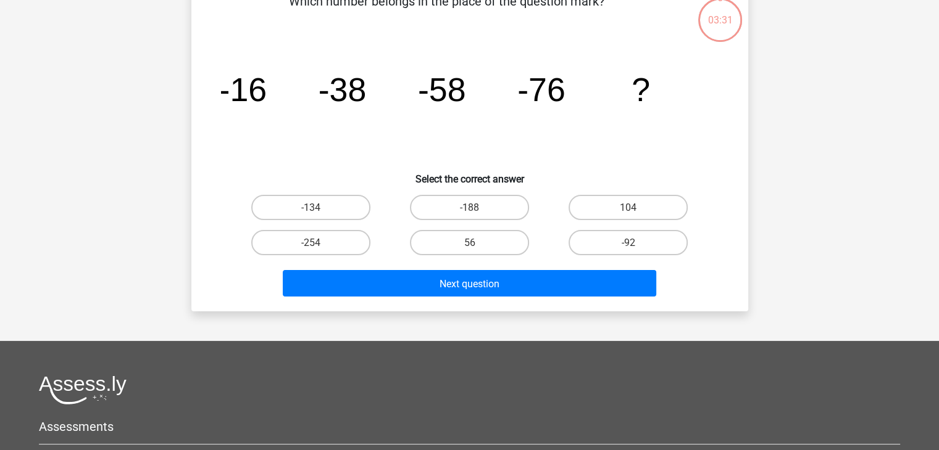
scroll to position [57, 0]
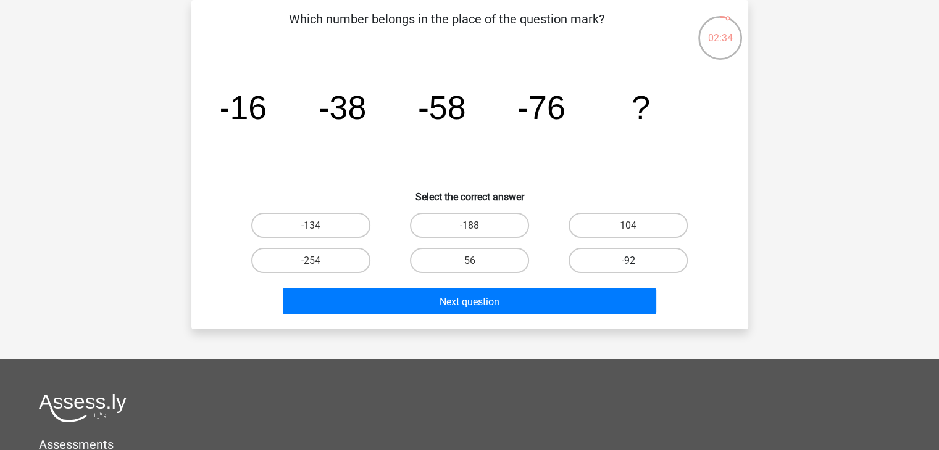
click at [621, 262] on font "-92" at bounding box center [628, 261] width 14 height 12
click at [628, 262] on input "-92" at bounding box center [632, 264] width 8 height 8
radio input "true"
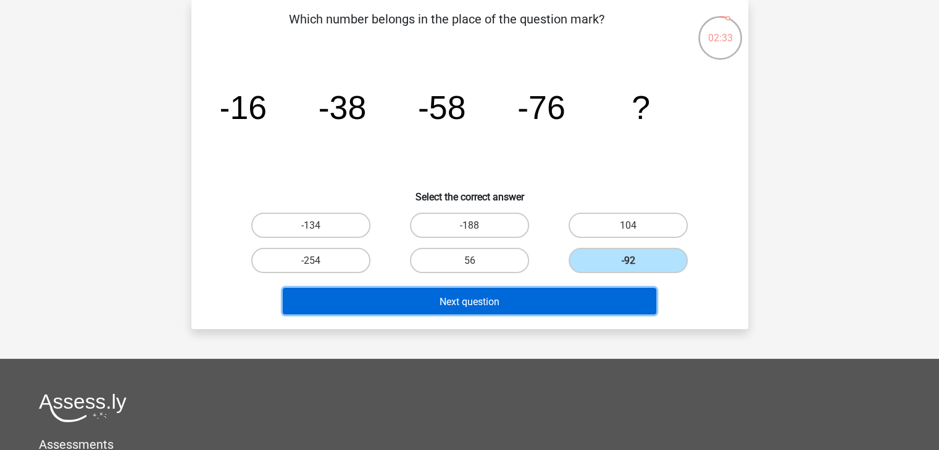
click at [614, 303] on button "Next question" at bounding box center [469, 301] width 373 height 27
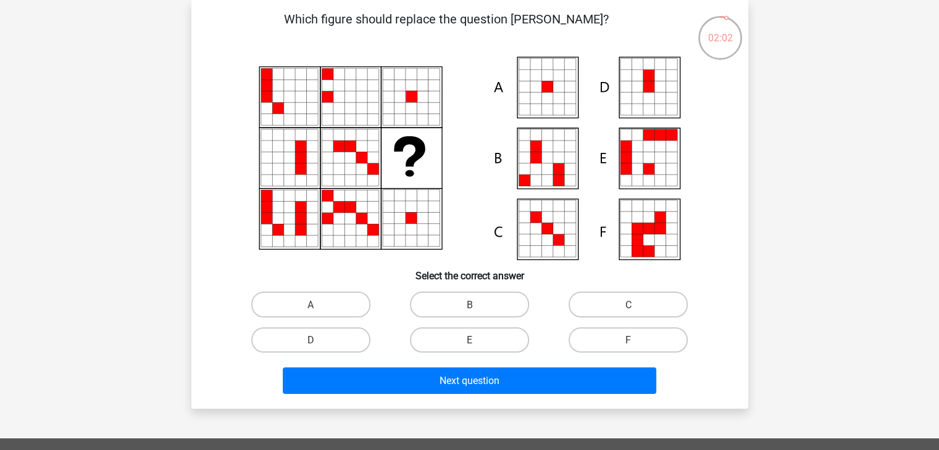
click at [650, 90] on icon at bounding box center [647, 86] width 11 height 11
click at [348, 341] on label "D" at bounding box center [310, 340] width 119 height 25
click at [318, 341] on input "D" at bounding box center [314, 344] width 8 height 8
radio input "true"
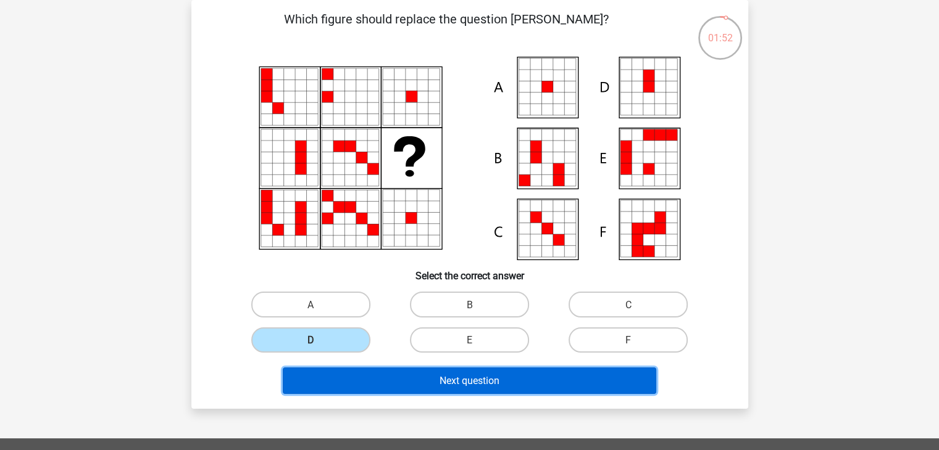
click at [417, 371] on button "Next question" at bounding box center [469, 381] width 373 height 27
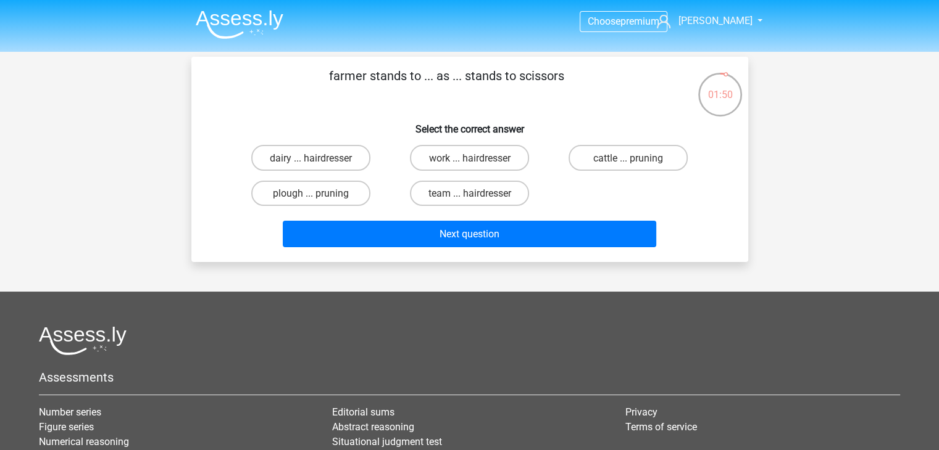
scroll to position [0, 0]
click at [357, 158] on label "dairy ... hairdresser" at bounding box center [310, 157] width 119 height 25
click at [318, 158] on input "dairy ... hairdresser" at bounding box center [314, 161] width 8 height 8
radio input "true"
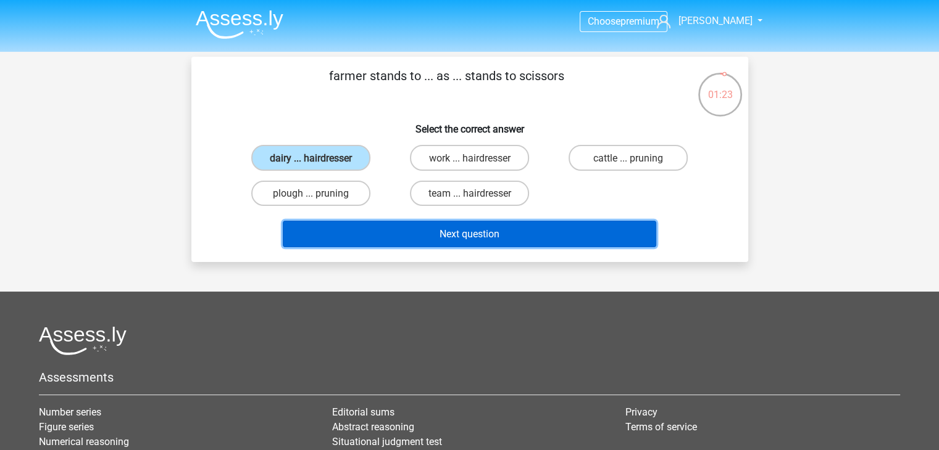
click at [474, 241] on button "Next question" at bounding box center [469, 234] width 373 height 27
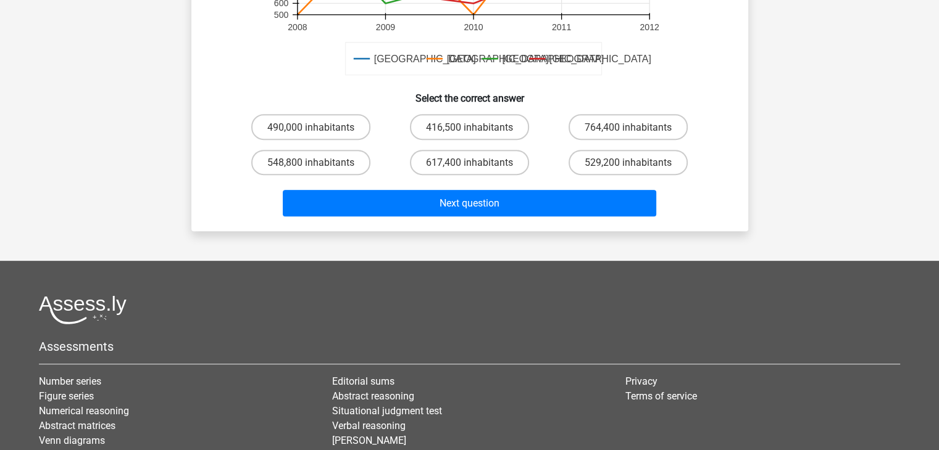
scroll to position [462, 0]
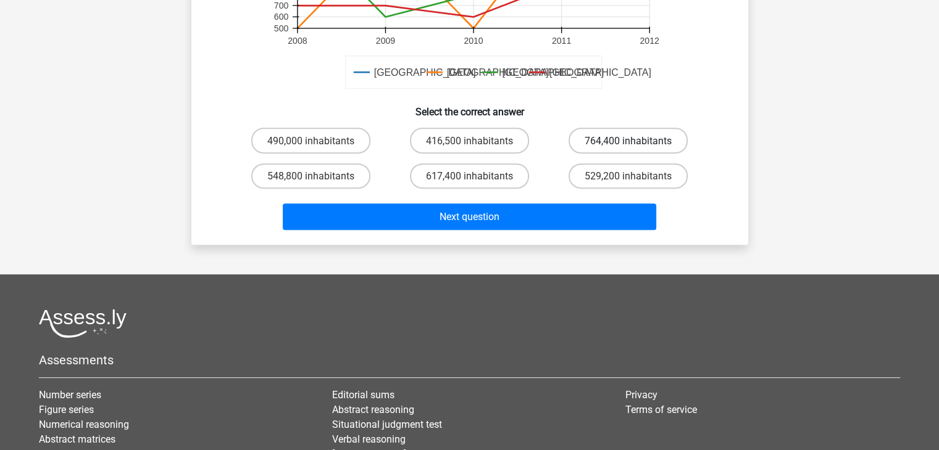
click at [610, 150] on label "764,400 inhabitants" at bounding box center [627, 140] width 119 height 25
click at [628, 148] on input "764,400 inhabitants" at bounding box center [632, 144] width 8 height 8
radio input "true"
click at [590, 233] on div "Next question" at bounding box center [469, 219] width 476 height 31
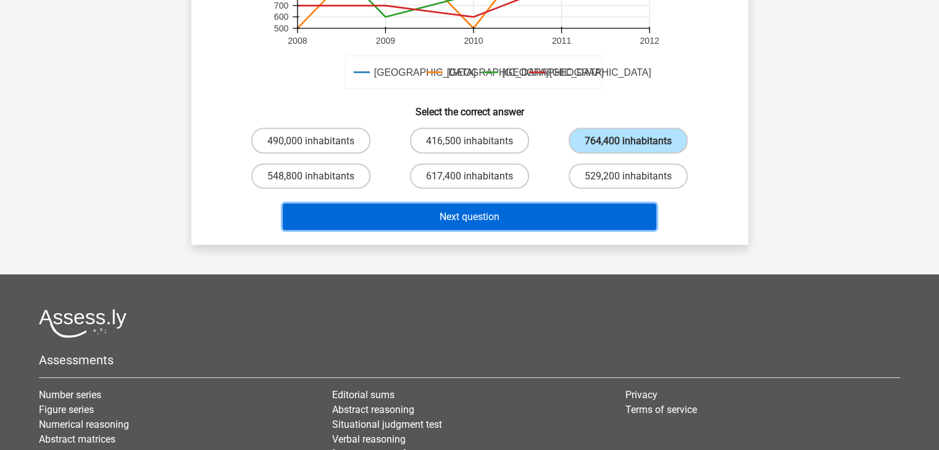
click at [579, 222] on button "Next question" at bounding box center [469, 217] width 373 height 27
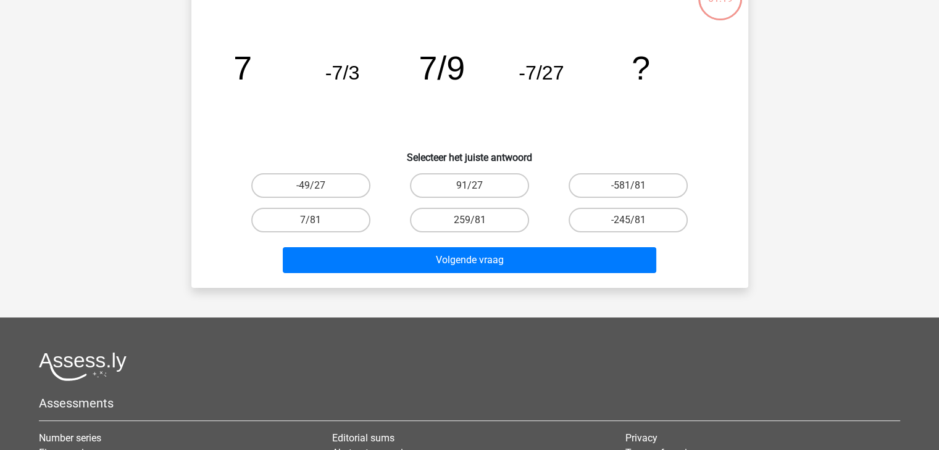
scroll to position [57, 0]
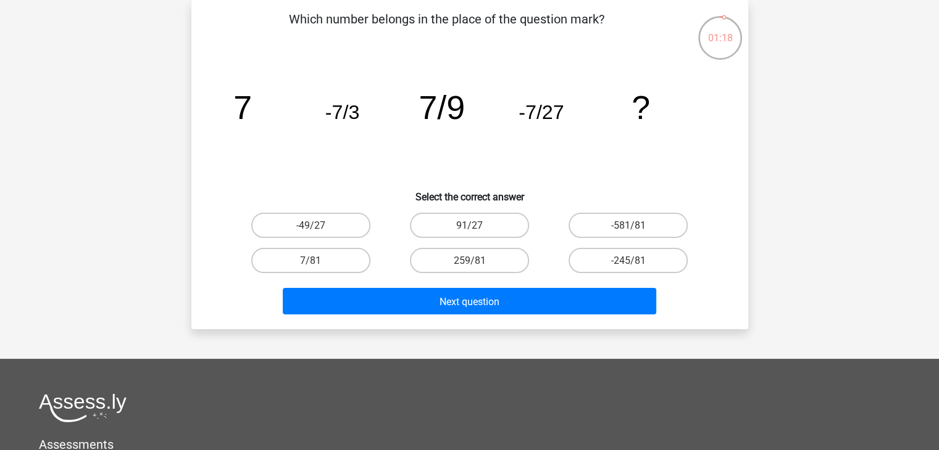
click at [579, 222] on label "-581/81" at bounding box center [627, 225] width 119 height 25
click at [628, 225] on input "-581/81" at bounding box center [632, 229] width 8 height 8
radio input "true"
click at [480, 264] on font "259/81" at bounding box center [469, 261] width 32 height 12
click at [477, 264] on input "259/81" at bounding box center [473, 264] width 8 height 8
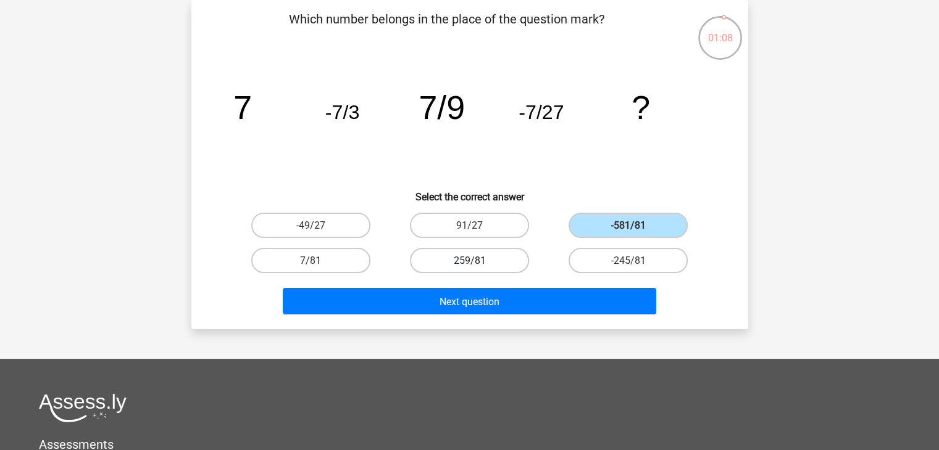
radio input "true"
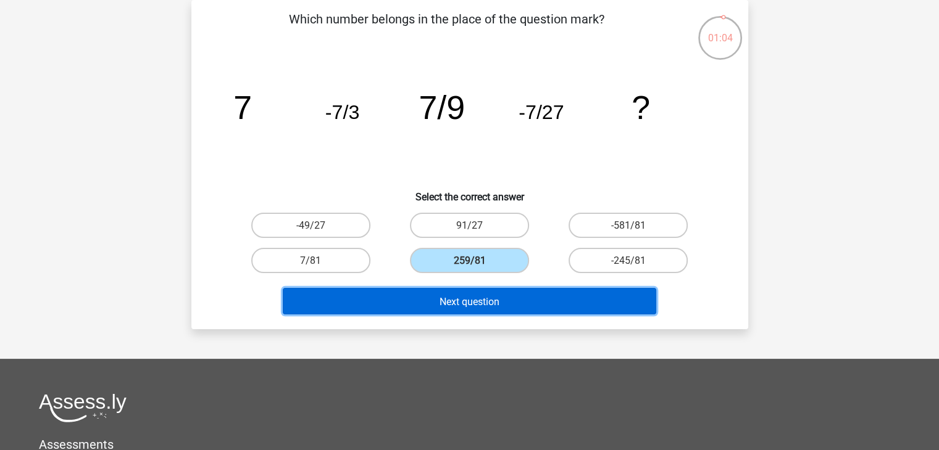
click at [515, 299] on button "Next question" at bounding box center [469, 301] width 373 height 27
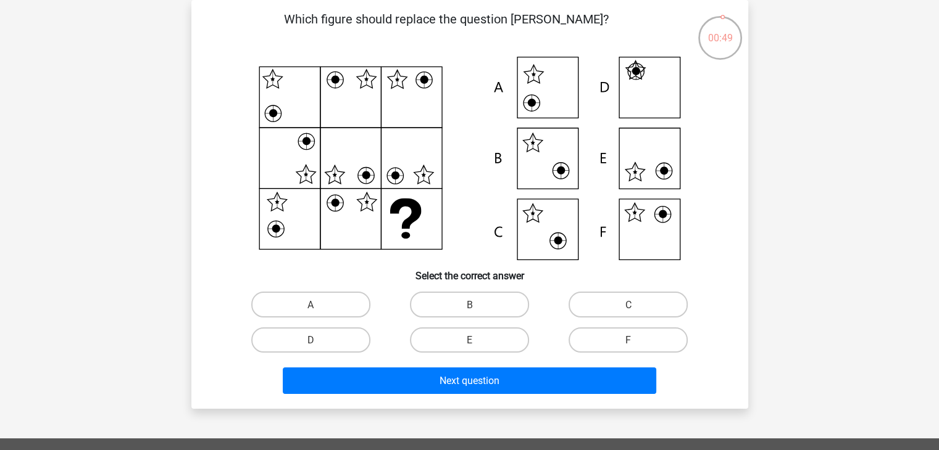
click at [660, 173] on icon at bounding box center [664, 171] width 8 height 8
click at [452, 341] on label "E" at bounding box center [469, 340] width 119 height 25
click at [469, 341] on input "E" at bounding box center [473, 344] width 8 height 8
radio input "true"
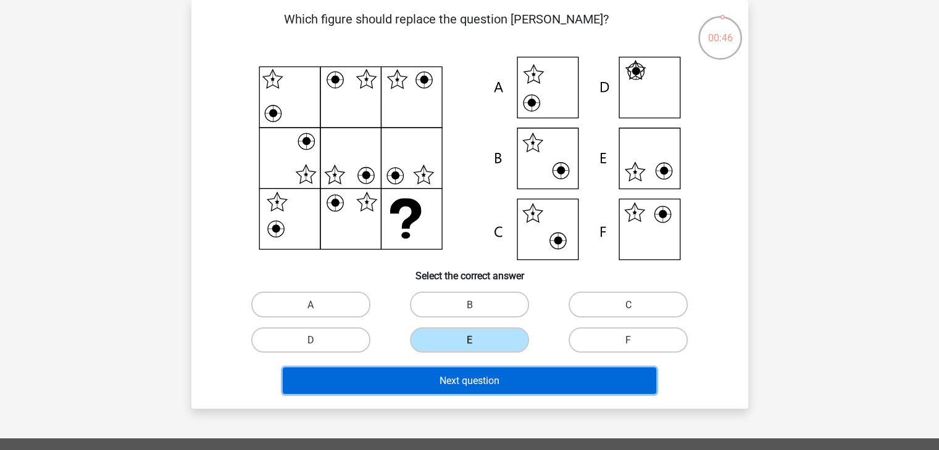
click at [491, 393] on button "Next question" at bounding box center [469, 381] width 373 height 27
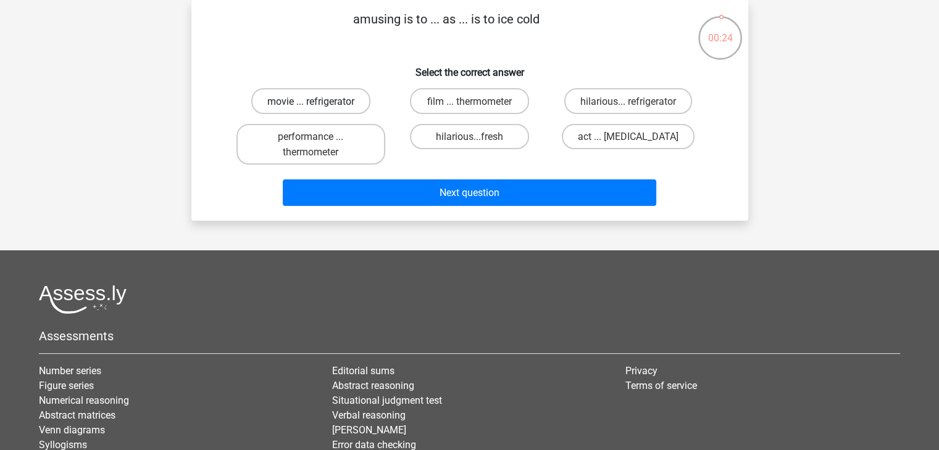
click at [333, 102] on font "movie ... refrigerator" at bounding box center [310, 102] width 87 height 12
click at [318, 102] on input "movie ... refrigerator" at bounding box center [314, 105] width 8 height 8
radio input "true"
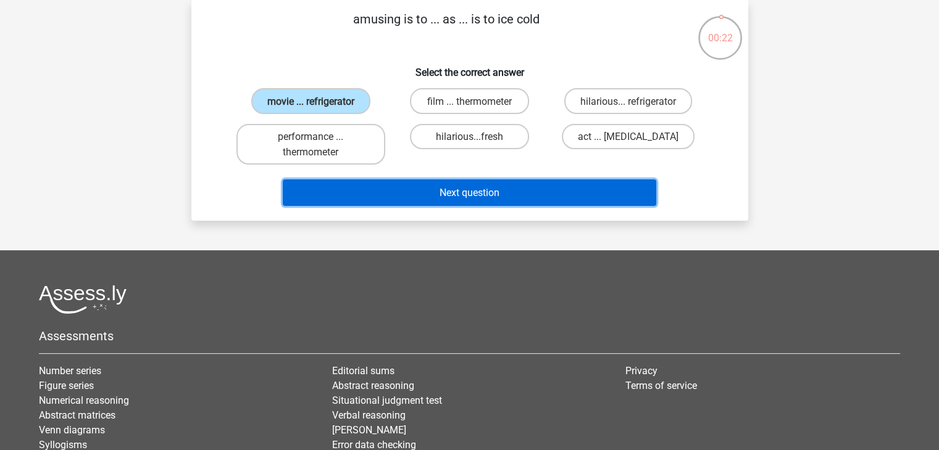
click at [427, 191] on button "Next question" at bounding box center [469, 193] width 373 height 27
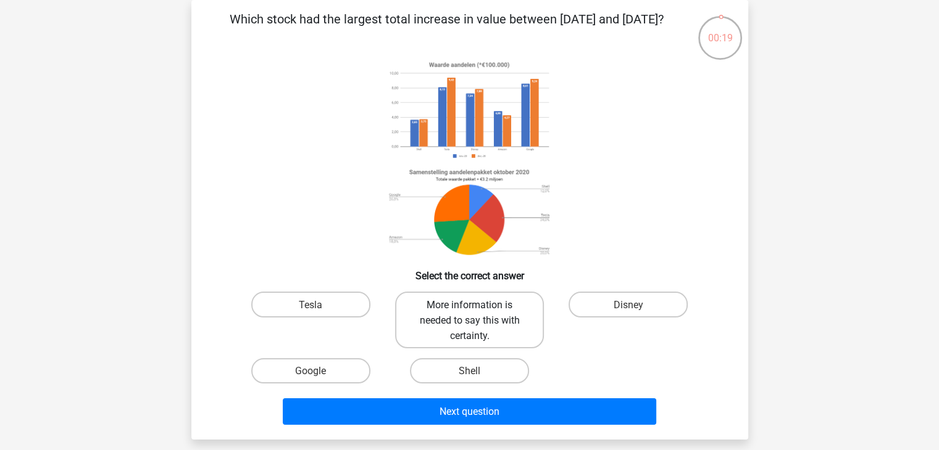
click at [472, 301] on font "More information is needed to say this with certainty." at bounding box center [469, 320] width 100 height 43
click at [472, 304] on input "More information is needed to say this with certainty." at bounding box center [473, 308] width 8 height 8
radio input "true"
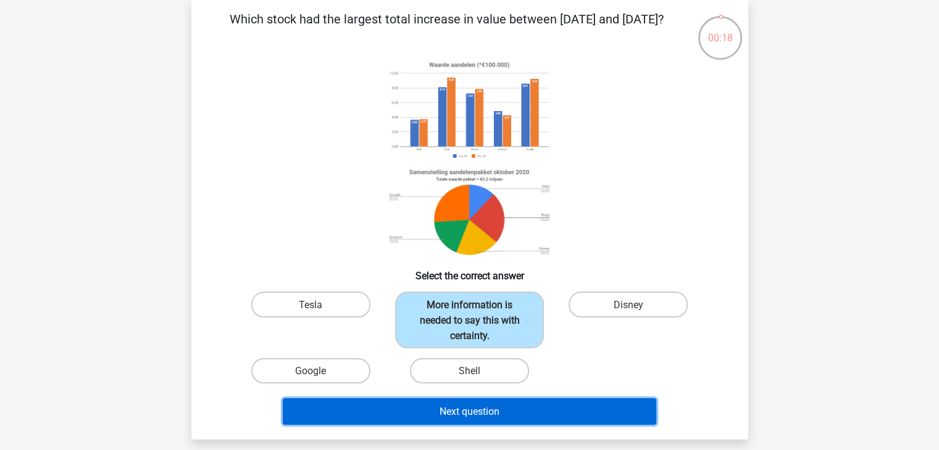
click at [565, 415] on button "Next question" at bounding box center [469, 412] width 373 height 27
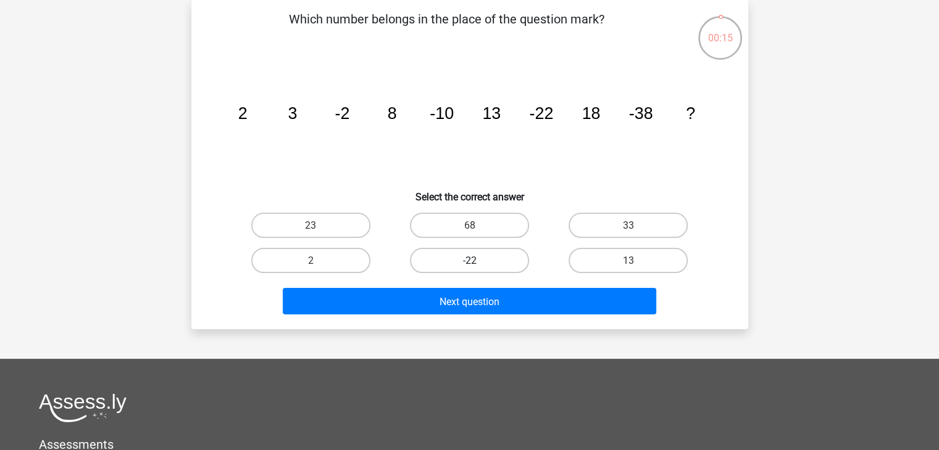
click at [509, 259] on label "-22" at bounding box center [469, 260] width 119 height 25
click at [477, 260] on input "-22" at bounding box center [473, 264] width 8 height 8
radio input "true"
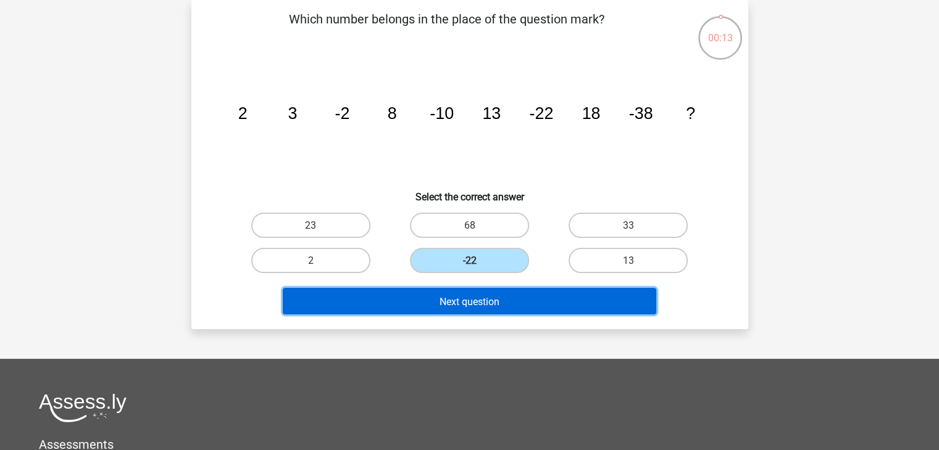
click at [528, 293] on button "Next question" at bounding box center [469, 301] width 373 height 27
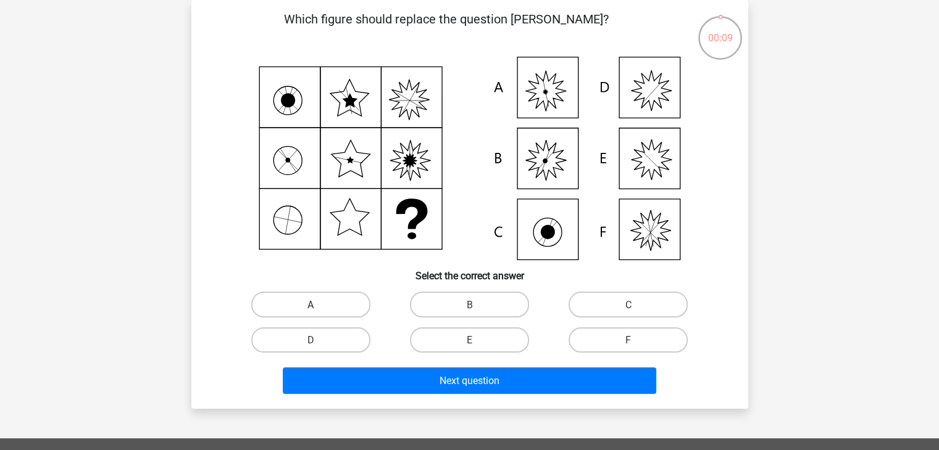
drag, startPoint x: 325, startPoint y: 291, endPoint x: 330, endPoint y: 298, distance: 8.6
click at [330, 298] on div "A" at bounding box center [310, 304] width 159 height 35
click at [330, 298] on label "A" at bounding box center [310, 304] width 119 height 25
click at [318, 304] on input "A" at bounding box center [314, 308] width 8 height 8
radio input "true"
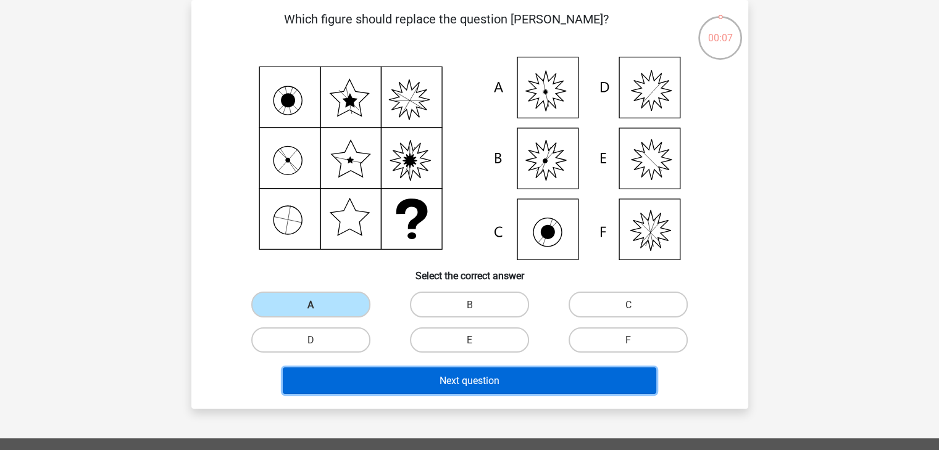
click at [430, 381] on button "Next question" at bounding box center [469, 381] width 373 height 27
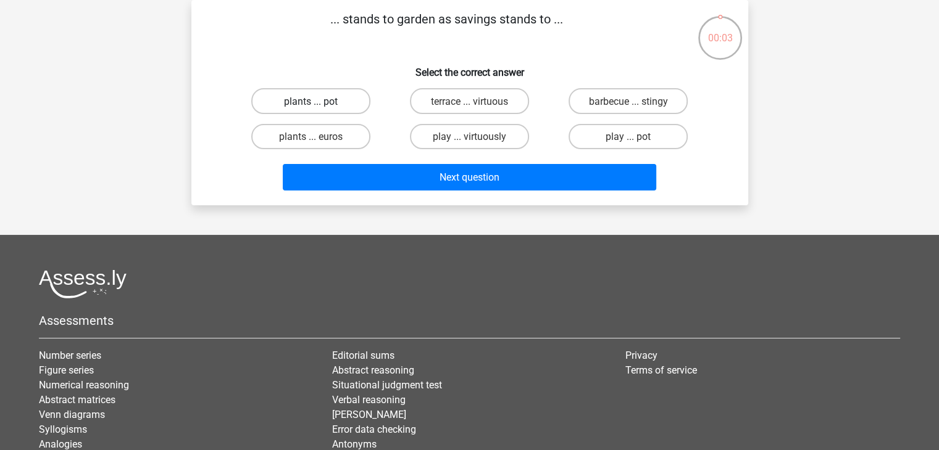
click at [318, 102] on font "plants ... pot" at bounding box center [311, 102] width 54 height 12
click at [318, 102] on input "plants ... pot" at bounding box center [314, 105] width 8 height 8
radio input "true"
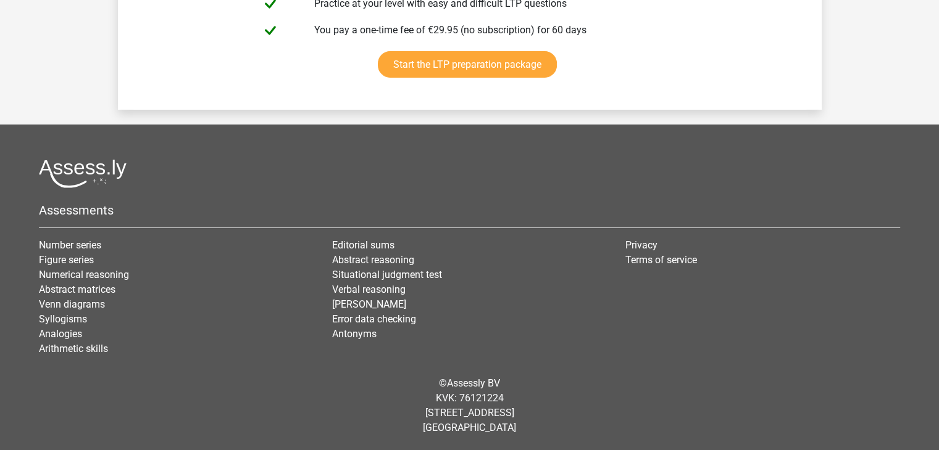
scroll to position [4362, 0]
